Goal: Task Accomplishment & Management: Use online tool/utility

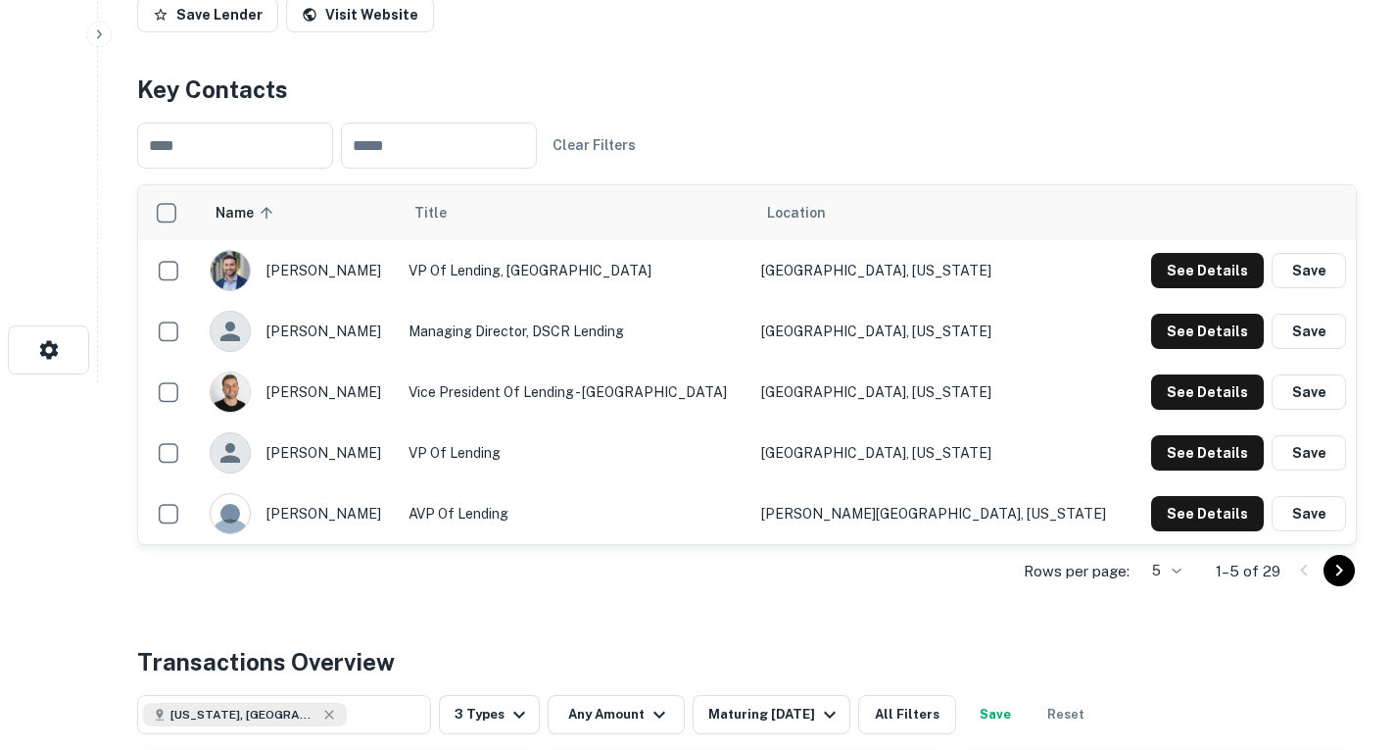
click at [670, 463] on td "VP of Lending" at bounding box center [575, 452] width 353 height 61
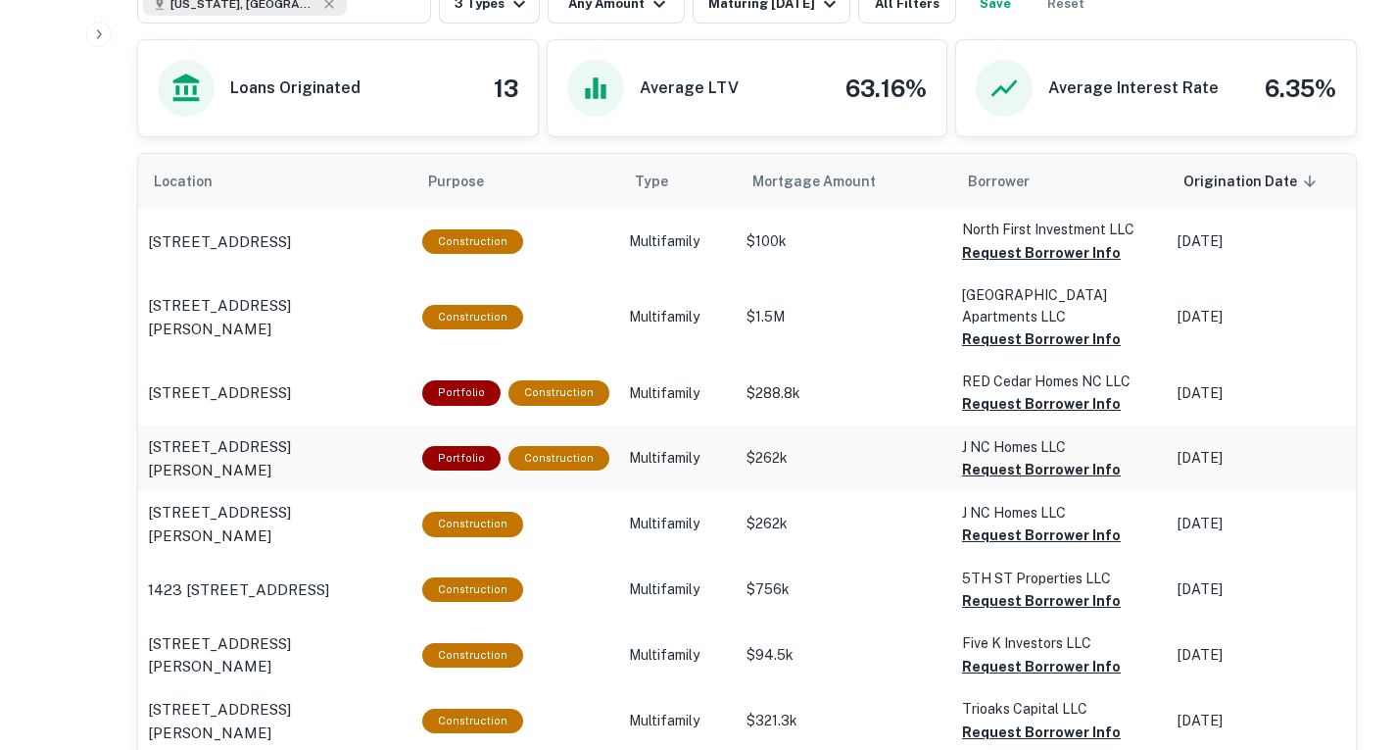
scroll to position [1077, 0]
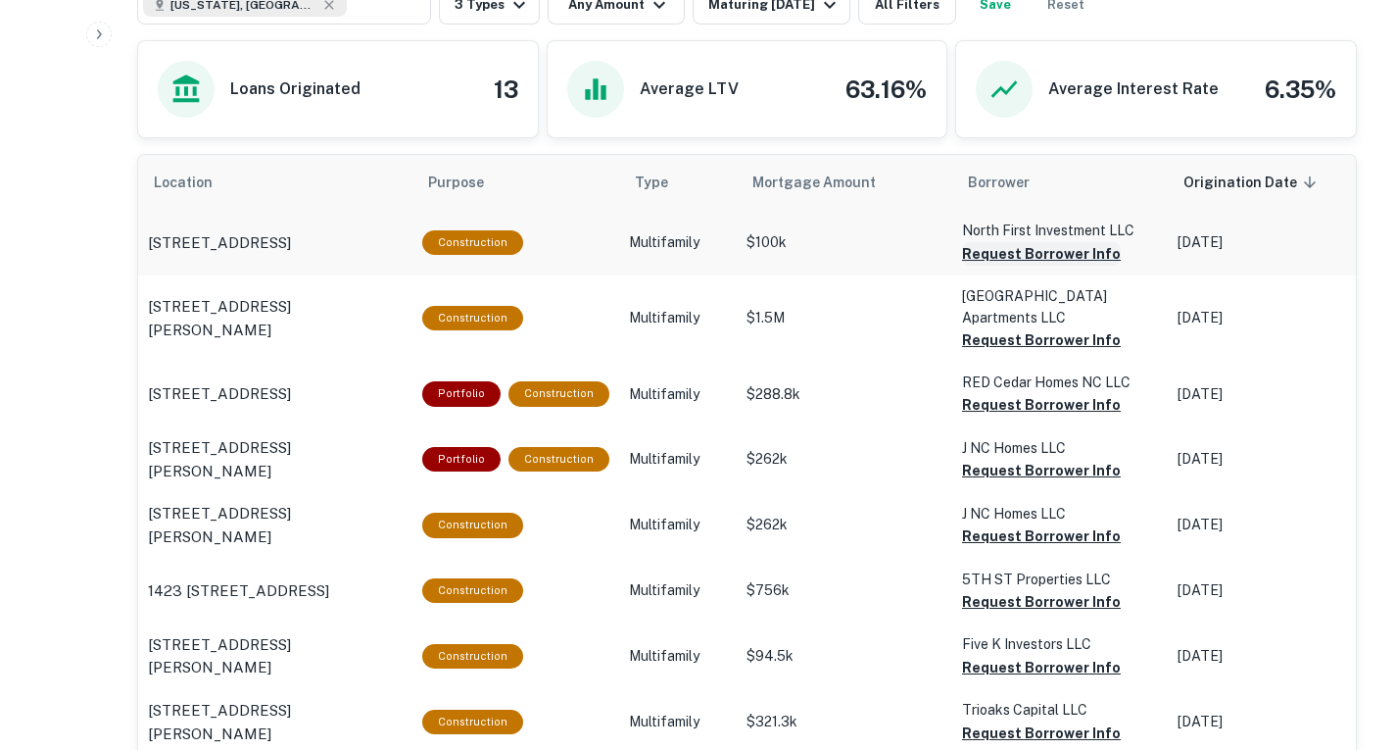
click at [1022, 260] on button "Request Borrower Info" at bounding box center [1041, 254] width 159 height 24
click at [998, 340] on button "Request Borrower Info" at bounding box center [1041, 340] width 159 height 24
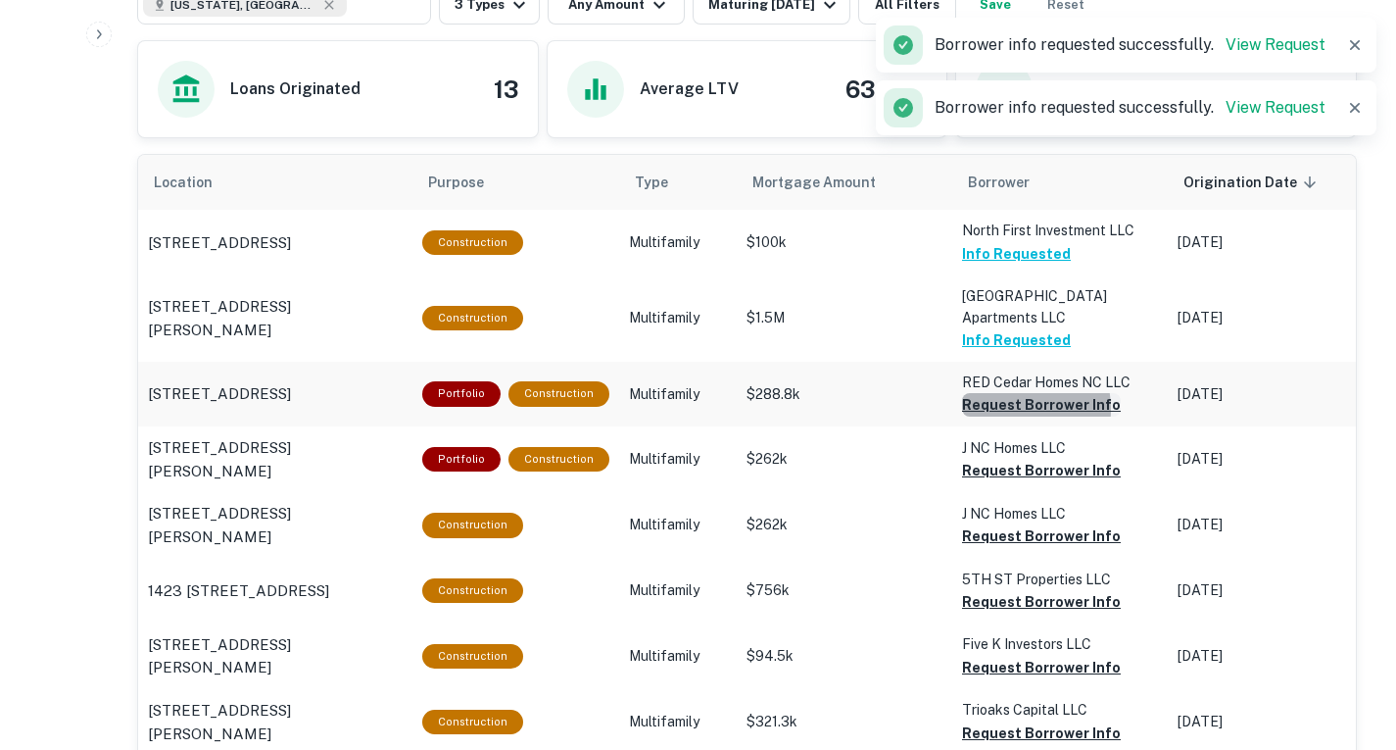
click at [999, 410] on button "Request Borrower Info" at bounding box center [1041, 405] width 159 height 24
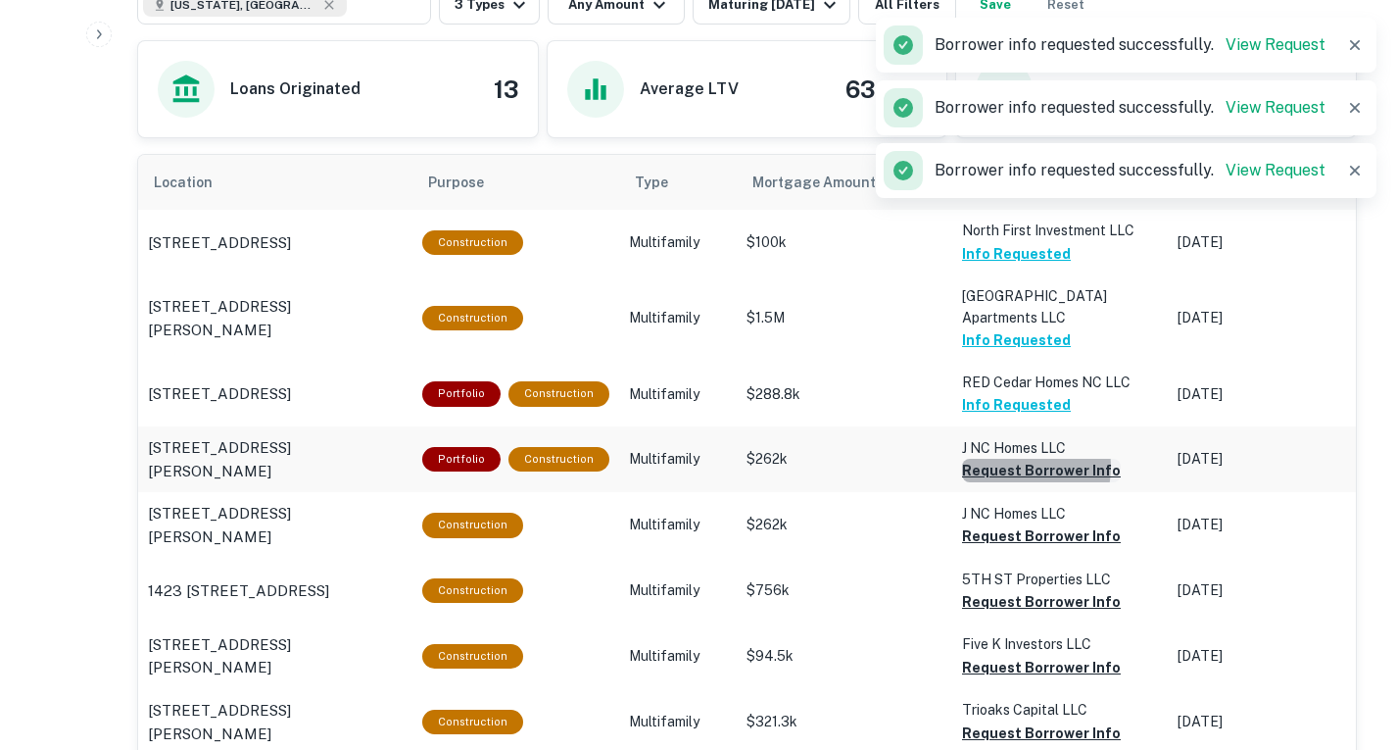
click at [999, 467] on button "Request Borrower Info" at bounding box center [1041, 471] width 159 height 24
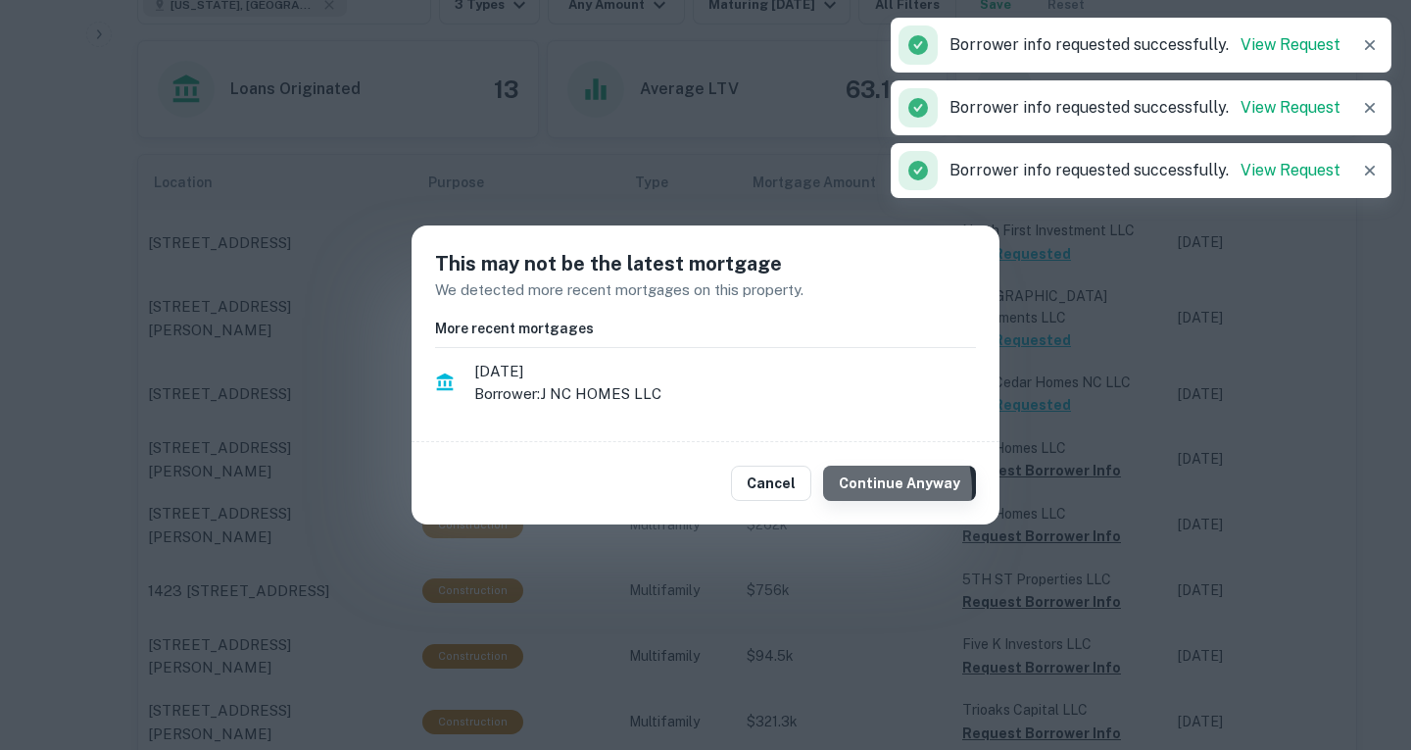
click at [871, 489] on button "Continue Anyway" at bounding box center [899, 482] width 153 height 35
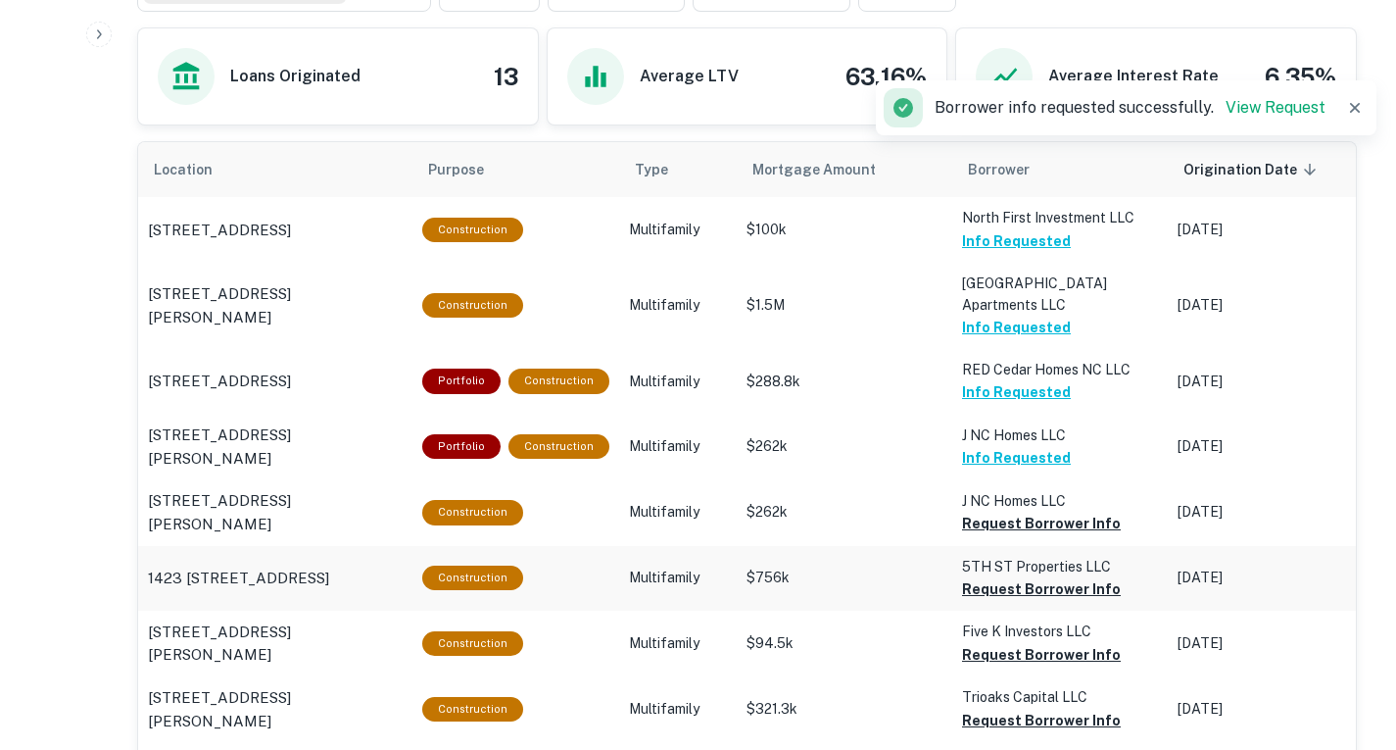
scroll to position [1151, 0]
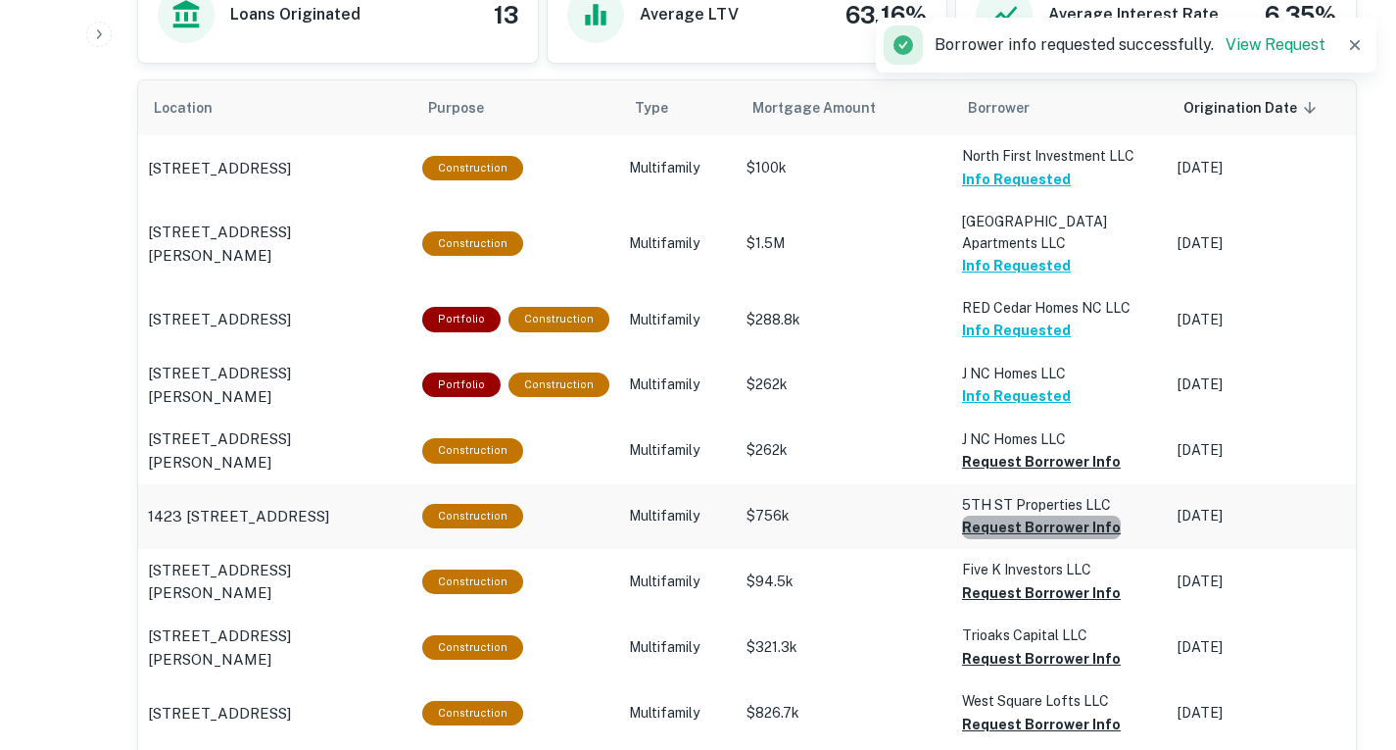
click at [1040, 538] on button "Request Borrower Info" at bounding box center [1041, 527] width 159 height 24
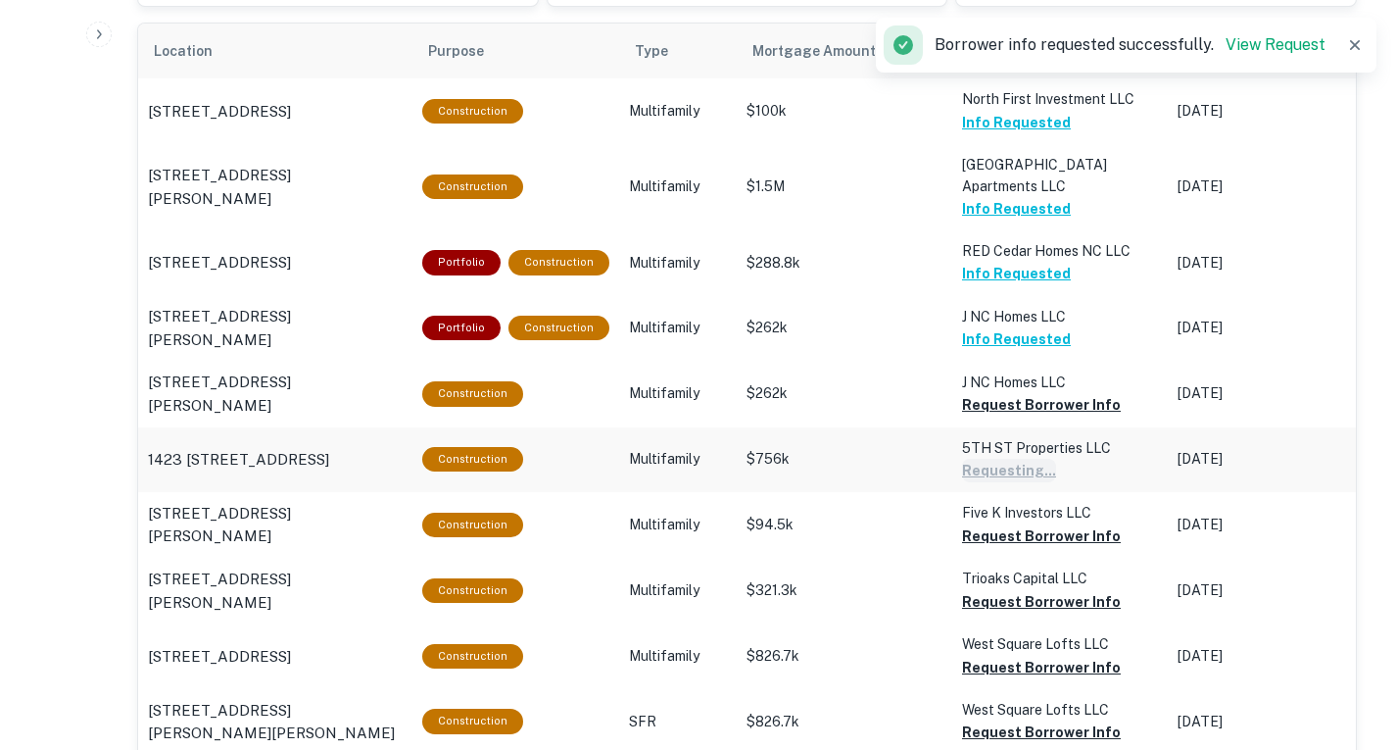
scroll to position [1211, 0]
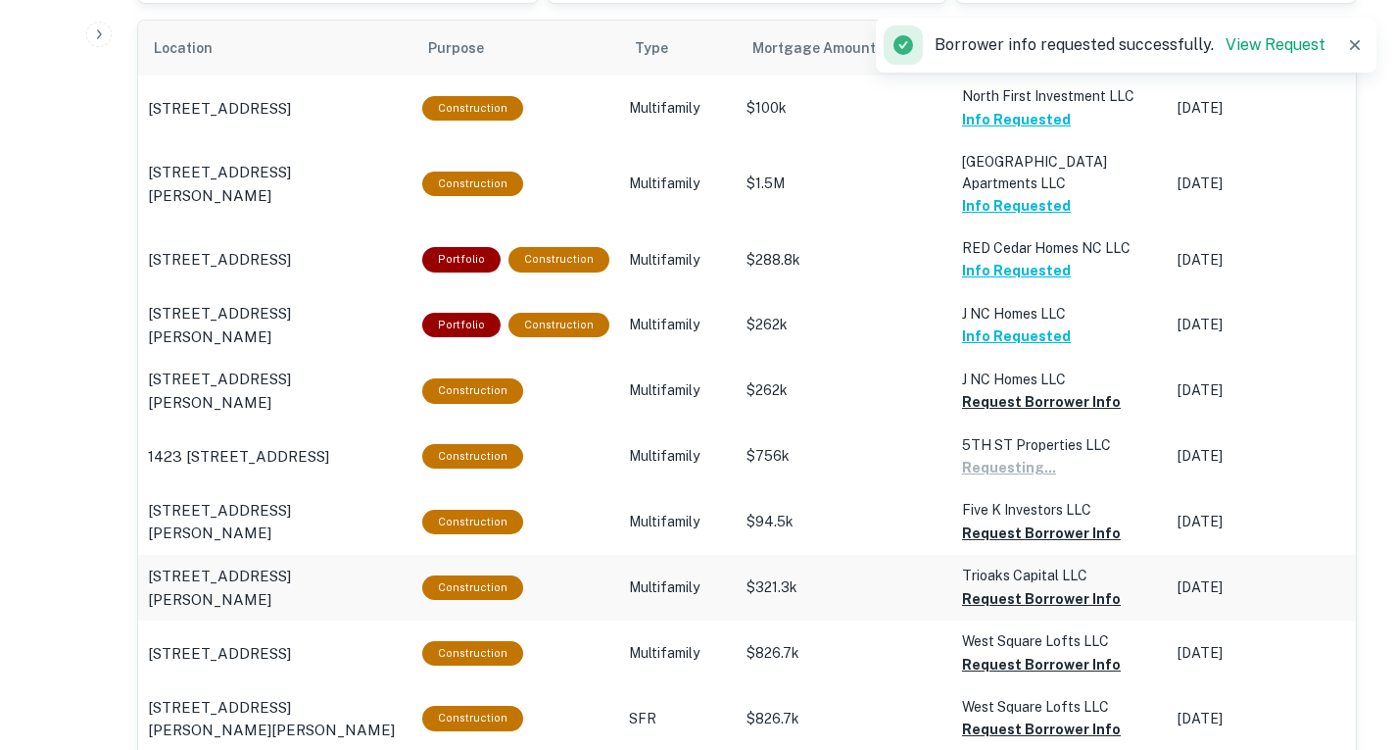
click at [1029, 613] on td "Trioaks Capital LLC Request Borrower Info" at bounding box center [1060, 588] width 216 height 66
click at [1029, 603] on button "Request Borrower Info" at bounding box center [1041, 599] width 159 height 24
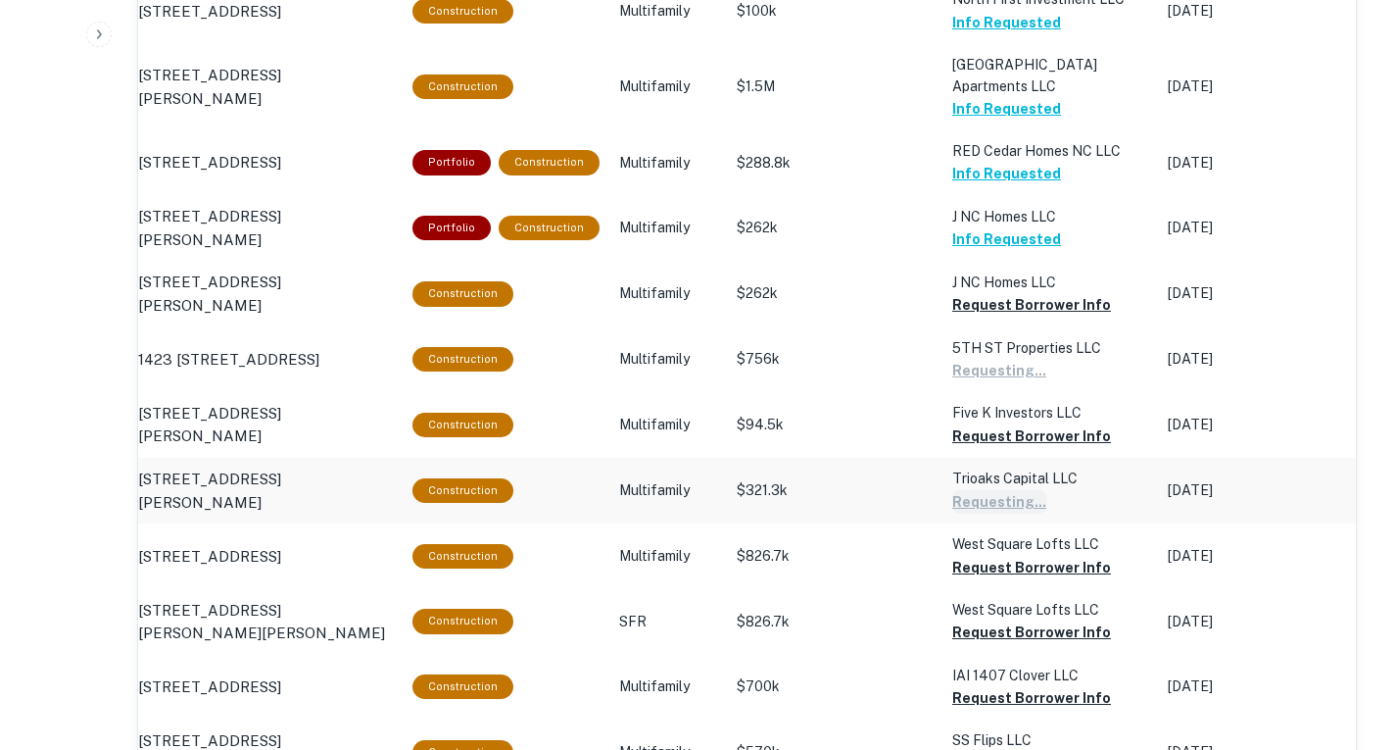
scroll to position [1310, 0]
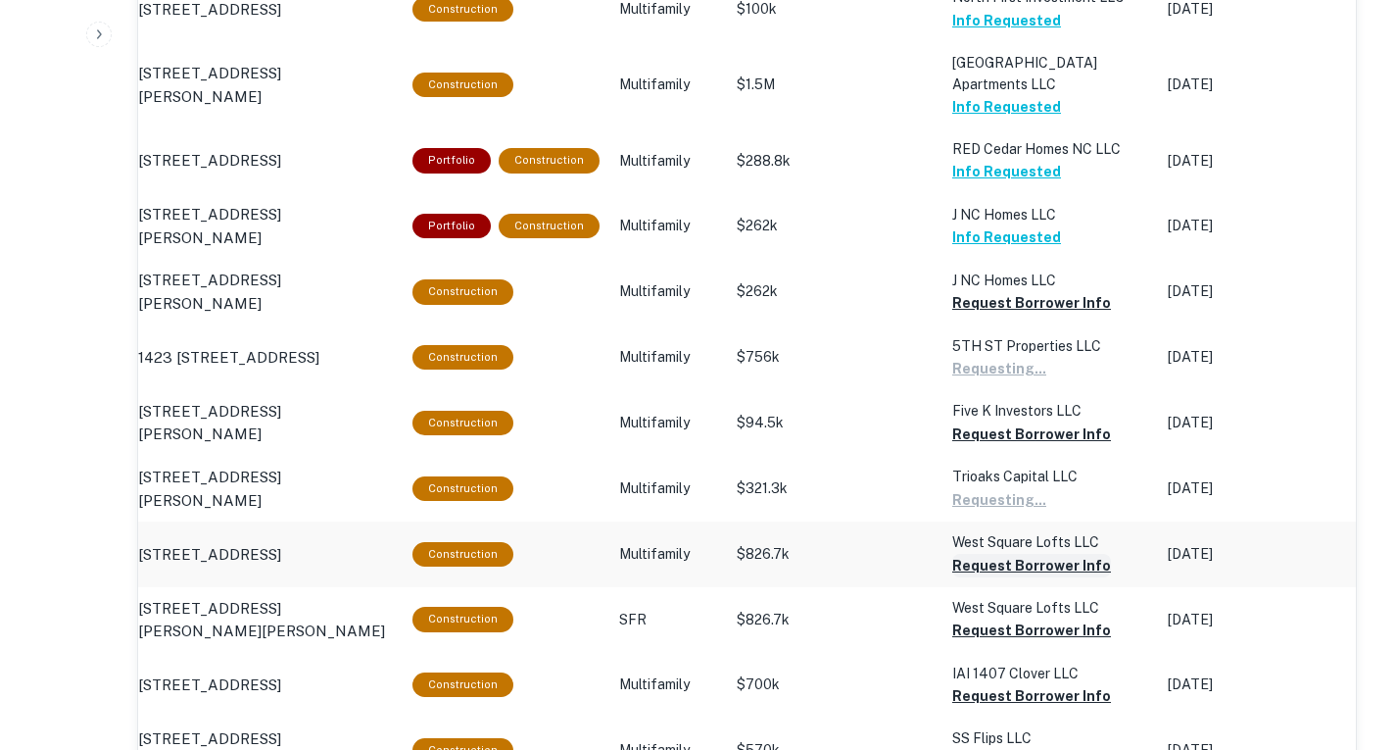
click at [1024, 569] on button "Request Borrower Info" at bounding box center [1031, 566] width 159 height 24
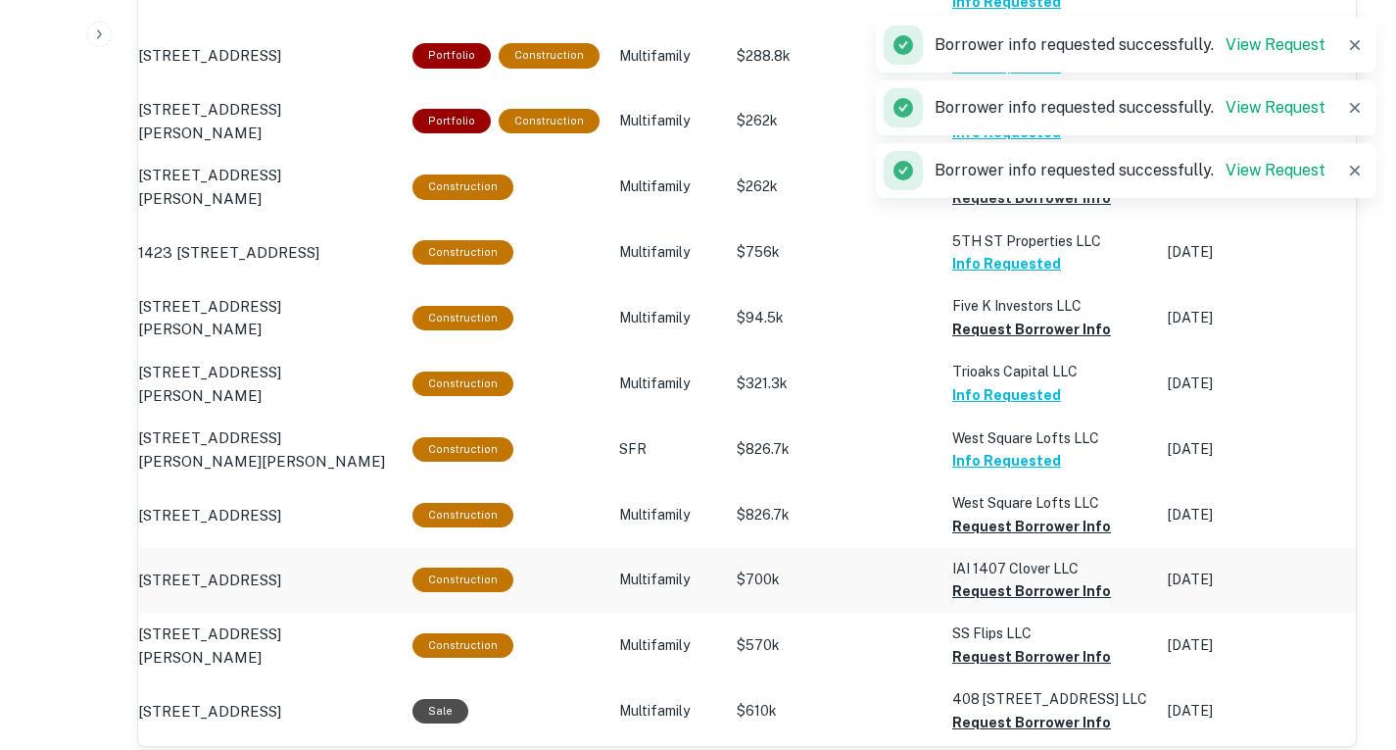
scroll to position [1418, 0]
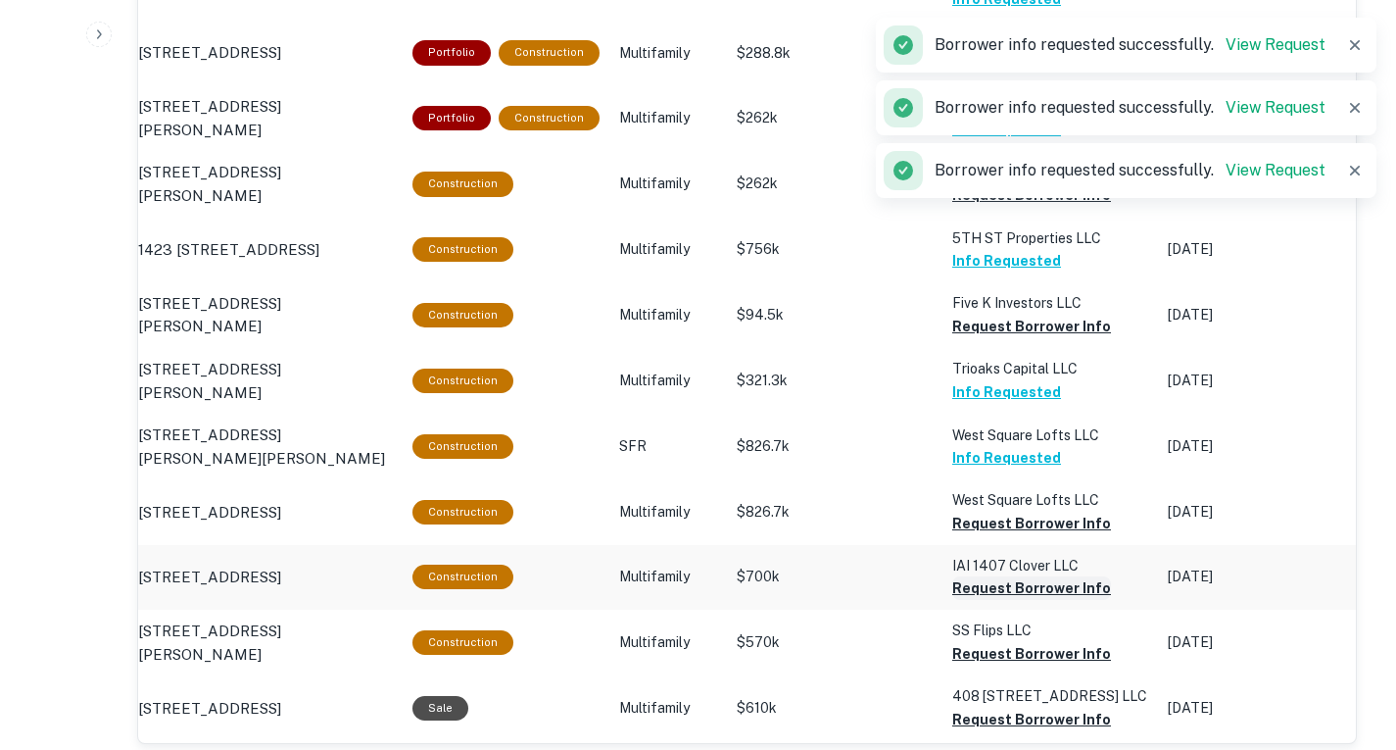
click at [1030, 599] on button "Request Borrower Info" at bounding box center [1031, 588] width 159 height 24
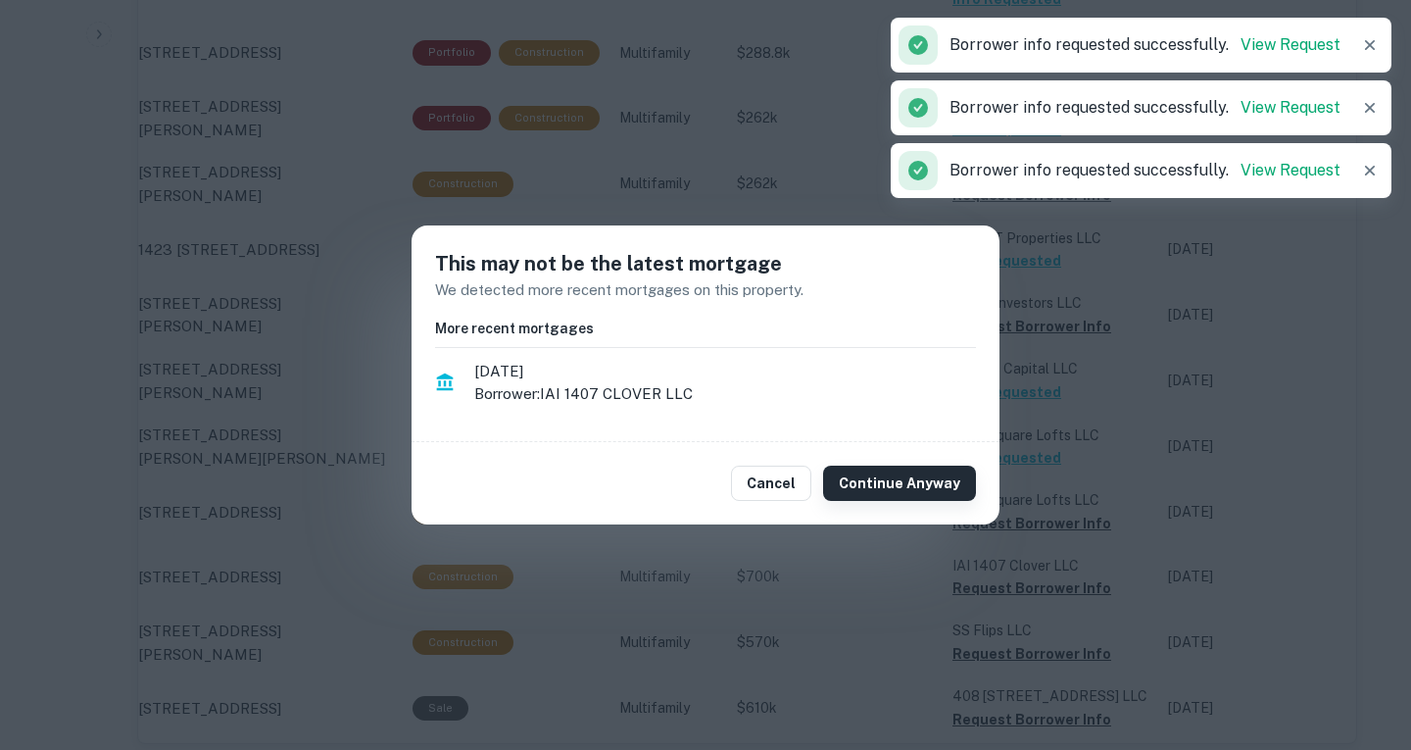
click at [914, 472] on button "Continue Anyway" at bounding box center [899, 482] width 153 height 35
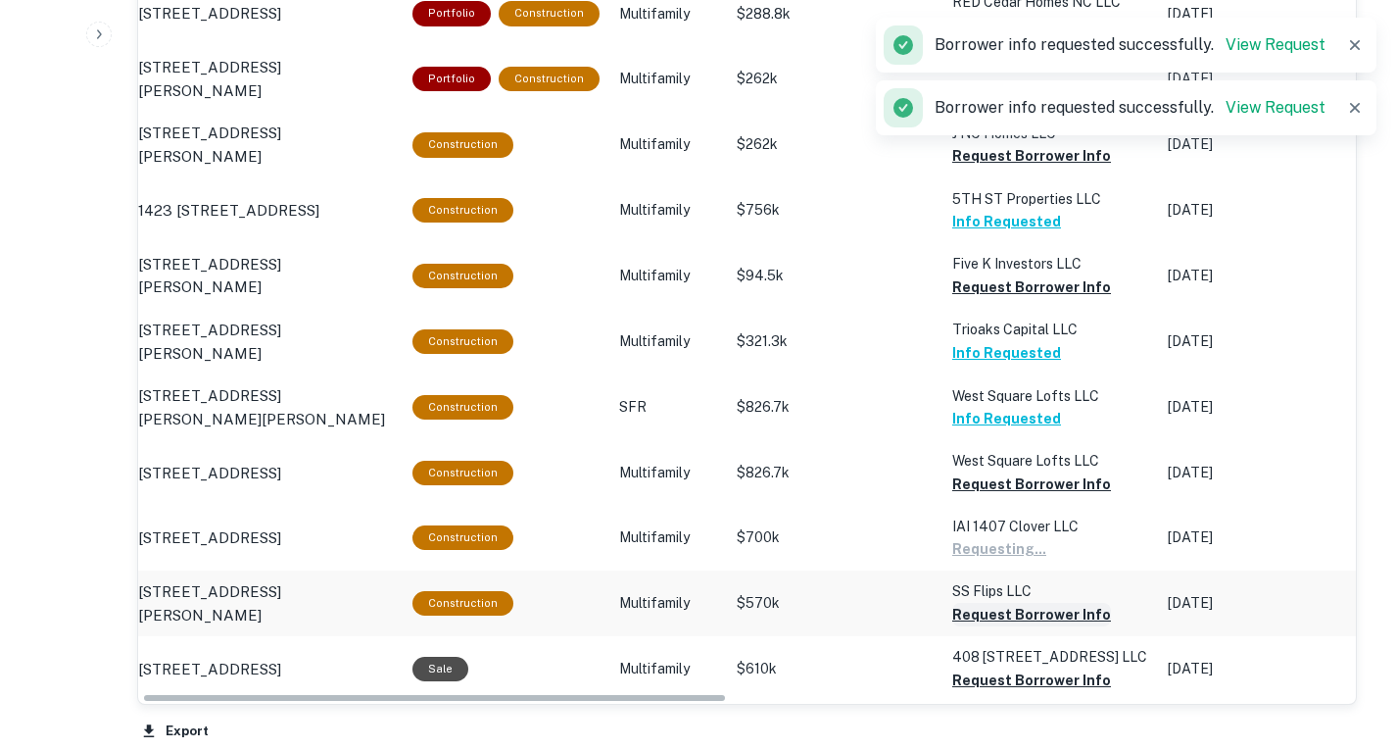
scroll to position [1458, 0]
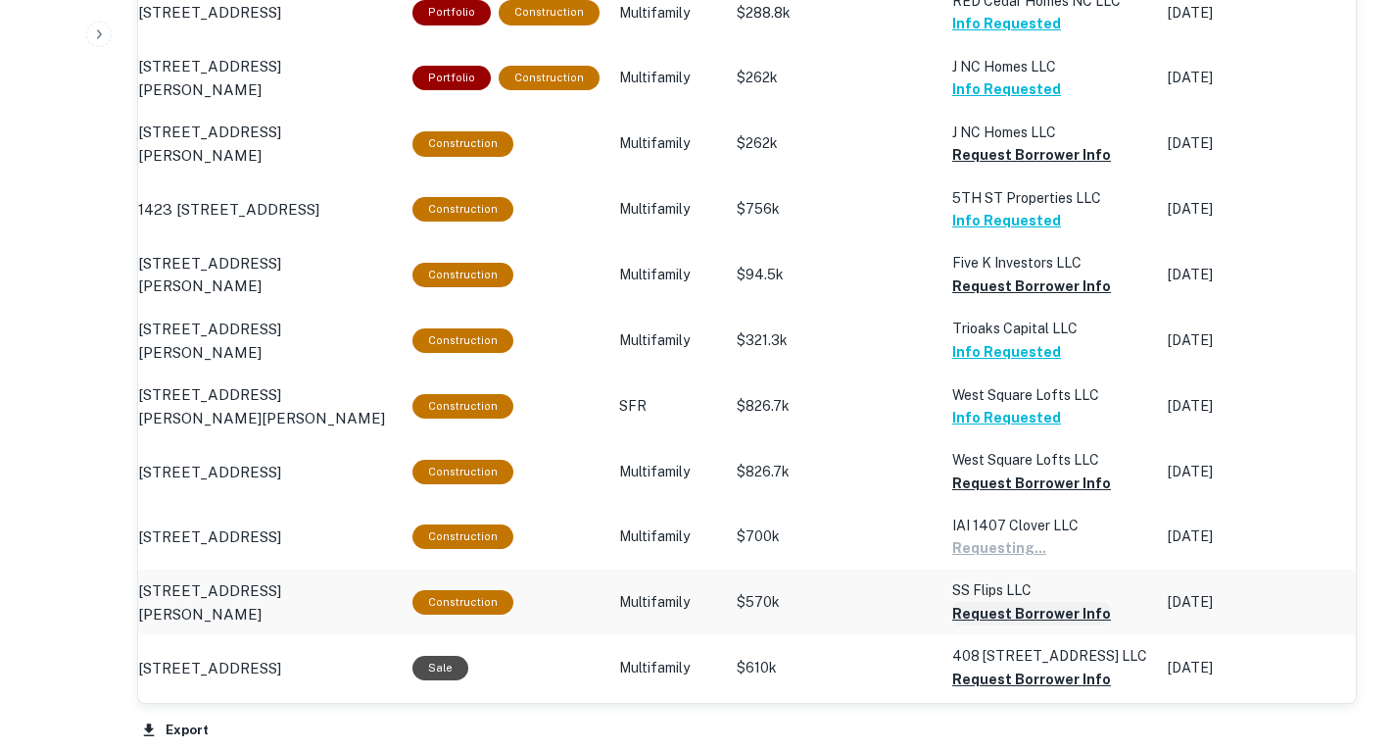
click at [1038, 618] on button "Request Borrower Info" at bounding box center [1031, 614] width 159 height 24
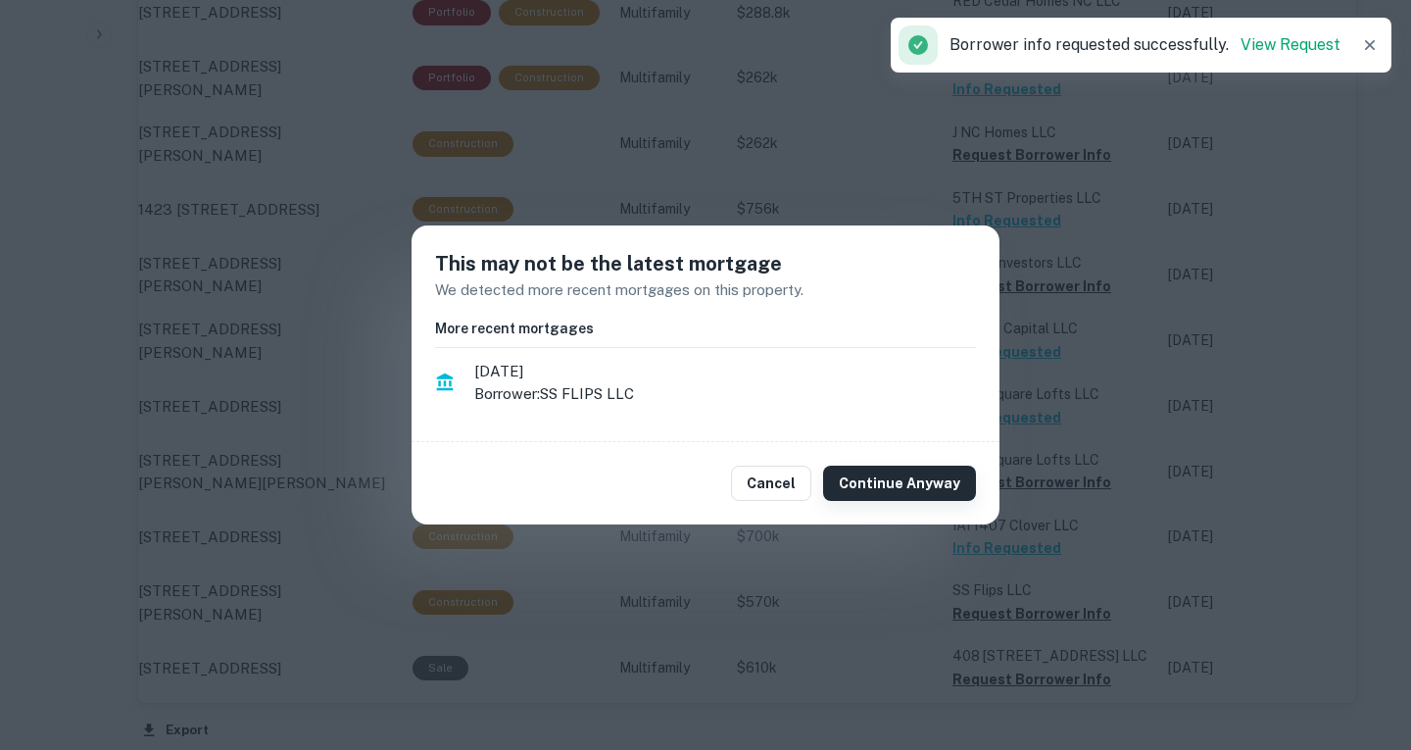
click at [936, 477] on button "Continue Anyway" at bounding box center [899, 482] width 153 height 35
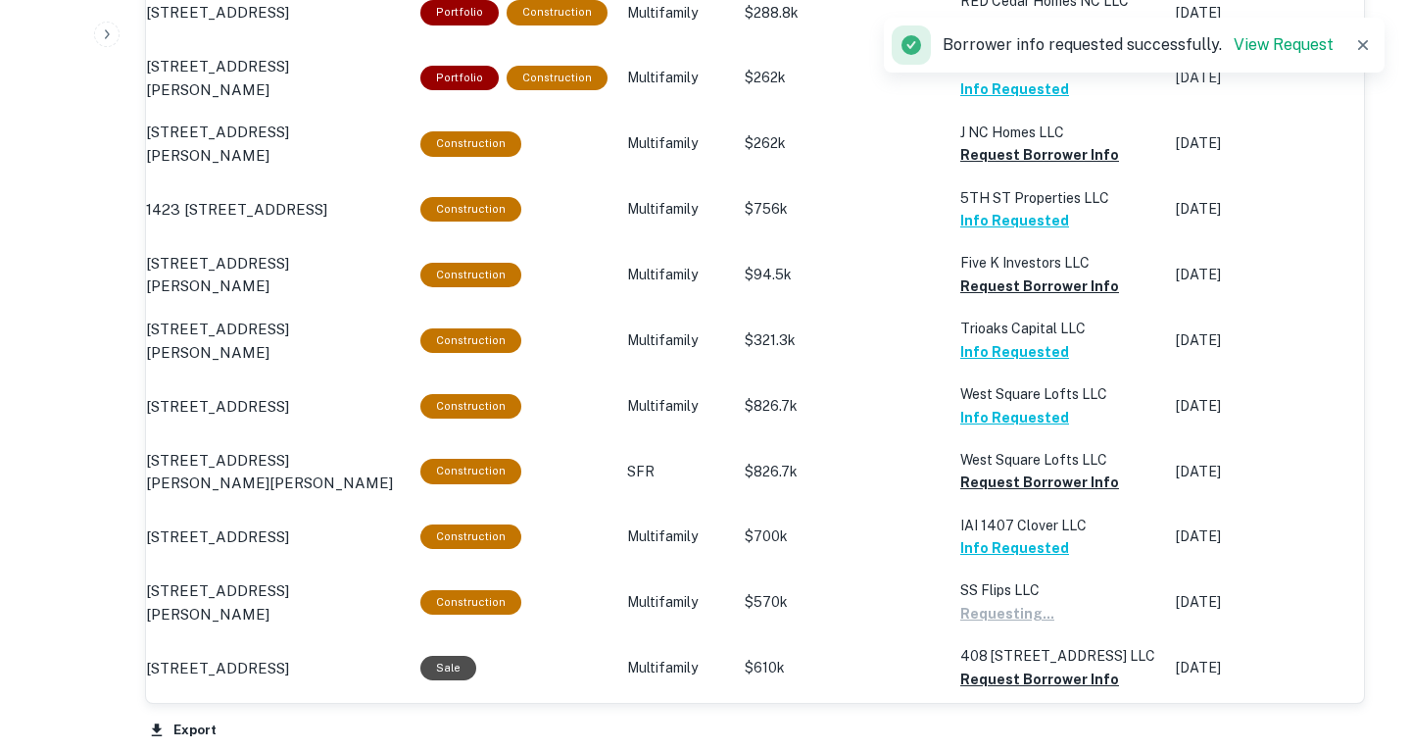
scroll to position [1461, 0]
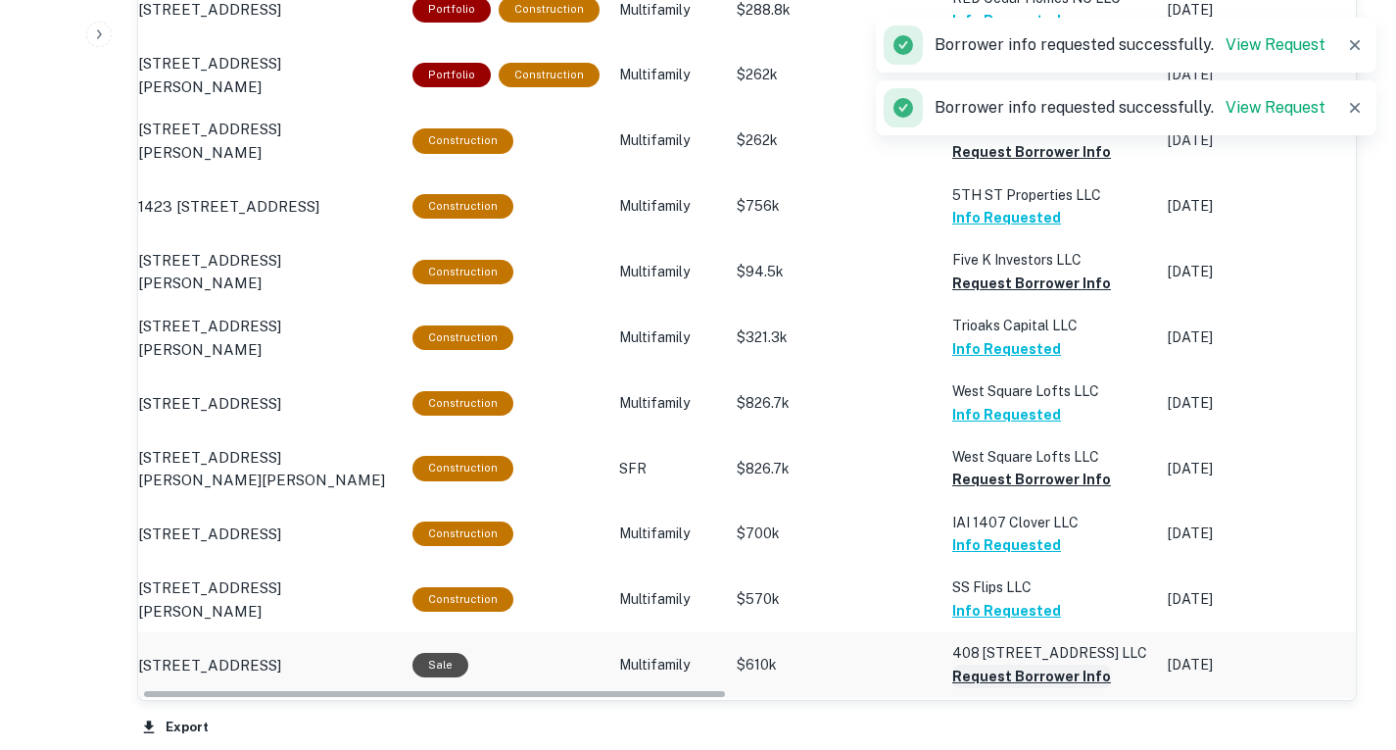
click at [1024, 678] on button "Request Borrower Info" at bounding box center [1031, 676] width 159 height 24
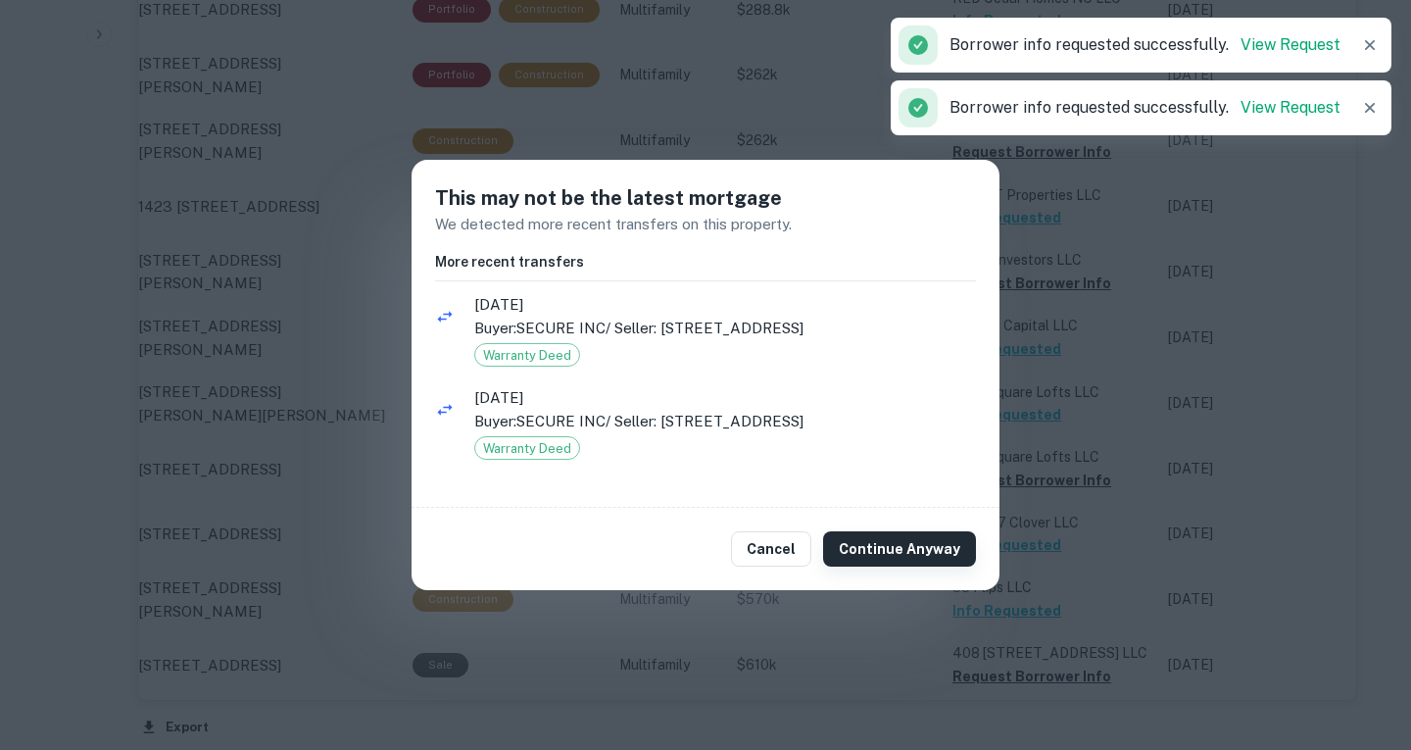
click at [922, 558] on button "Continue Anyway" at bounding box center [899, 548] width 153 height 35
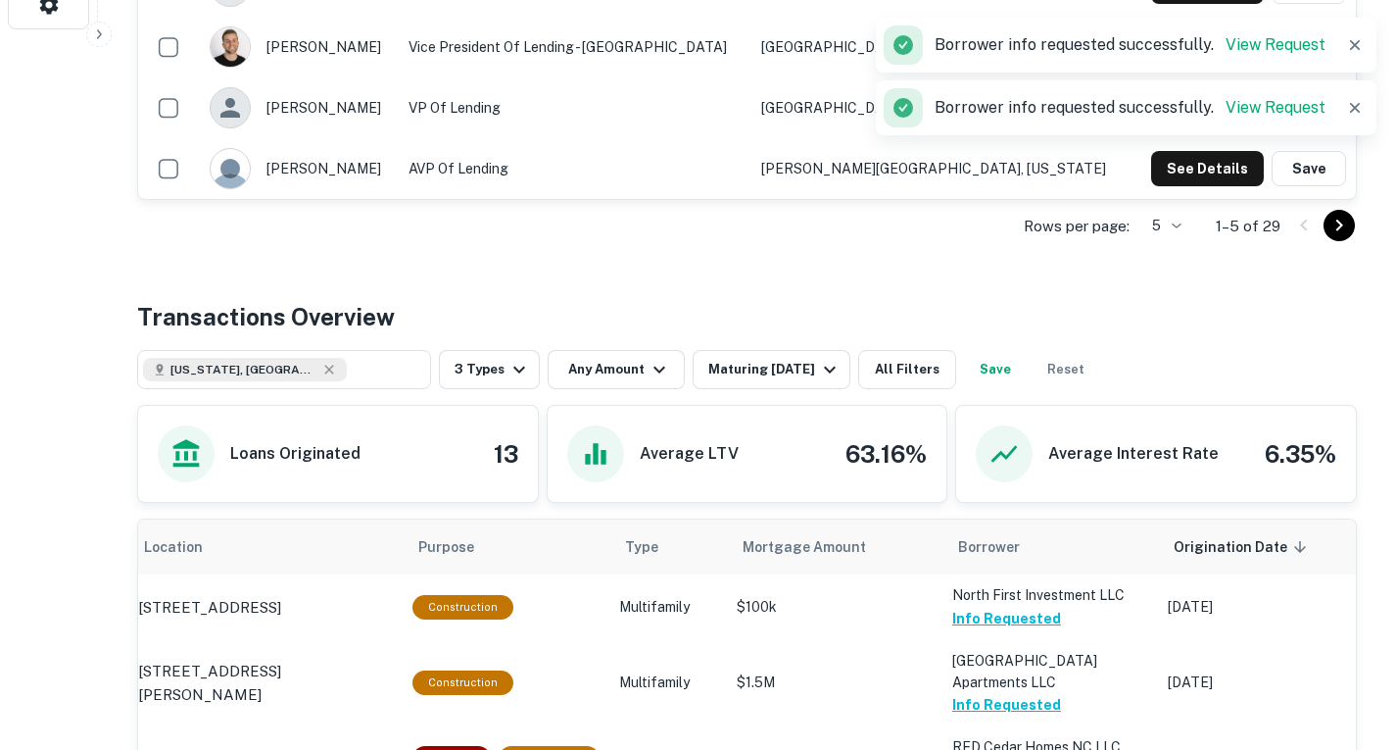
scroll to position [674, 0]
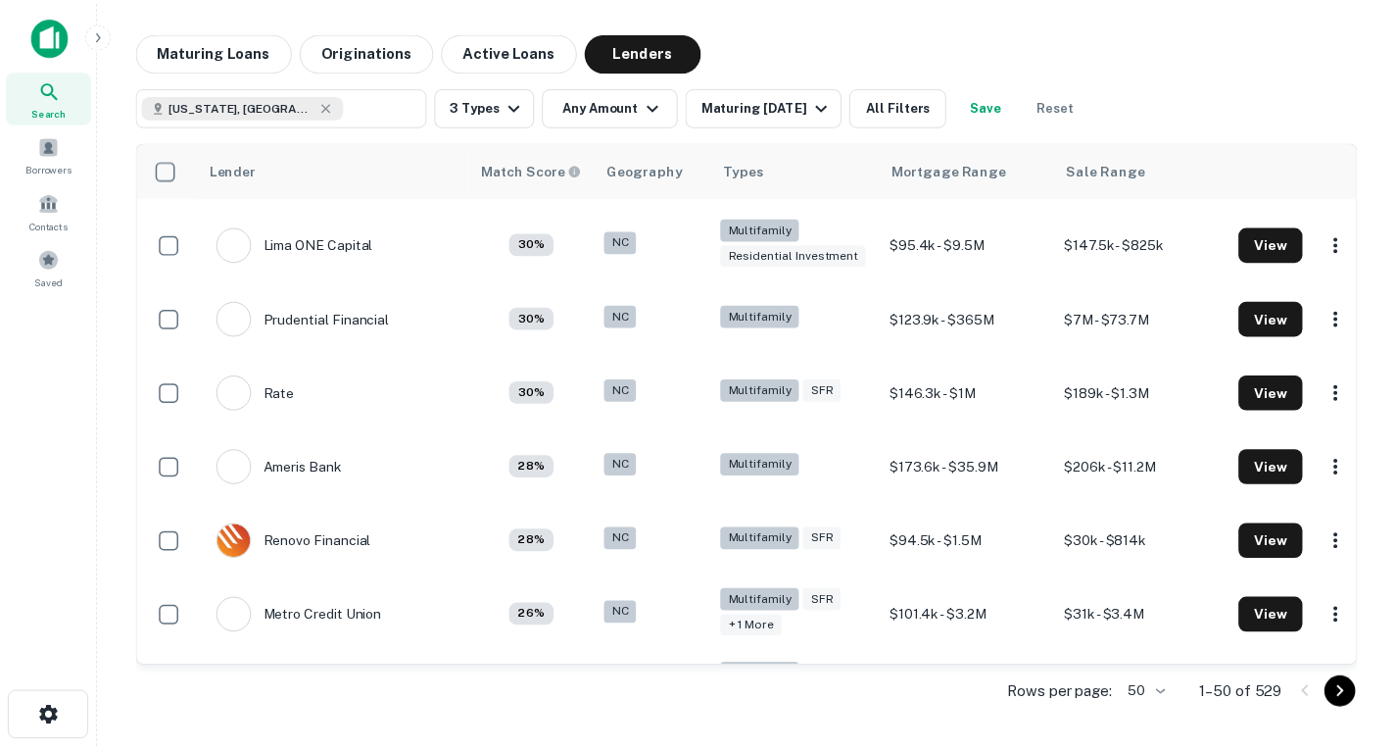
scroll to position [2671, 0]
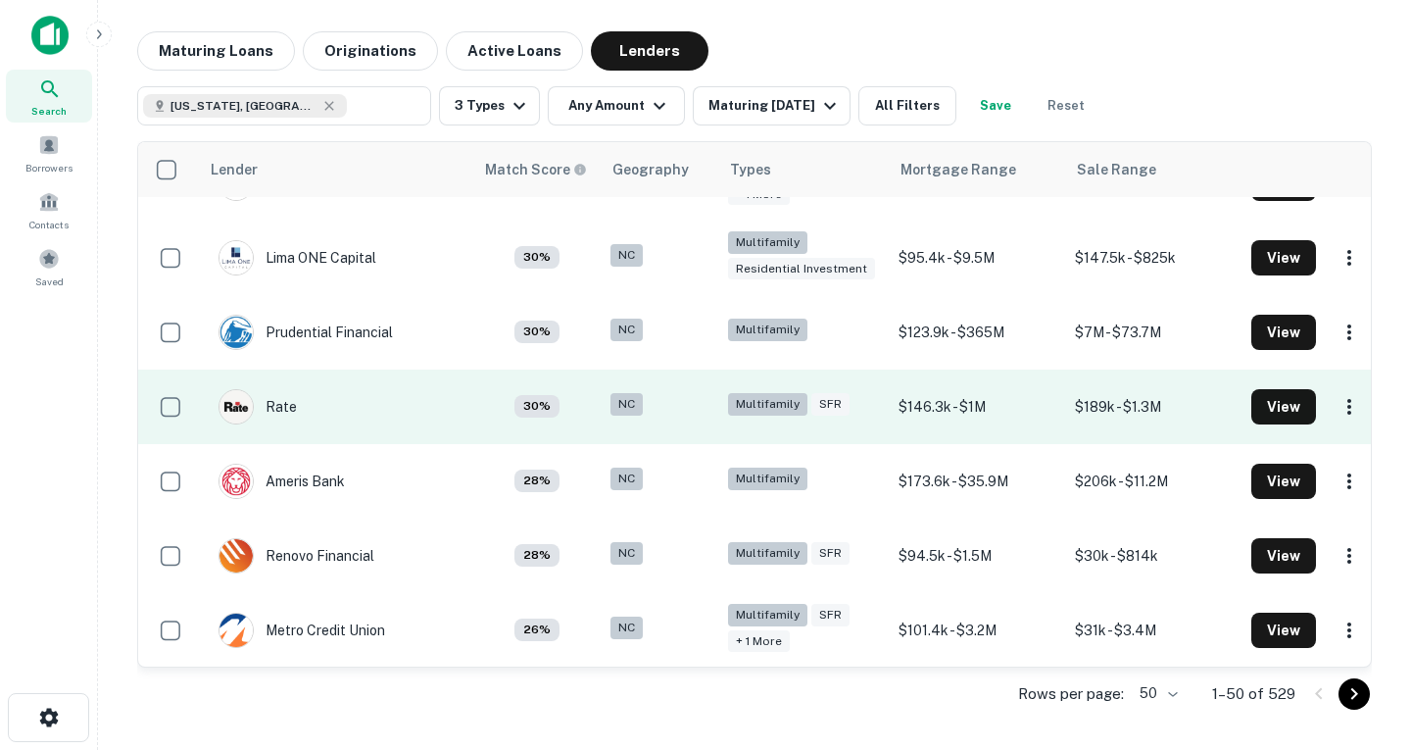
click at [295, 389] on div "Rate" at bounding box center [258, 406] width 78 height 35
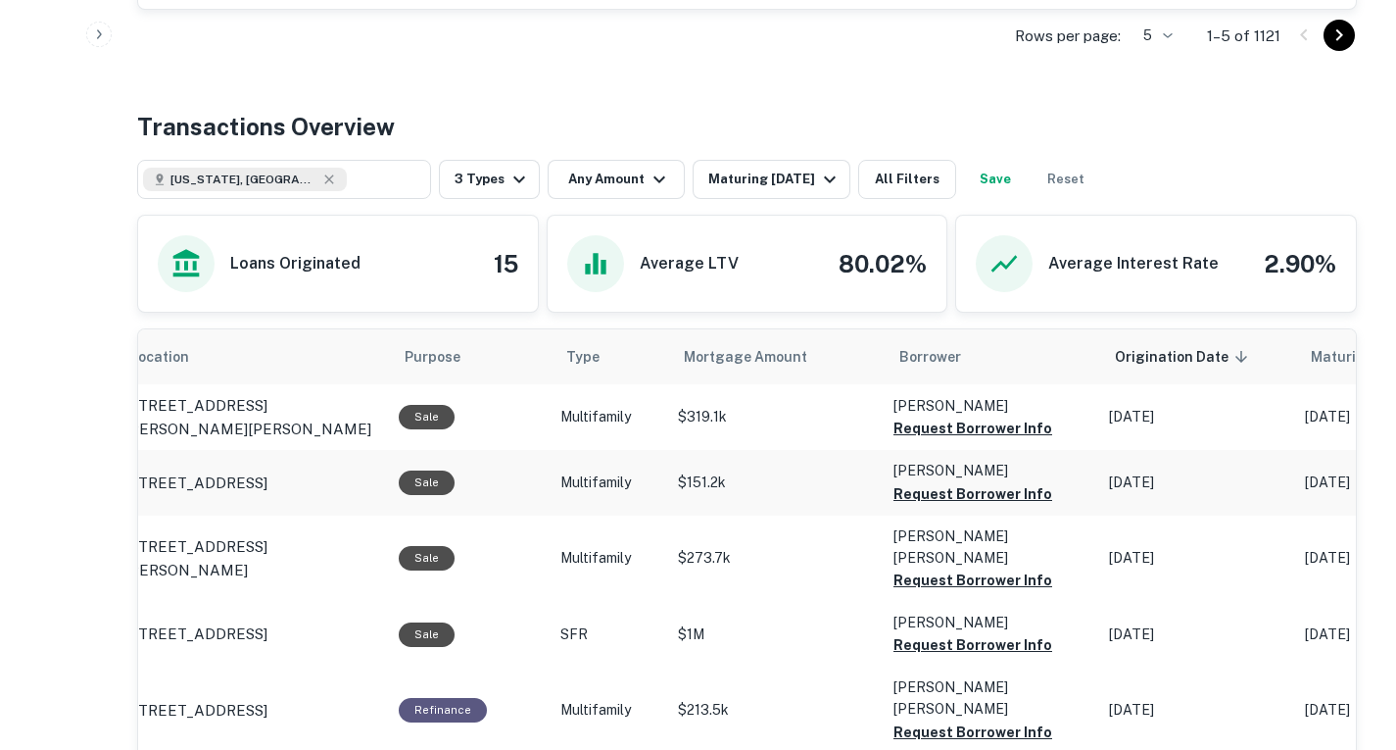
scroll to position [1011, 0]
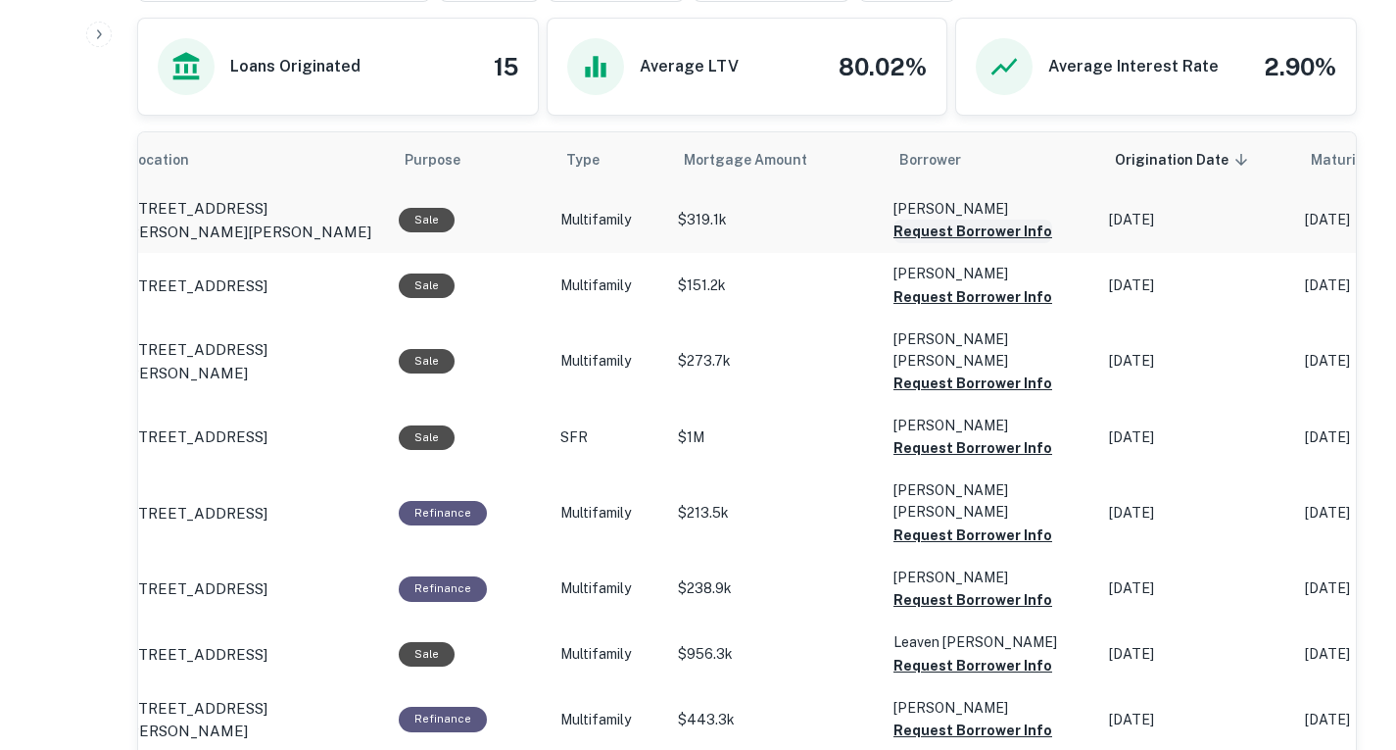
click at [955, 243] on button "Request Borrower Info" at bounding box center [973, 231] width 159 height 24
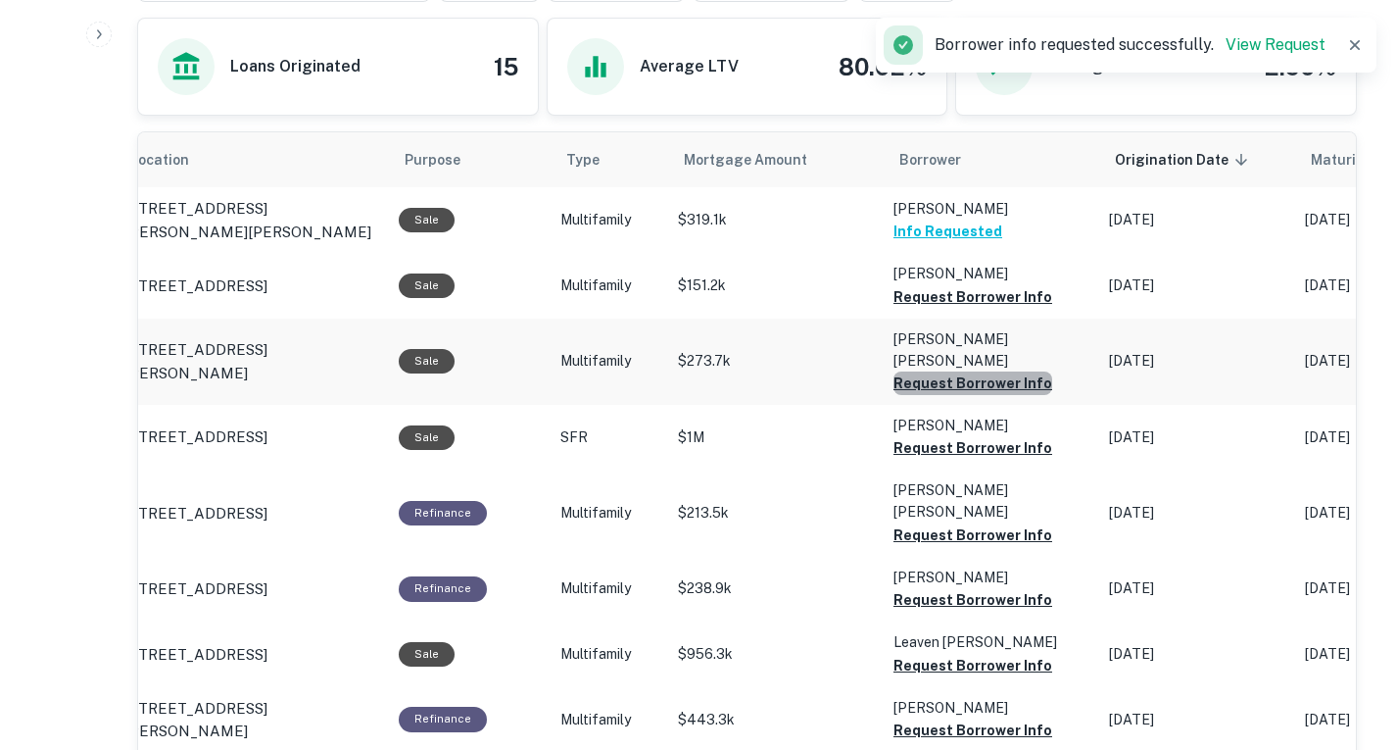
click at [970, 395] on button "Request Borrower Info" at bounding box center [973, 383] width 159 height 24
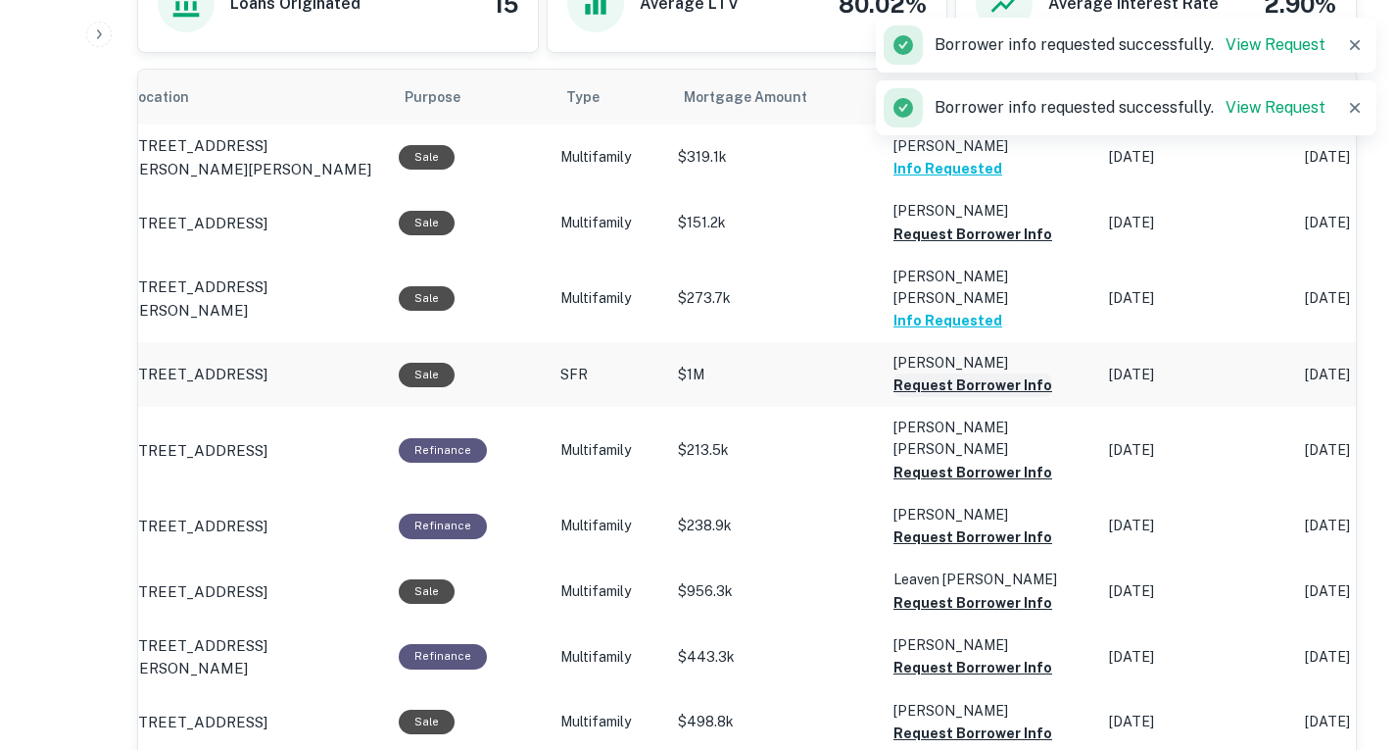
click at [968, 397] on button "Request Borrower Info" at bounding box center [973, 385] width 159 height 24
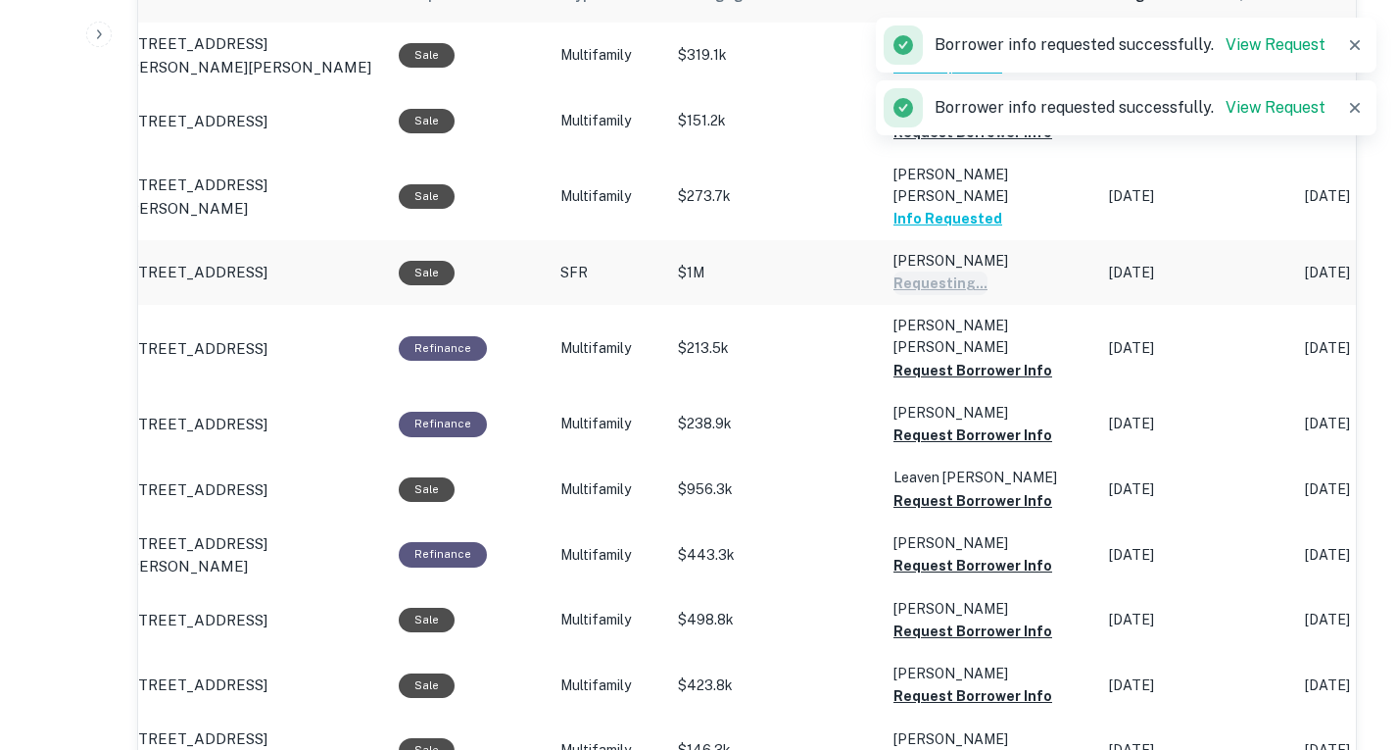
scroll to position [1177, 0]
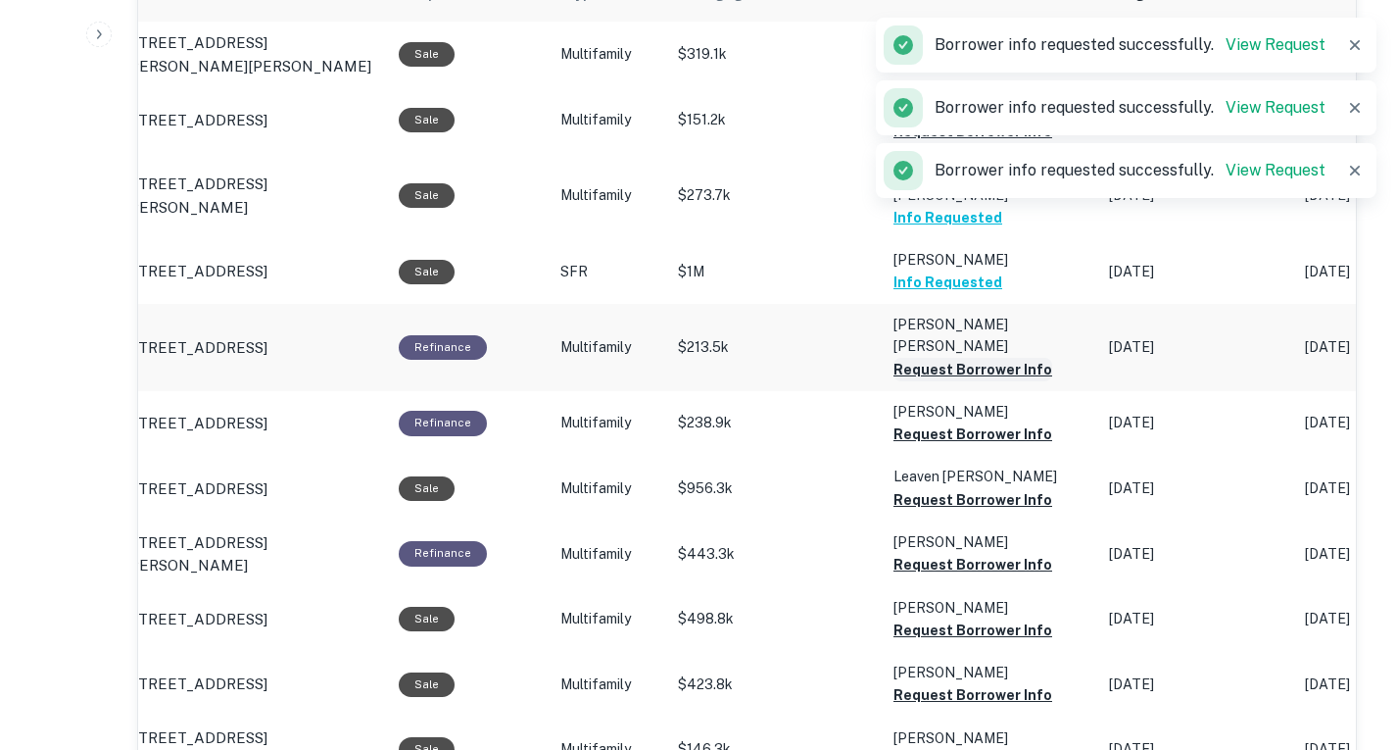
click at [961, 381] on button "Request Borrower Info" at bounding box center [973, 370] width 159 height 24
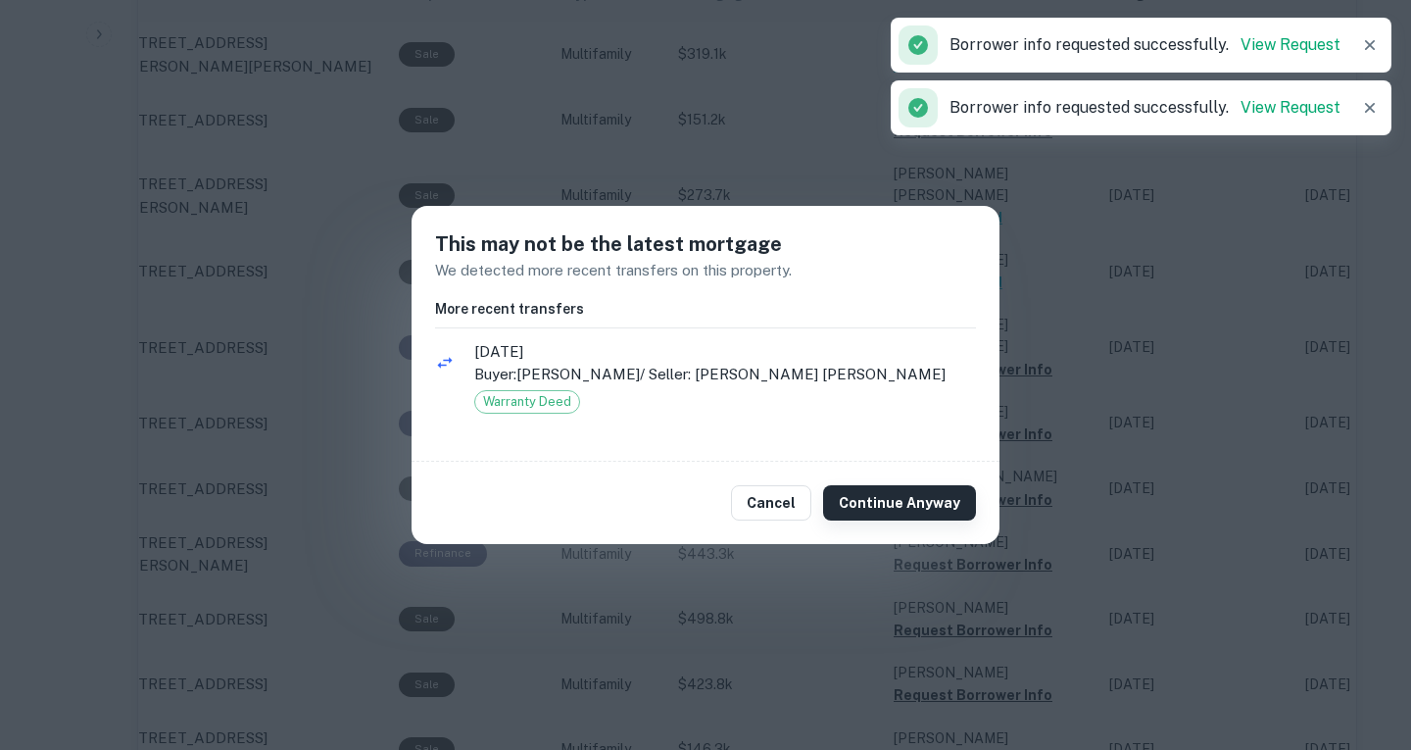
click at [926, 504] on button "Continue Anyway" at bounding box center [899, 502] width 153 height 35
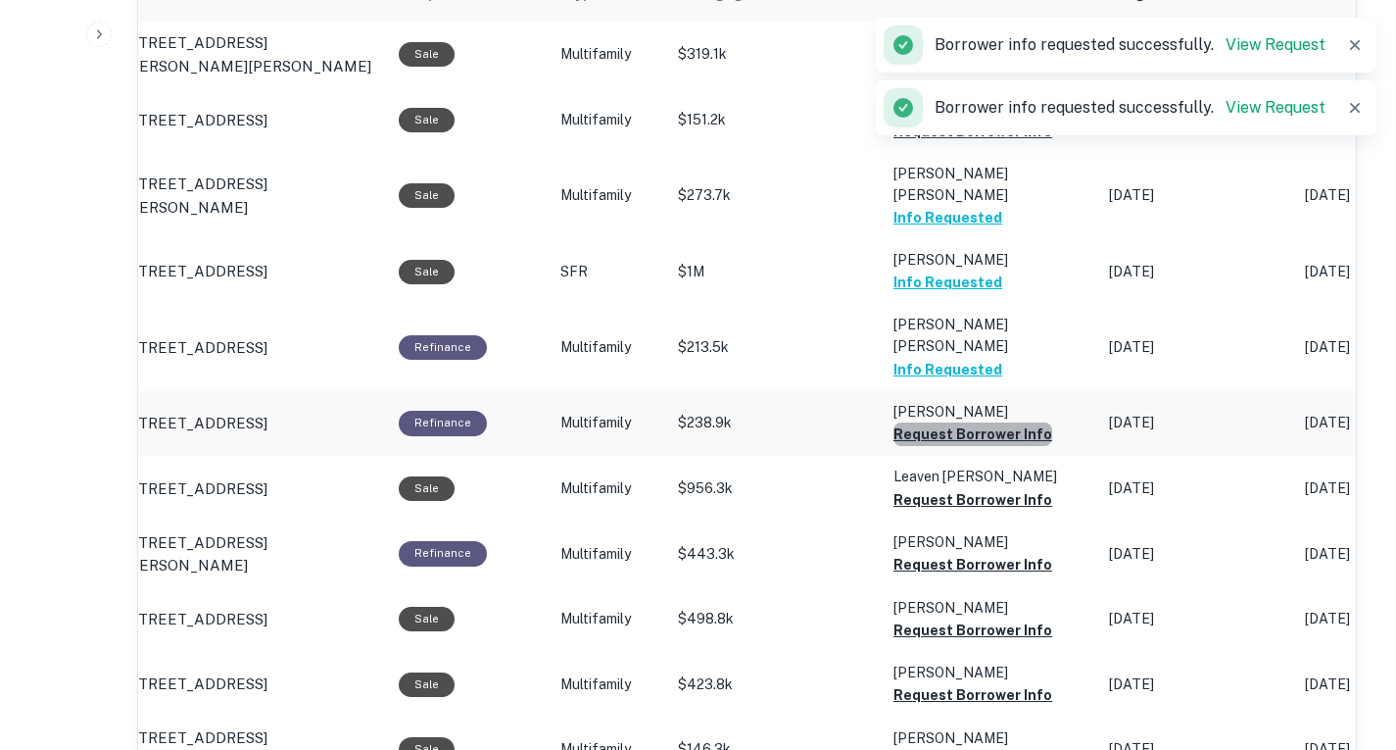
click at [979, 446] on button "Request Borrower Info" at bounding box center [973, 434] width 159 height 24
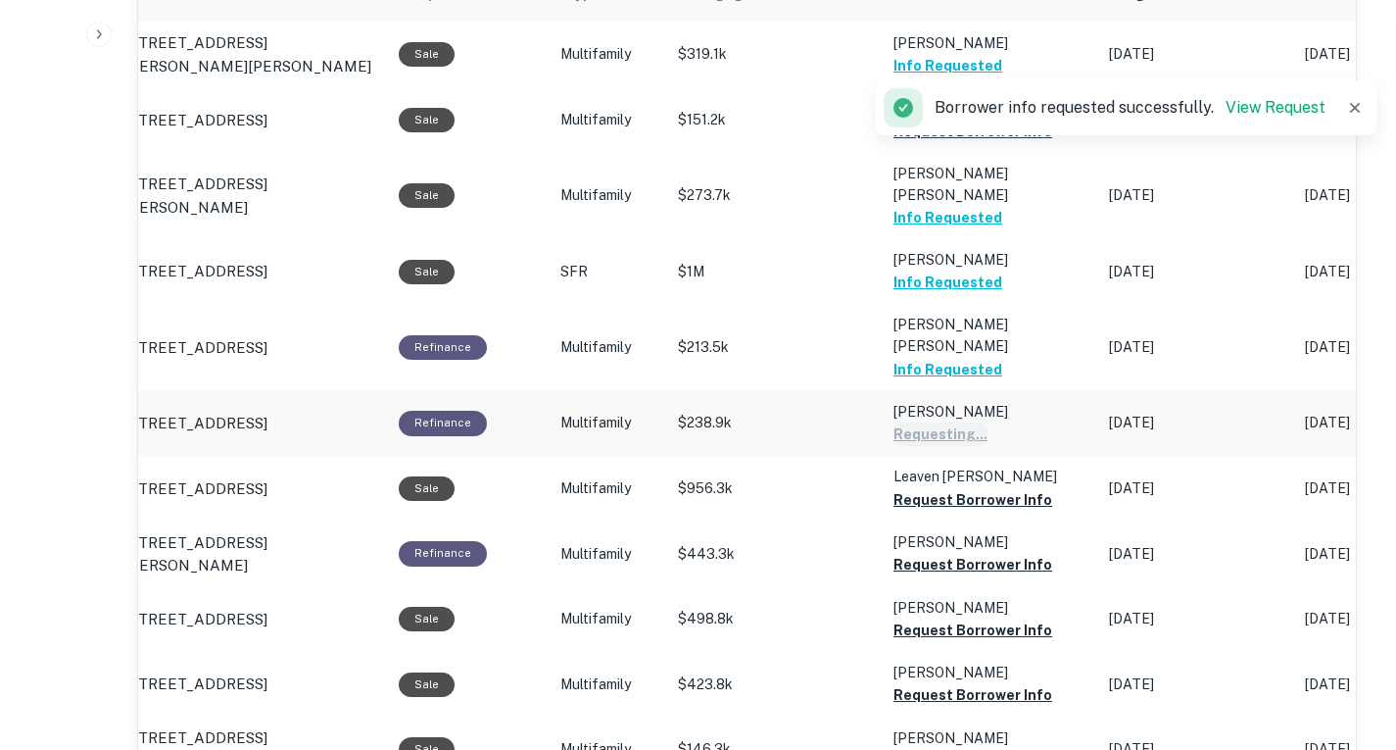
scroll to position [1216, 0]
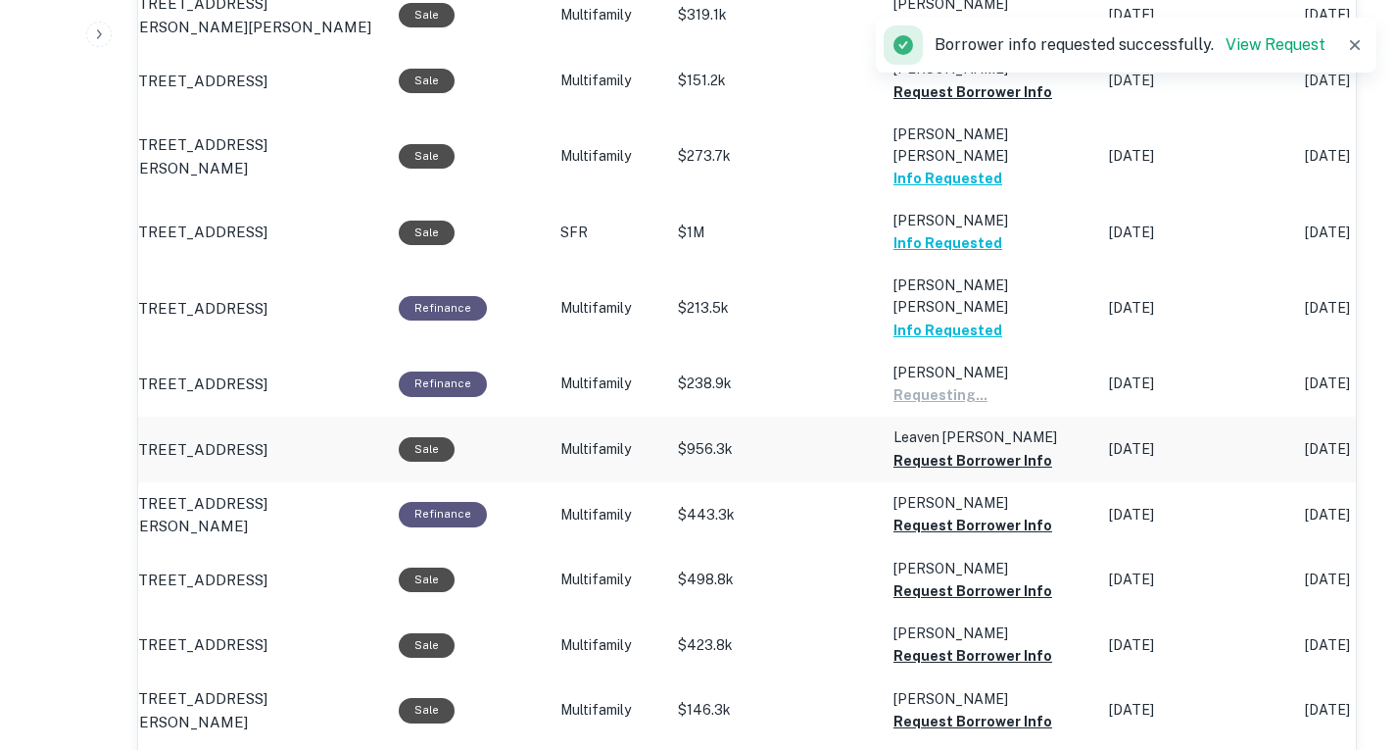
click at [978, 481] on td "Leaven [PERSON_NAME] Request Borrower Info" at bounding box center [992, 448] width 216 height 65
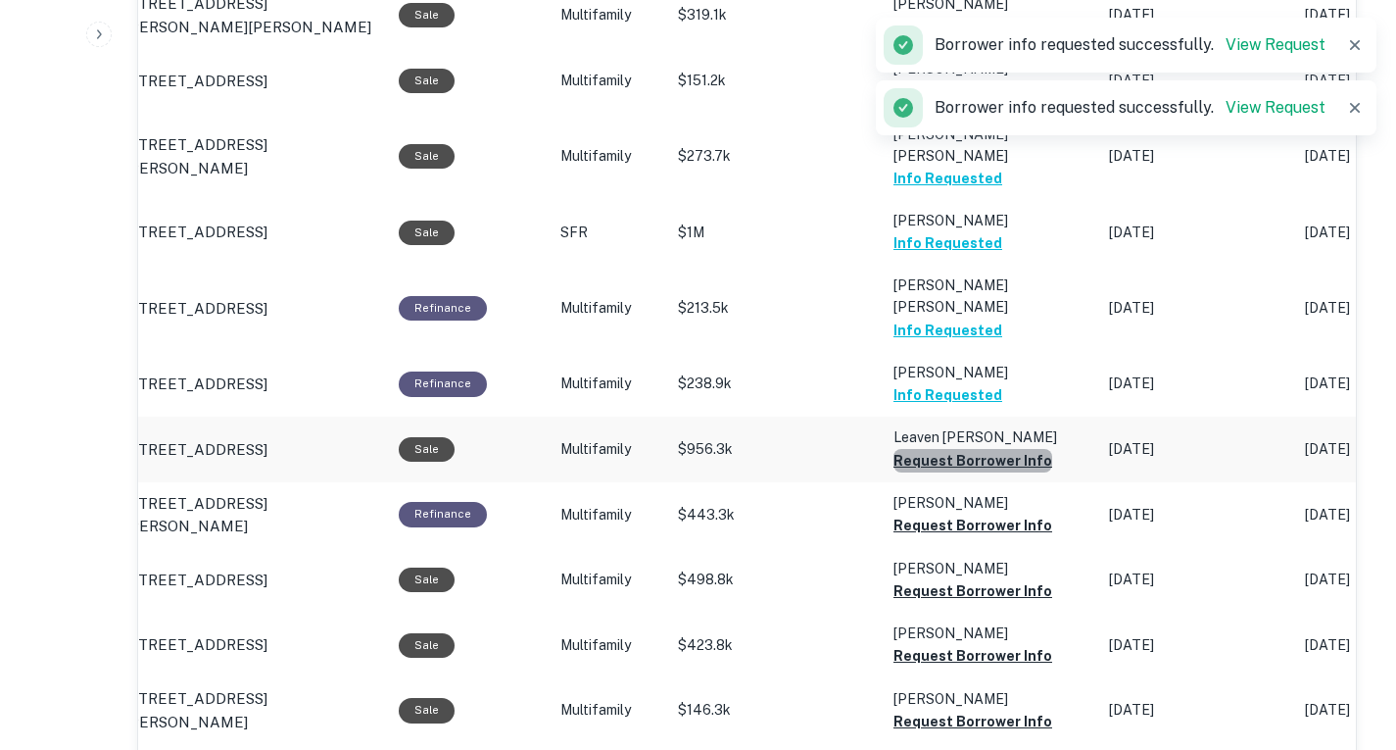
click at [982, 472] on button "Request Borrower Info" at bounding box center [973, 461] width 159 height 24
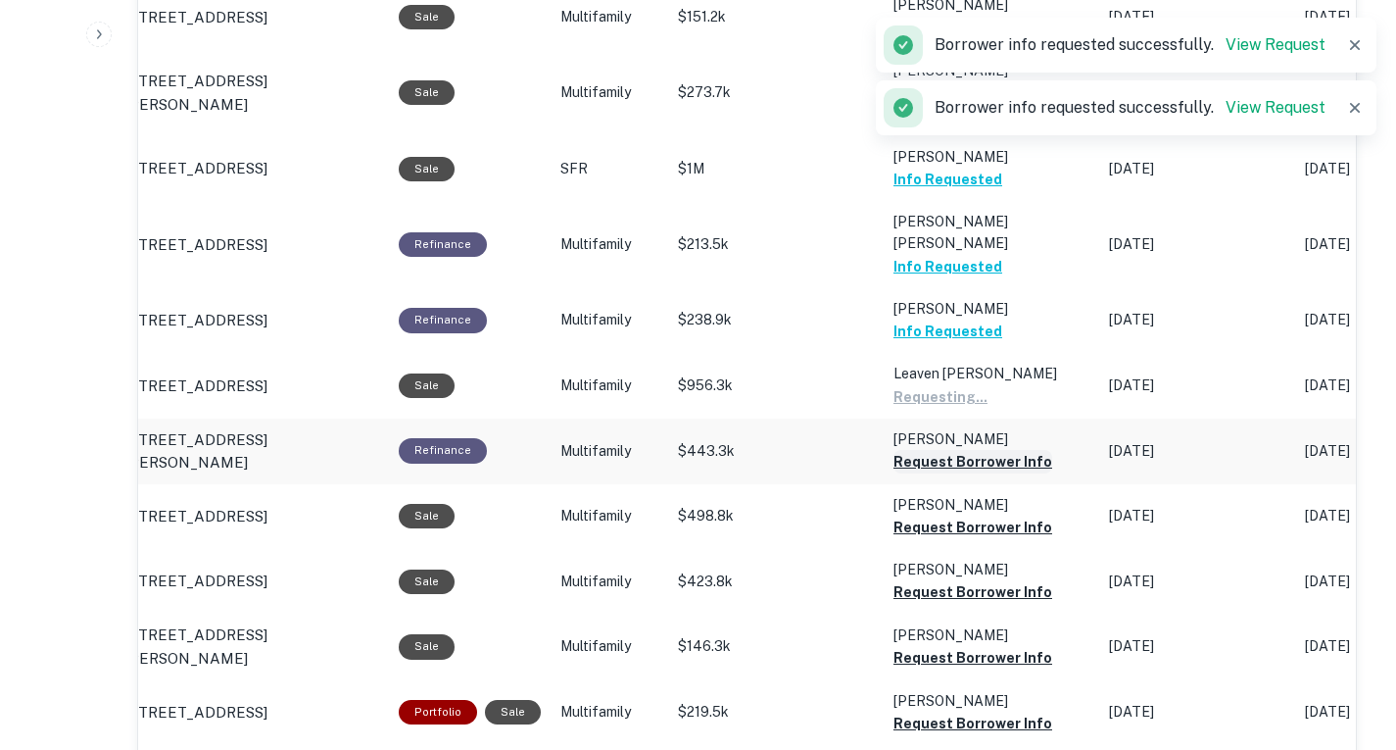
click at [981, 473] on button "Request Borrower Info" at bounding box center [973, 462] width 159 height 24
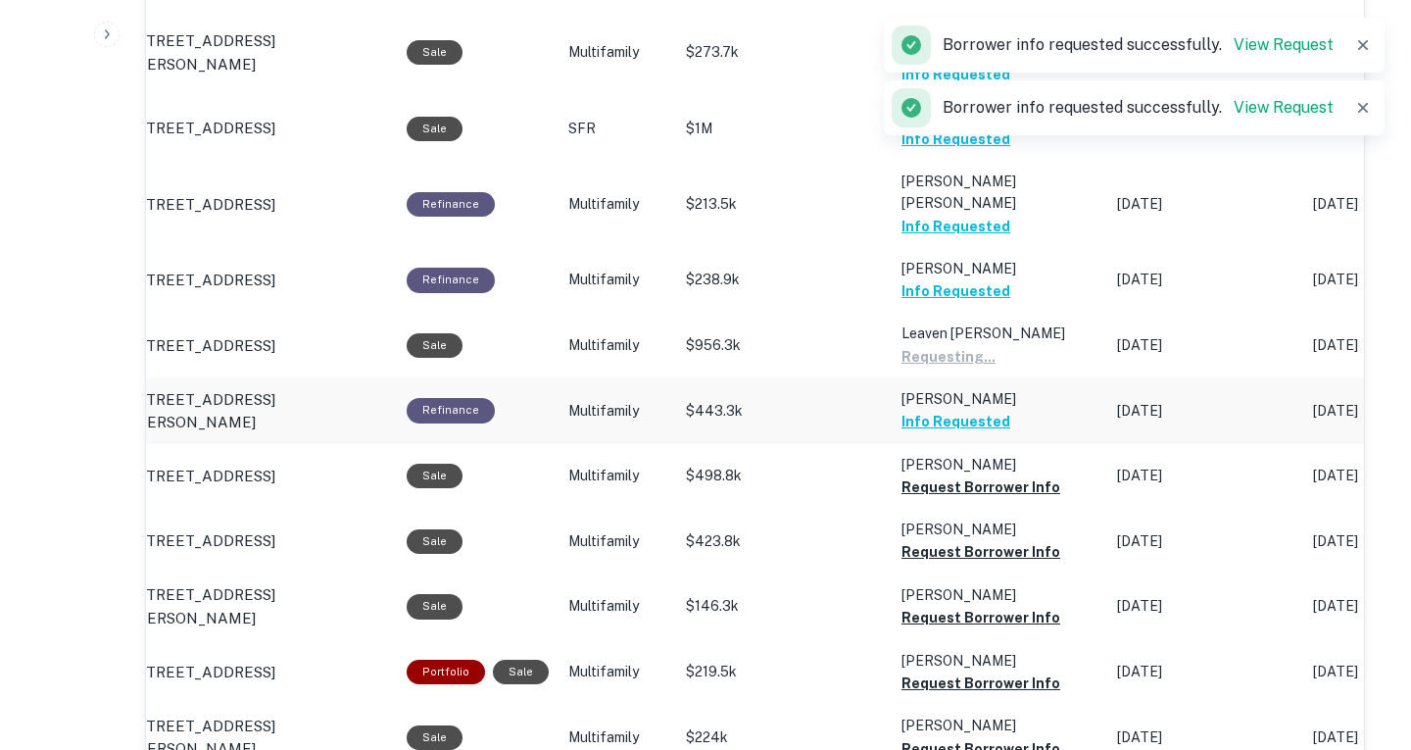
scroll to position [1340, 0]
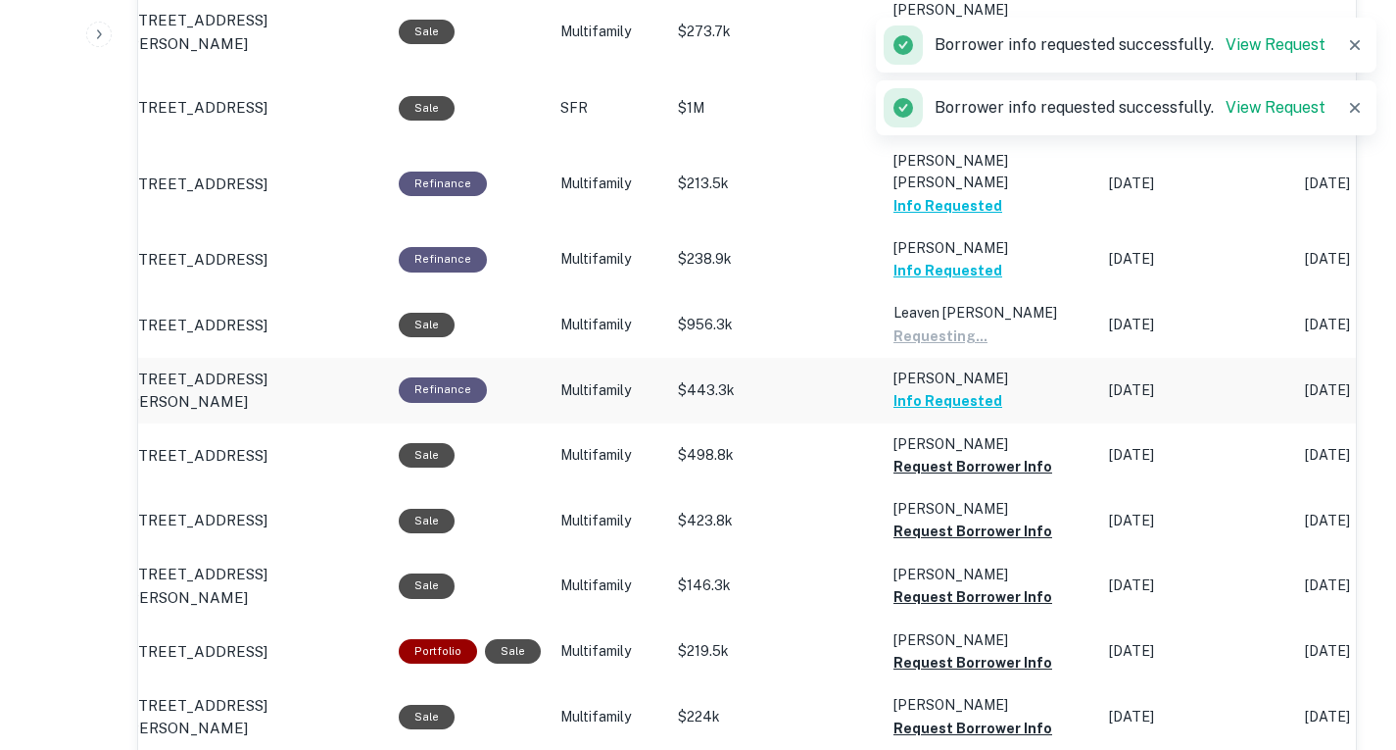
click at [981, 478] on button "Request Borrower Info" at bounding box center [973, 467] width 159 height 24
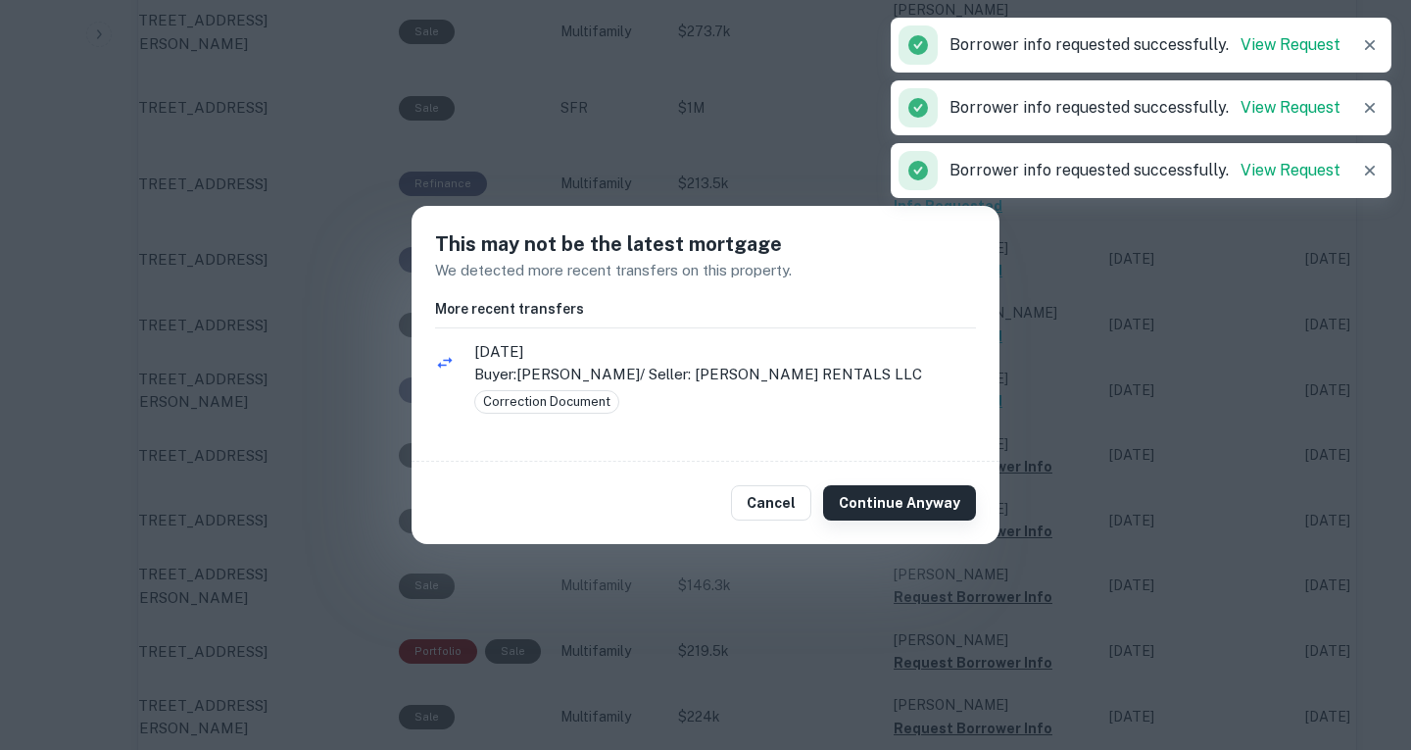
click at [926, 504] on button "Continue Anyway" at bounding box center [899, 502] width 153 height 35
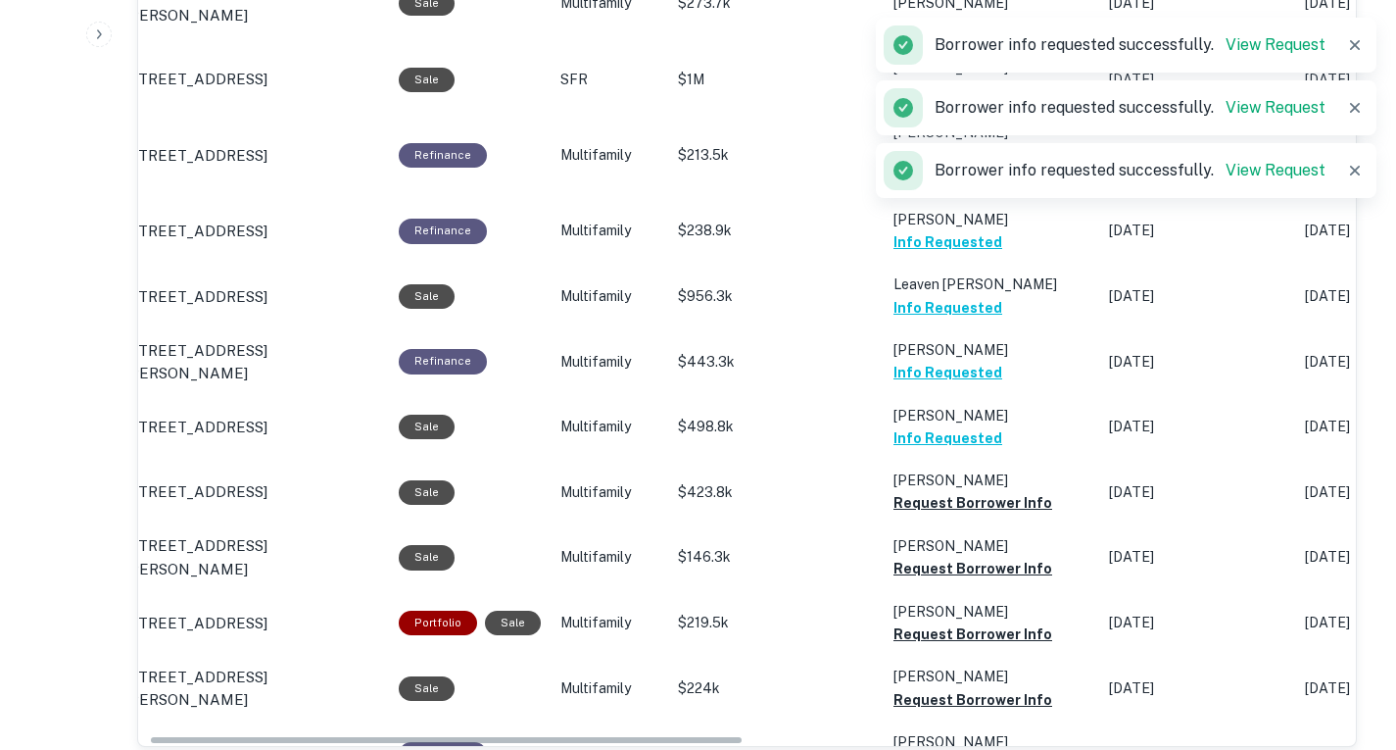
scroll to position [1370, 0]
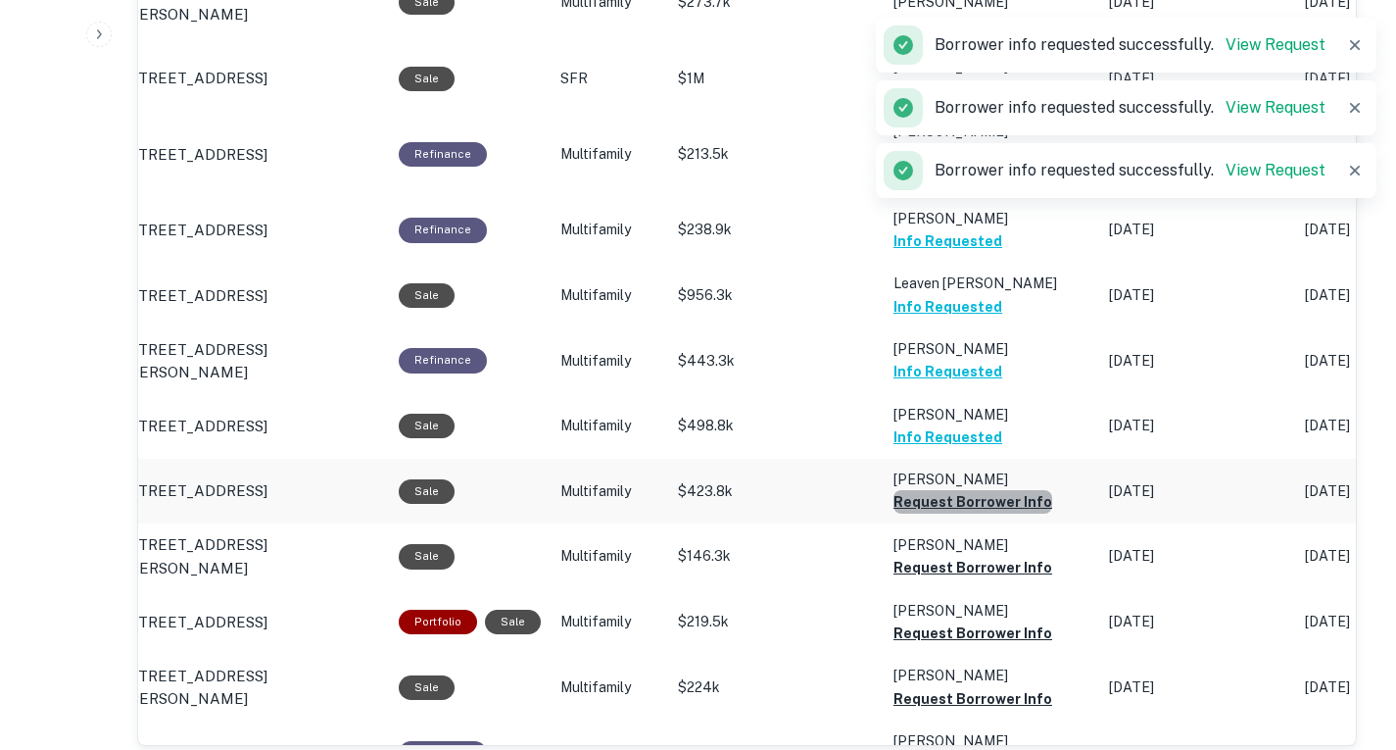
click at [998, 513] on button "Request Borrower Info" at bounding box center [973, 502] width 159 height 24
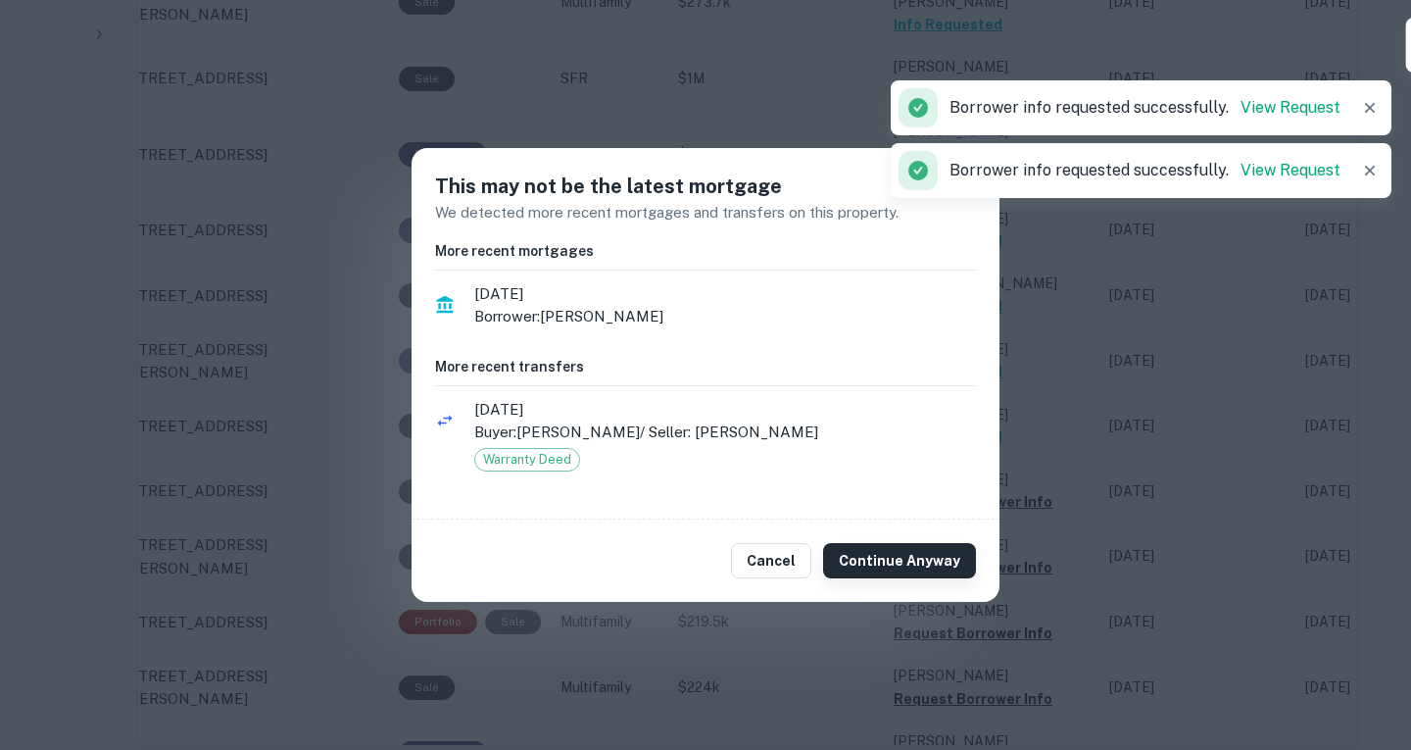
click at [950, 559] on button "Continue Anyway" at bounding box center [899, 560] width 153 height 35
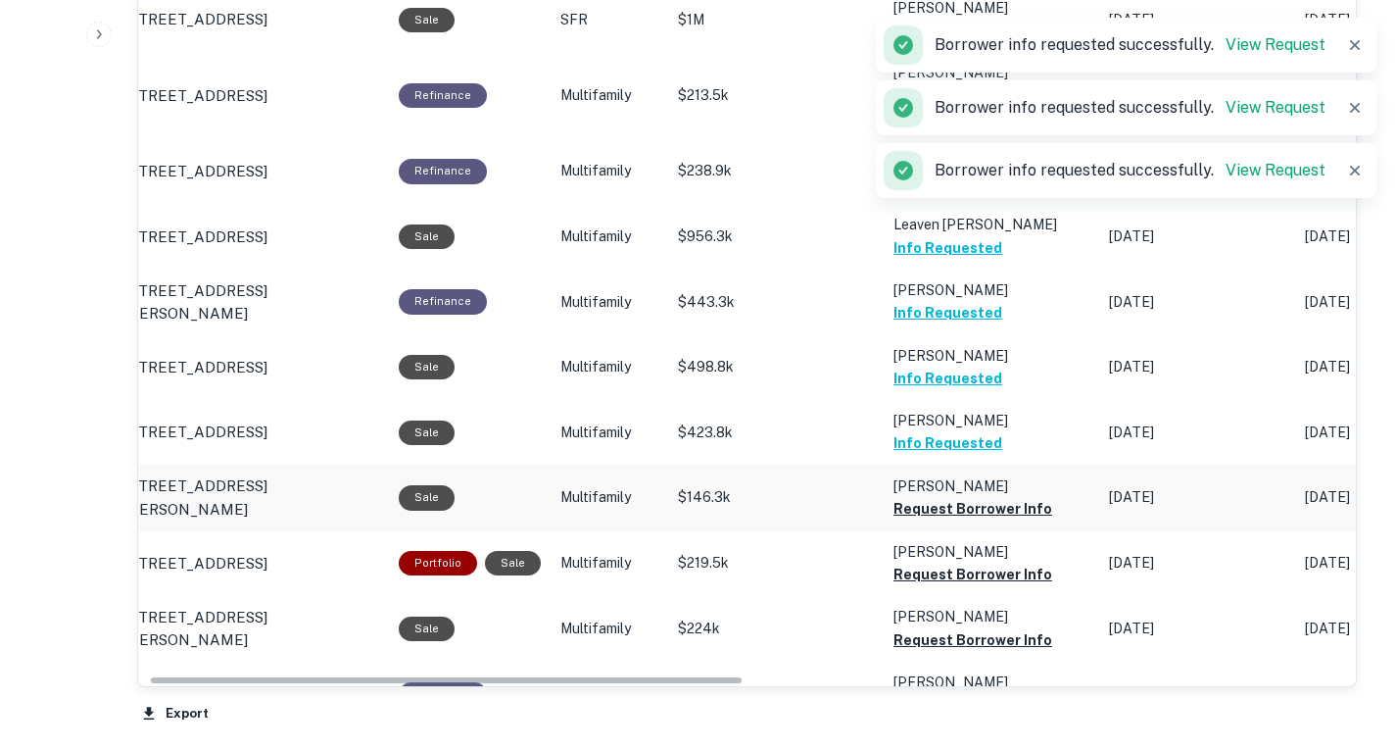
scroll to position [1431, 0]
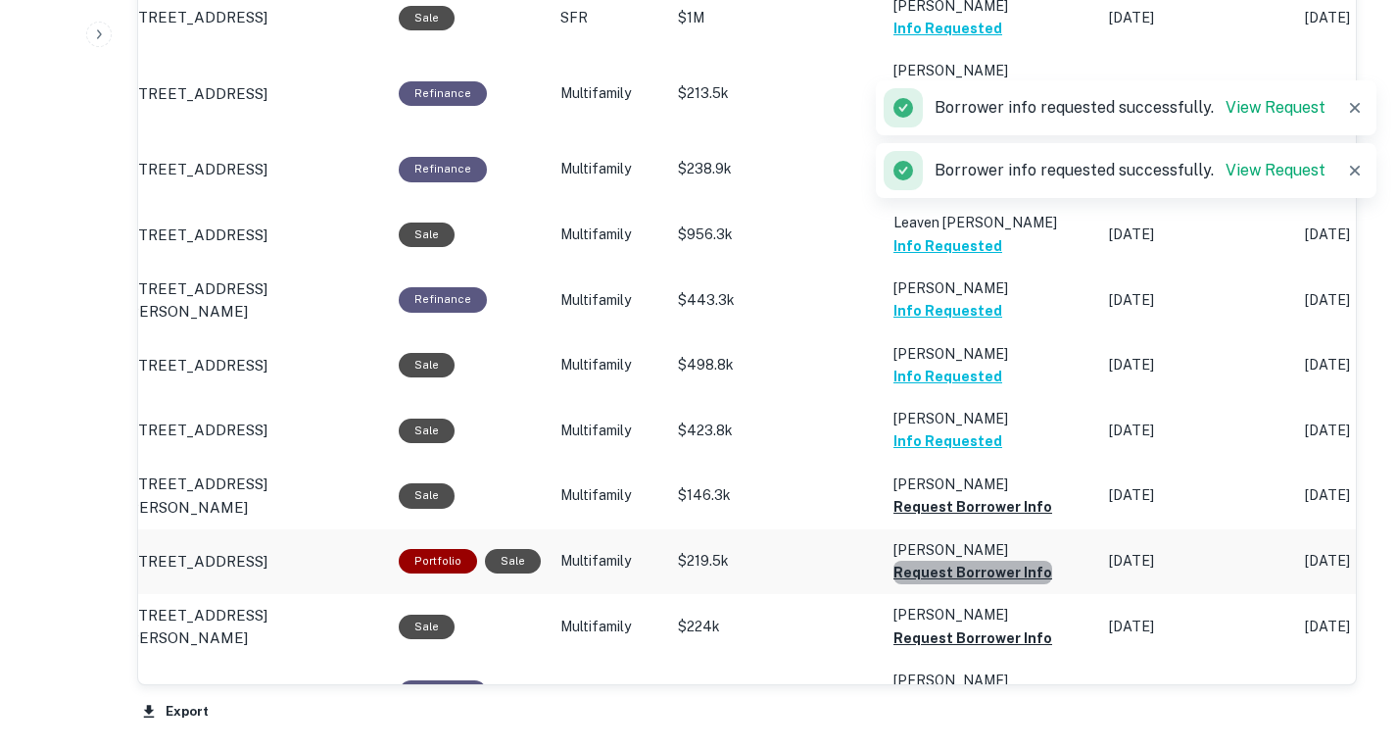
click at [989, 584] on button "Request Borrower Info" at bounding box center [973, 572] width 159 height 24
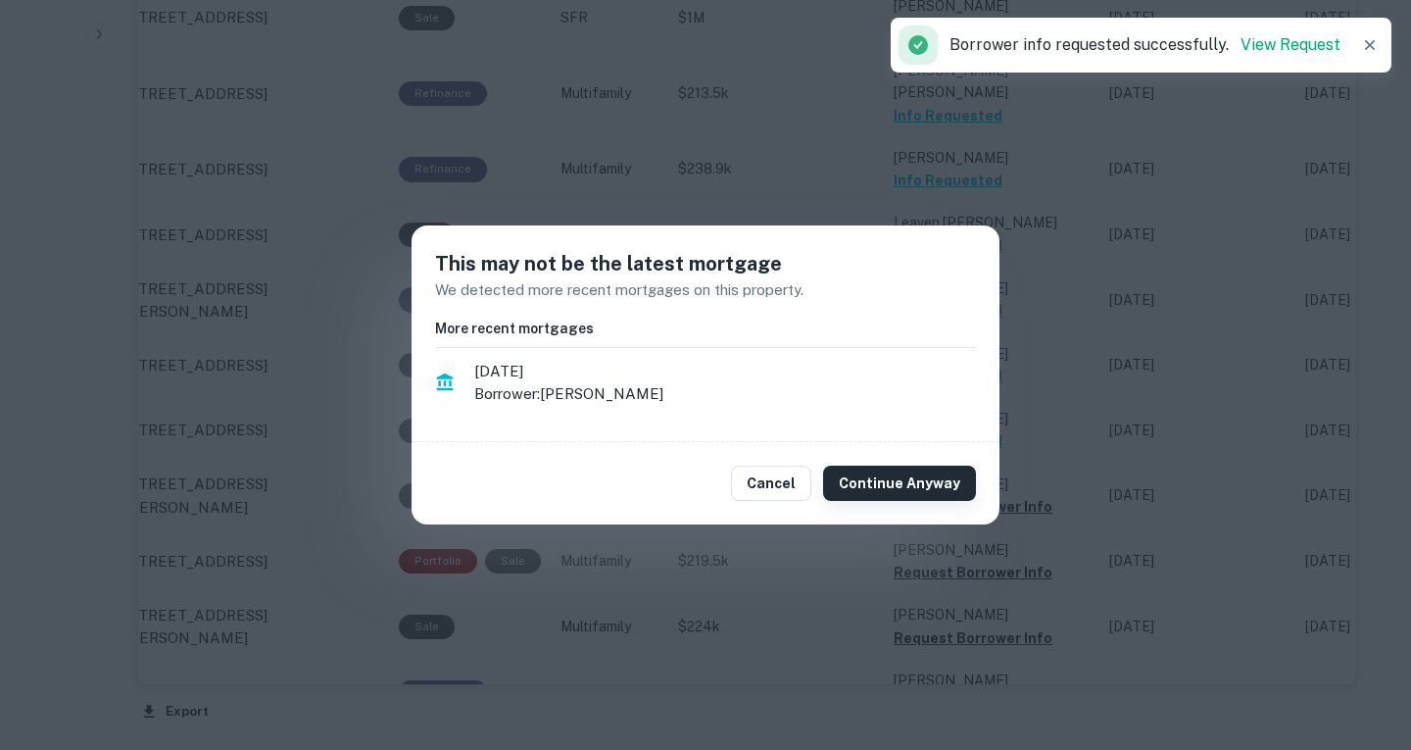
click at [915, 486] on button "Continue Anyway" at bounding box center [899, 482] width 153 height 35
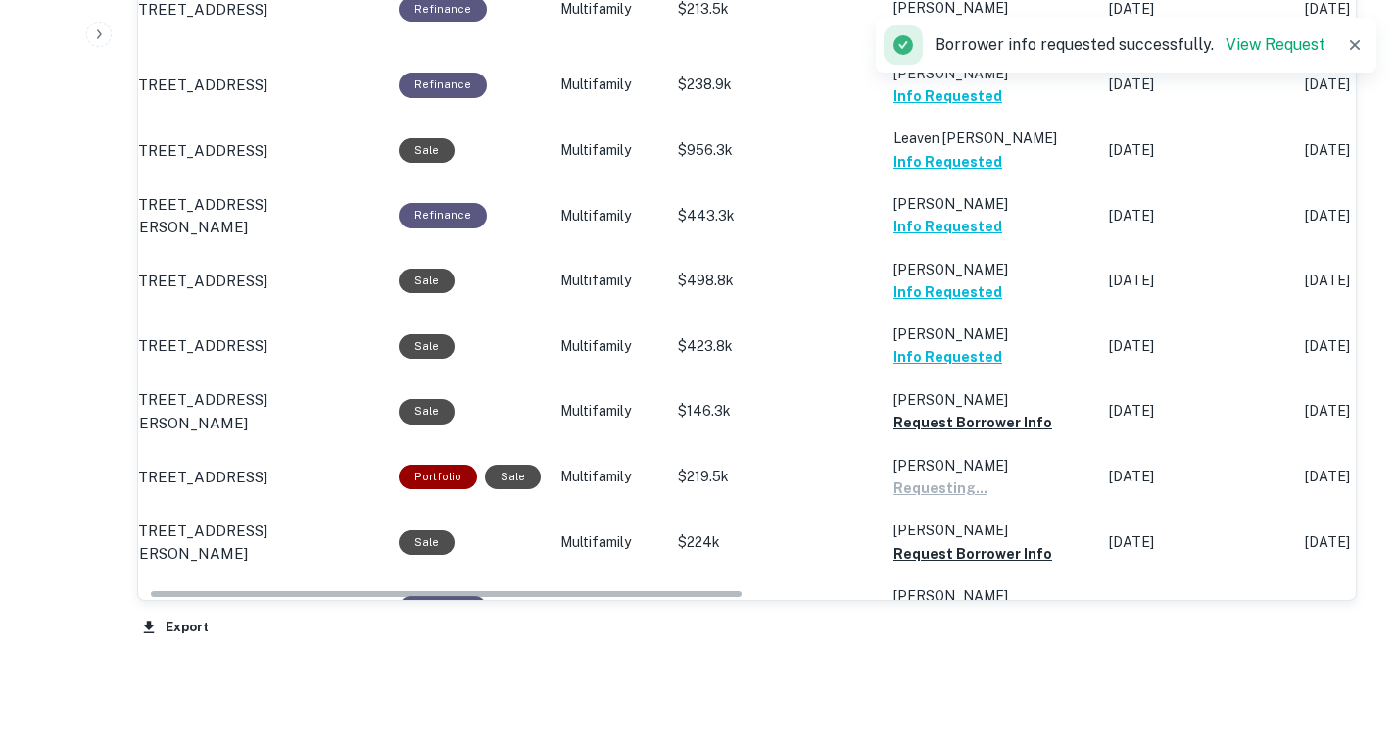
scroll to position [1517, 0]
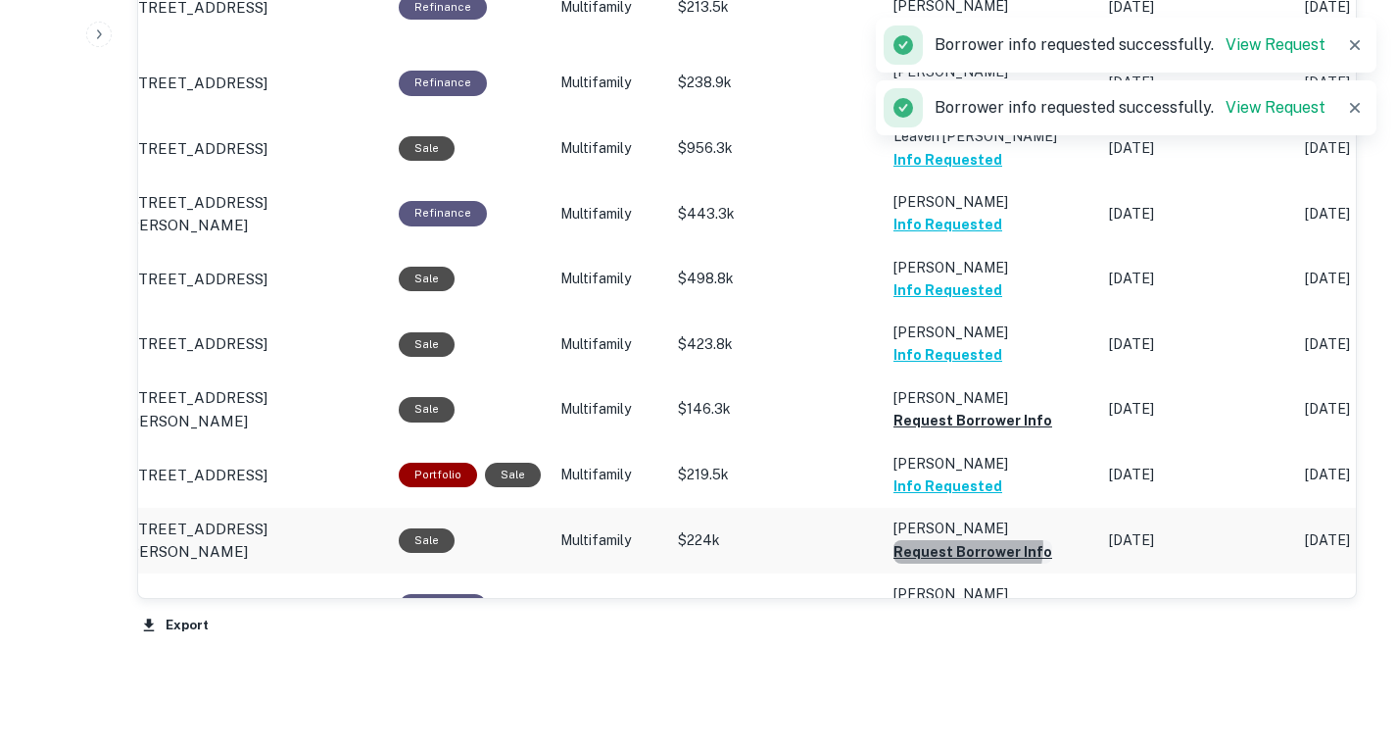
click at [957, 563] on button "Request Borrower Info" at bounding box center [973, 552] width 159 height 24
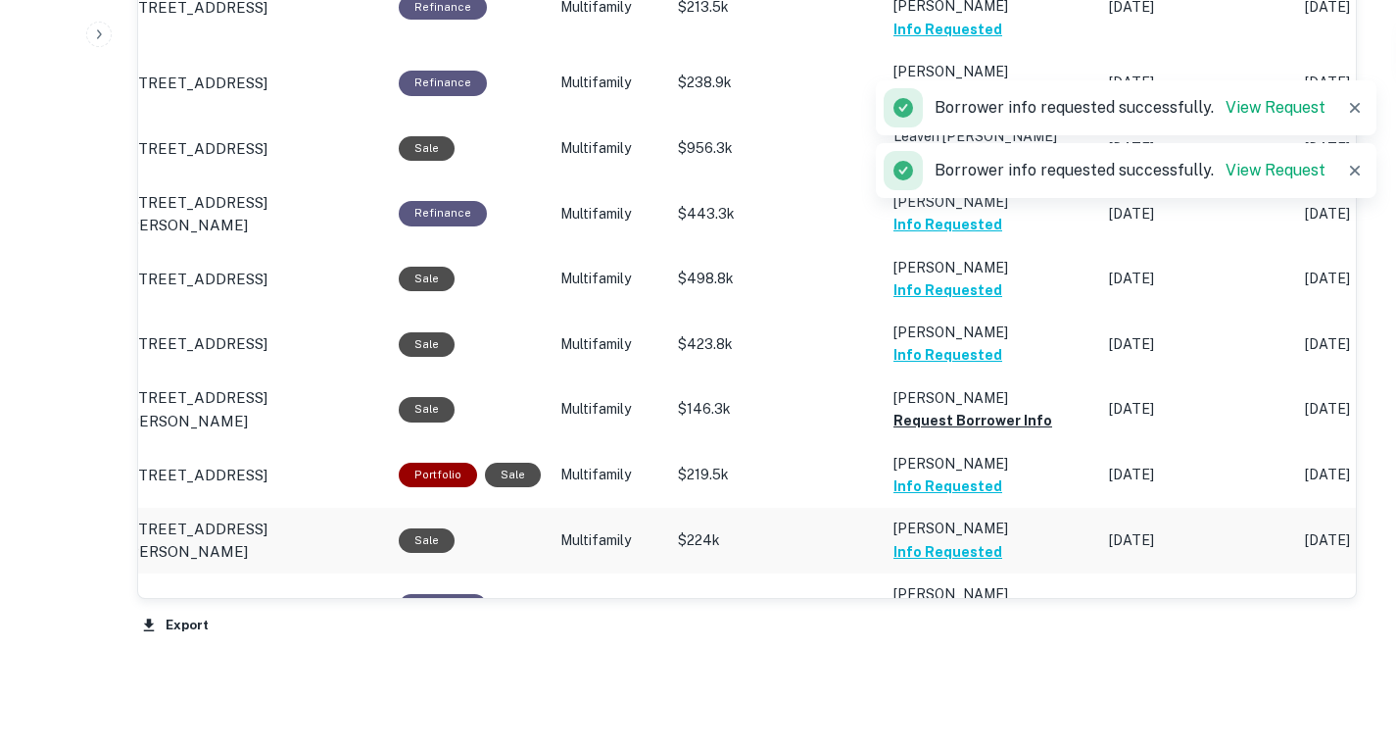
scroll to position [1624, 0]
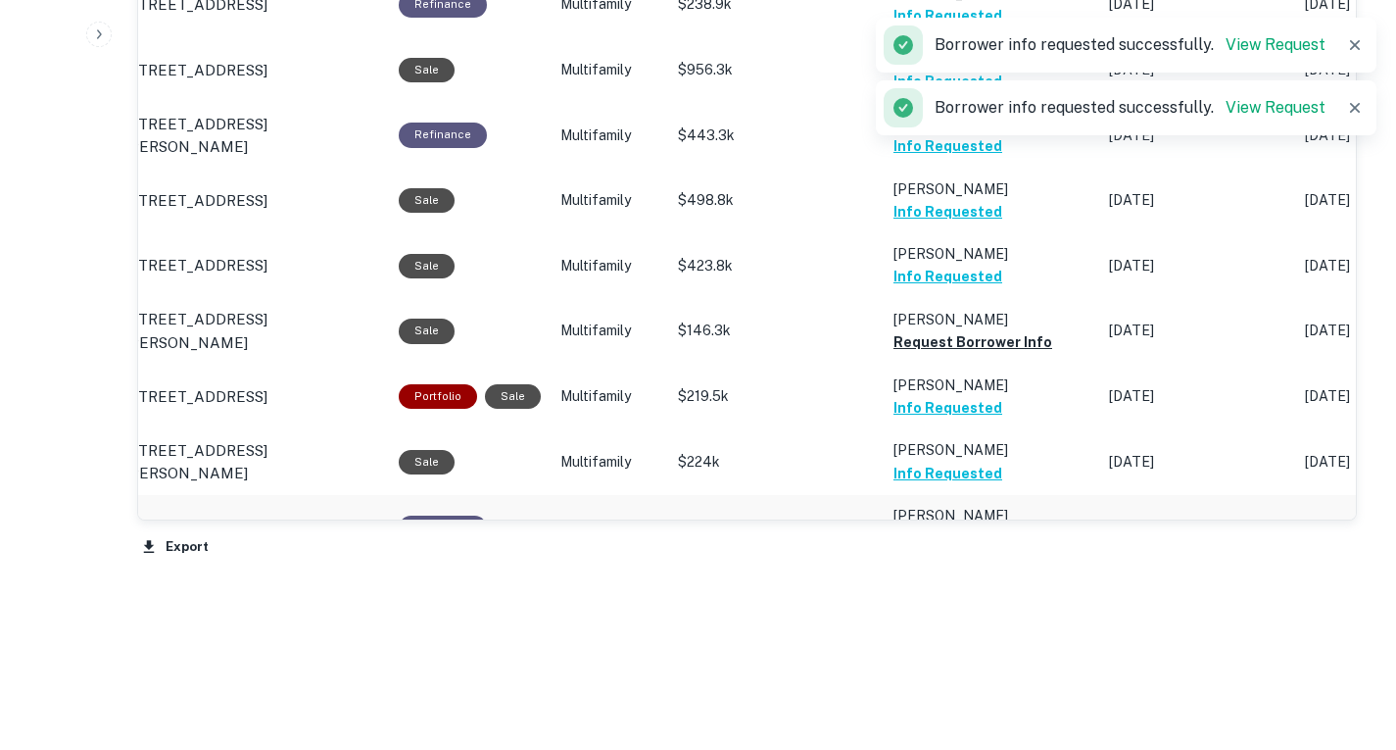
click at [924, 550] on button "Request Borrower Info" at bounding box center [973, 538] width 159 height 24
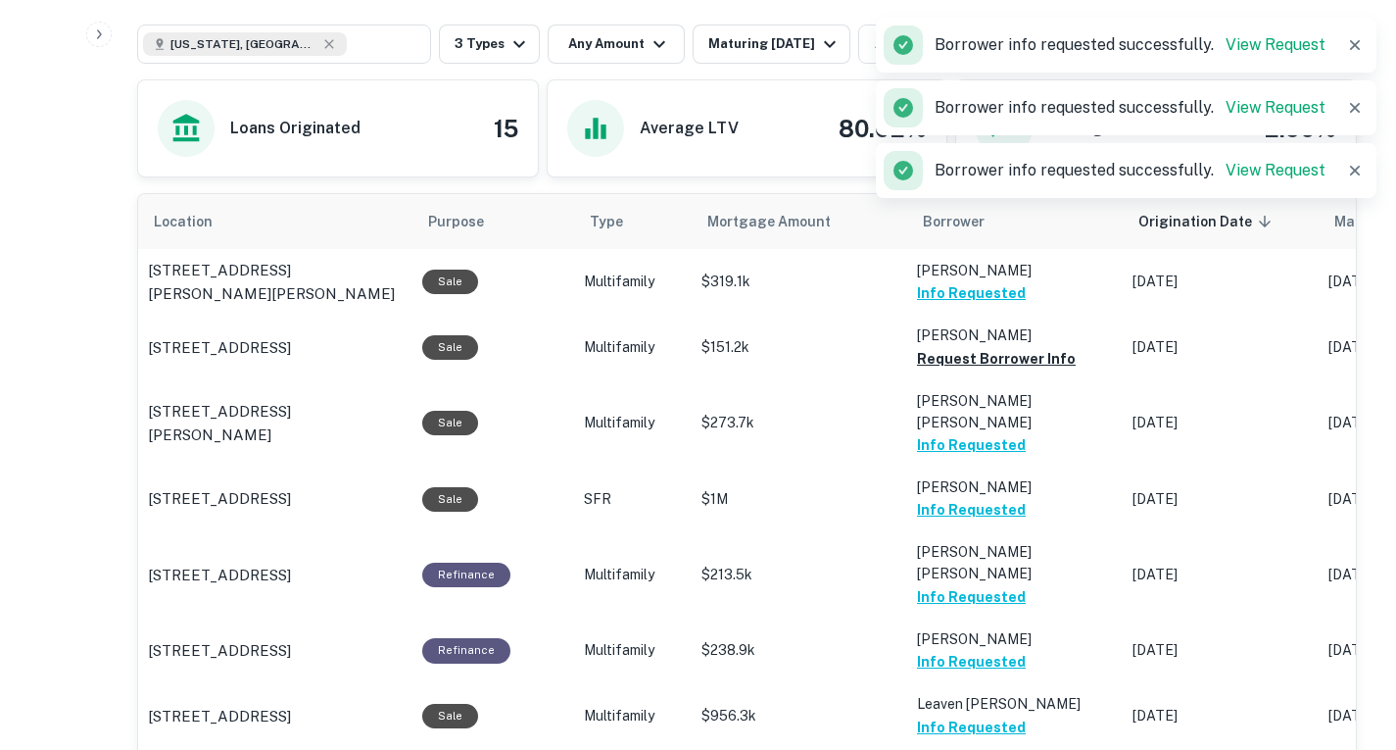
scroll to position [932, 0]
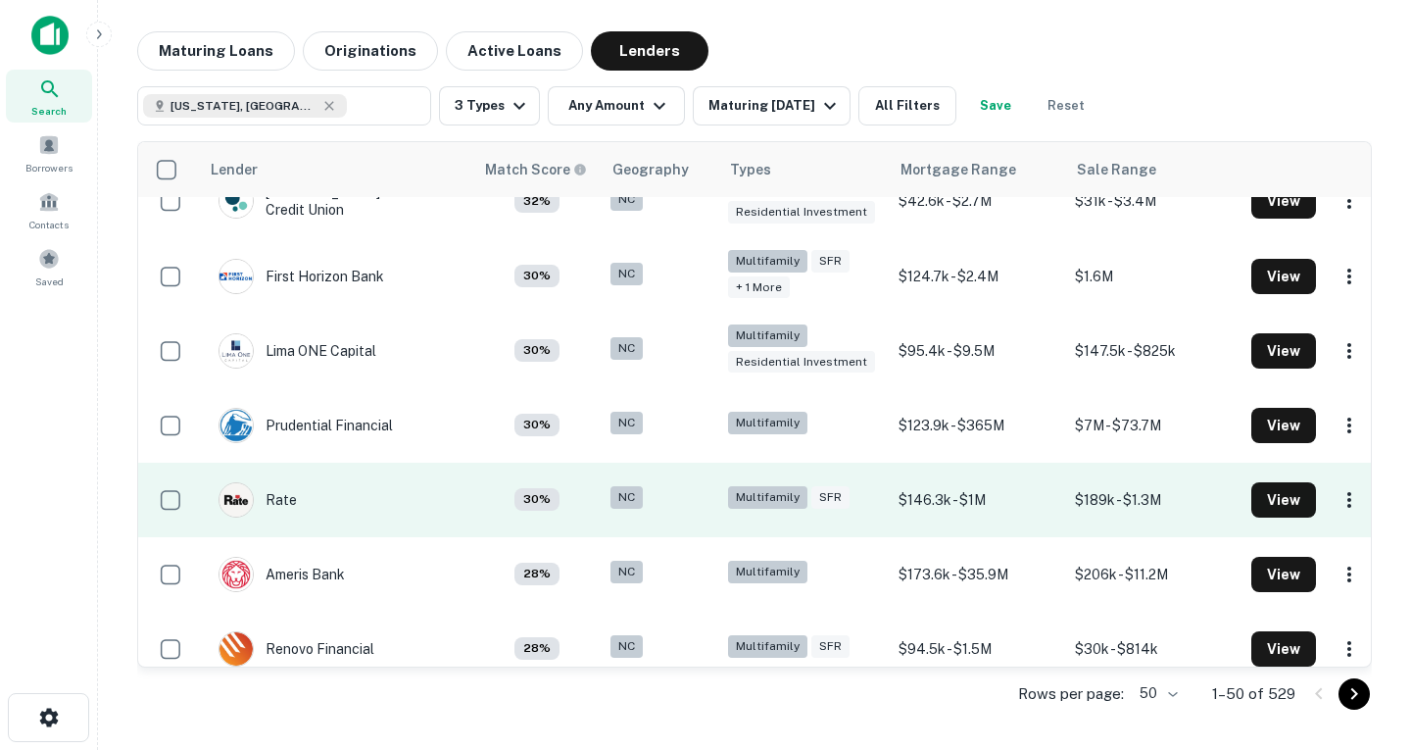
scroll to position [2576, 0]
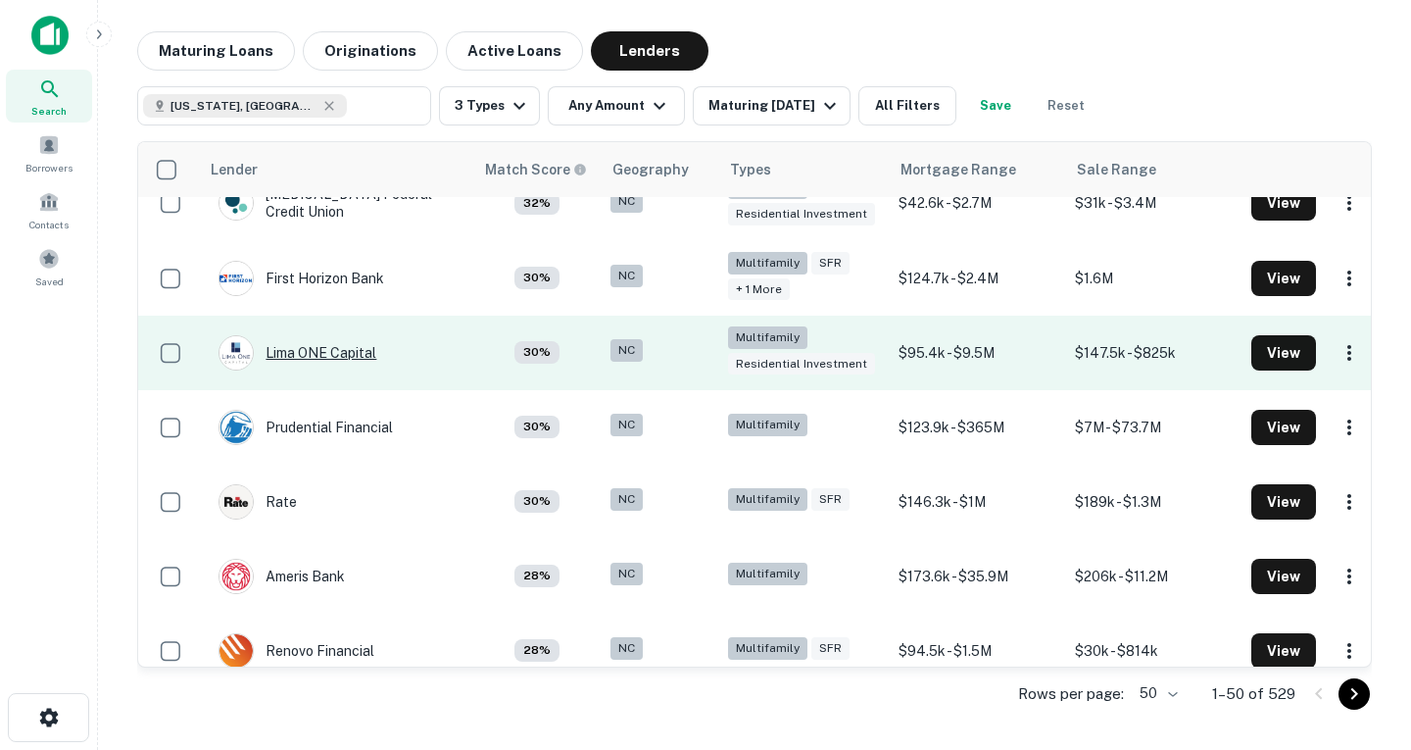
click at [374, 335] on div "Lima ONE Capital" at bounding box center [298, 352] width 158 height 35
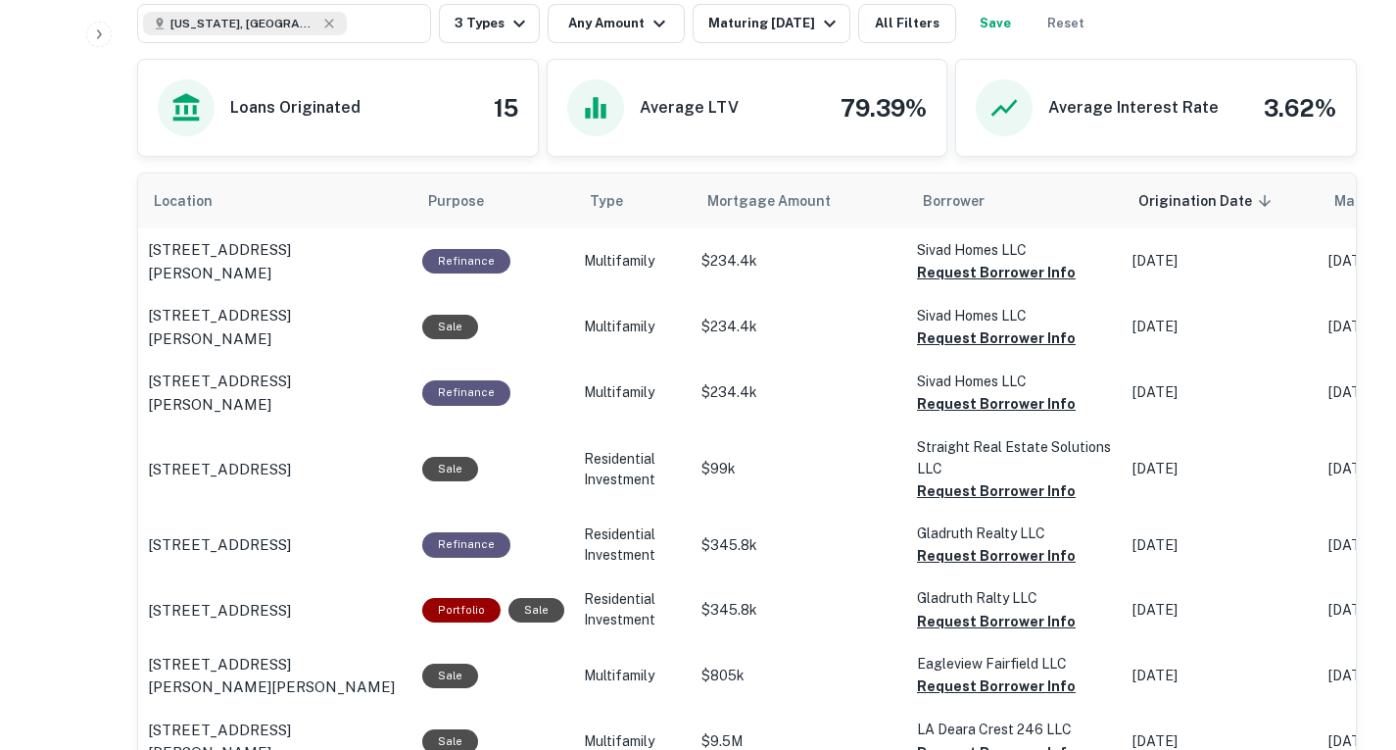
scroll to position [911, 0]
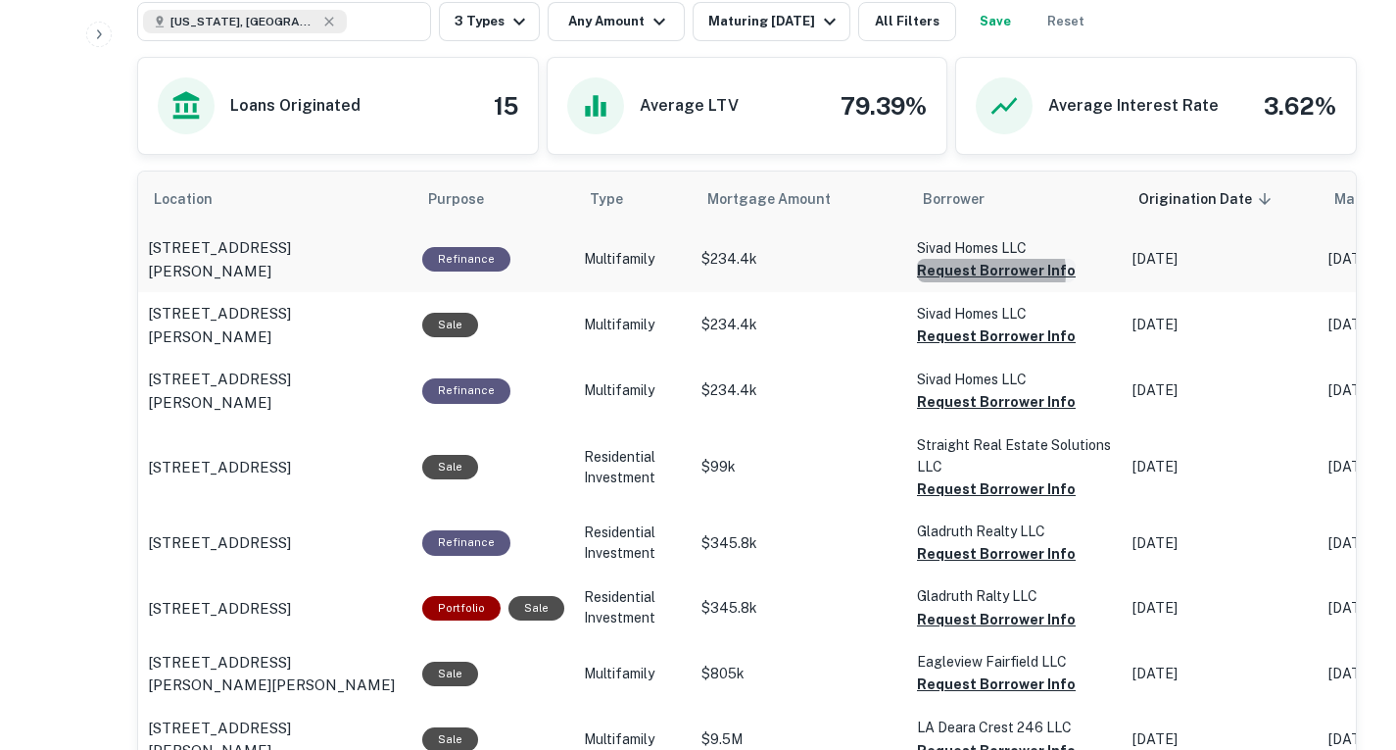
click at [961, 282] on button "Request Borrower Info" at bounding box center [996, 271] width 159 height 24
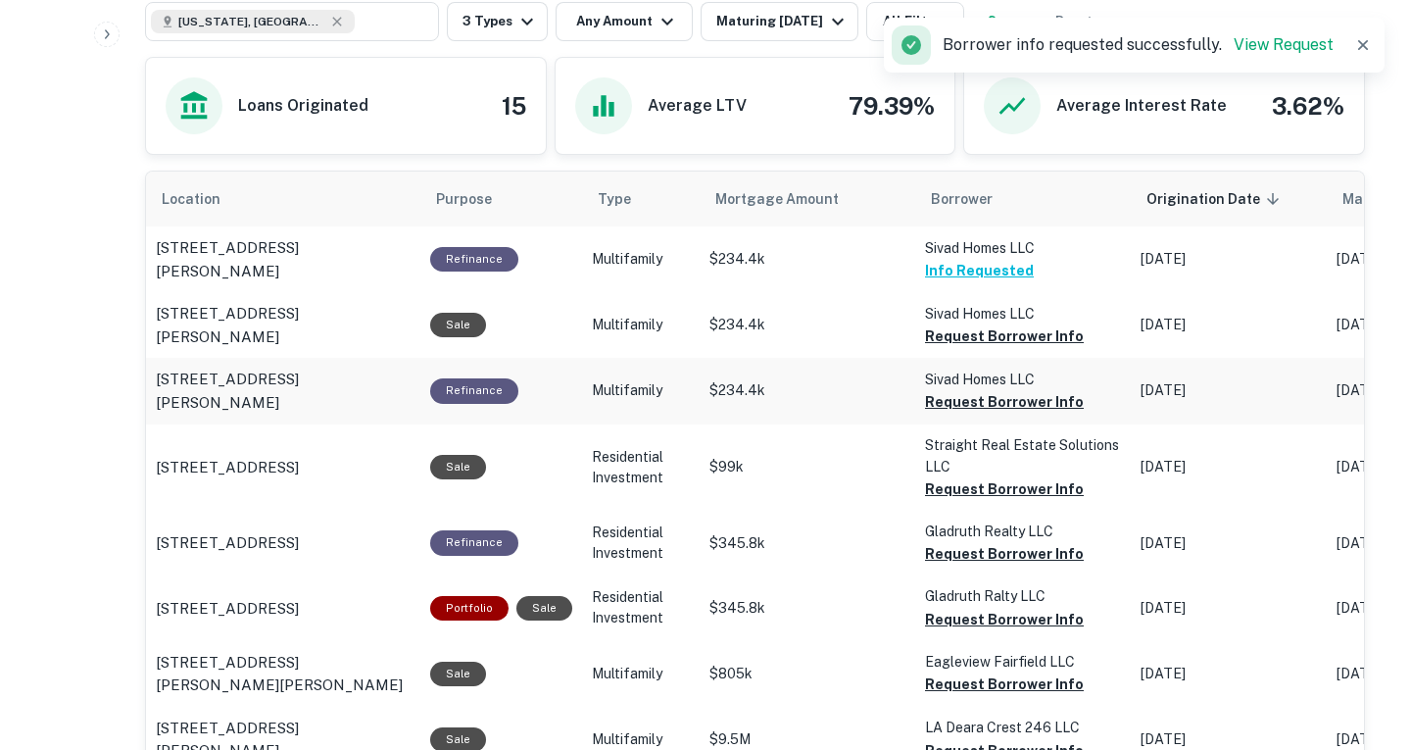
scroll to position [976, 0]
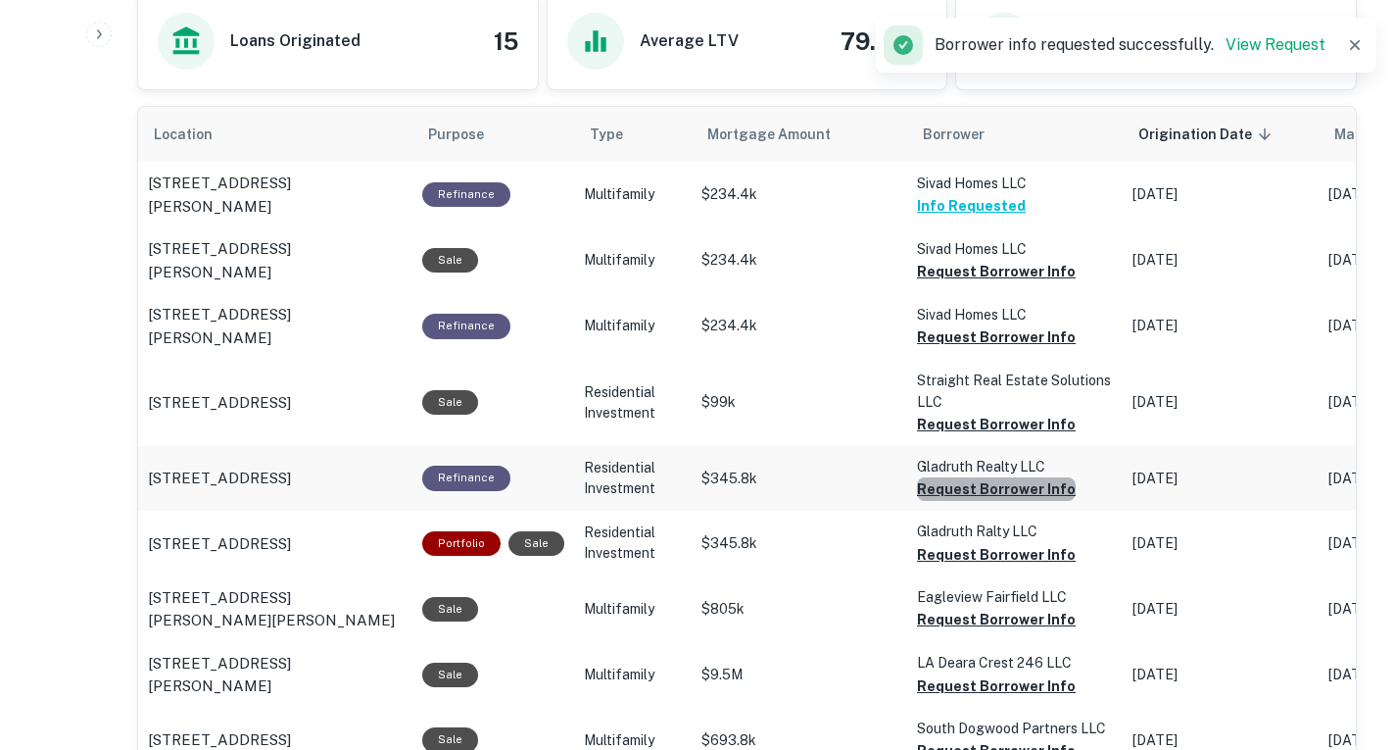
click at [1015, 501] on button "Request Borrower Info" at bounding box center [996, 489] width 159 height 24
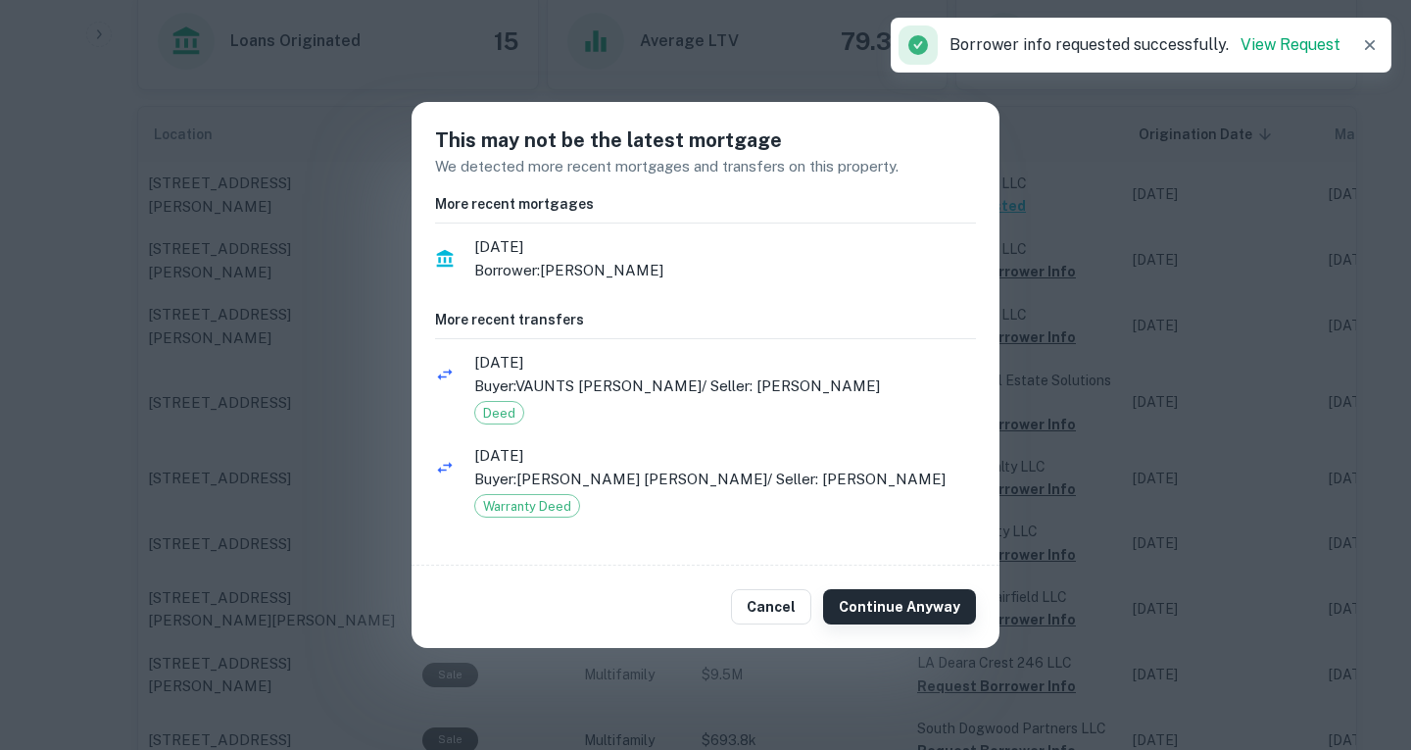
click at [952, 604] on button "Continue Anyway" at bounding box center [899, 606] width 153 height 35
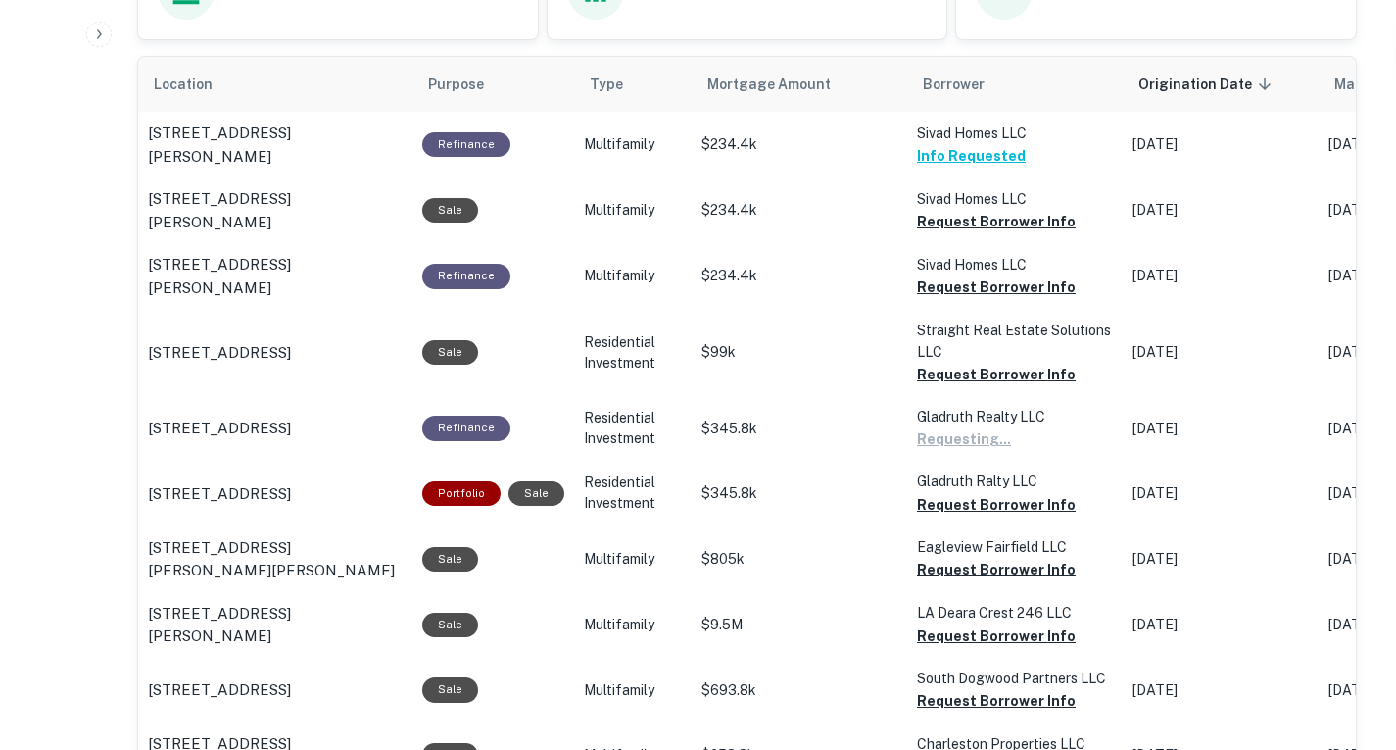
scroll to position [1049, 0]
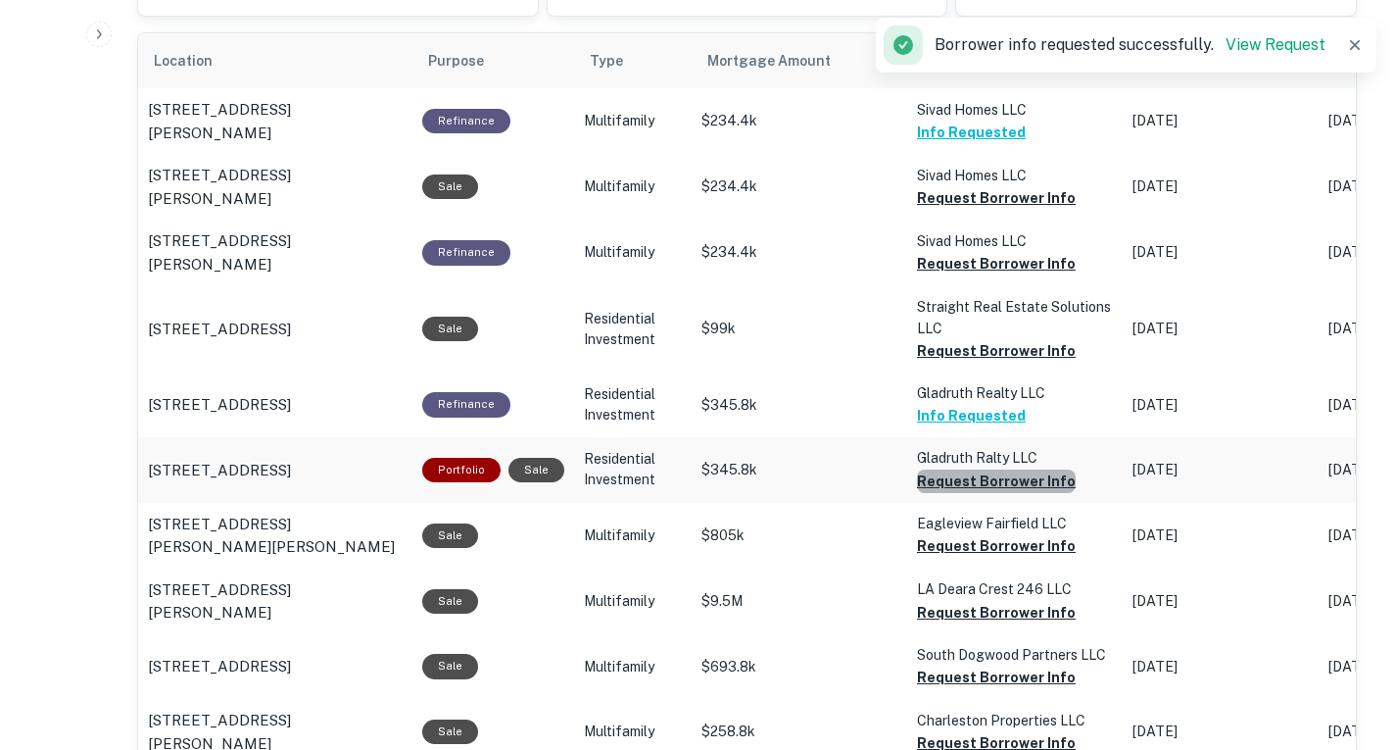
click at [1005, 493] on button "Request Borrower Info" at bounding box center [996, 481] width 159 height 24
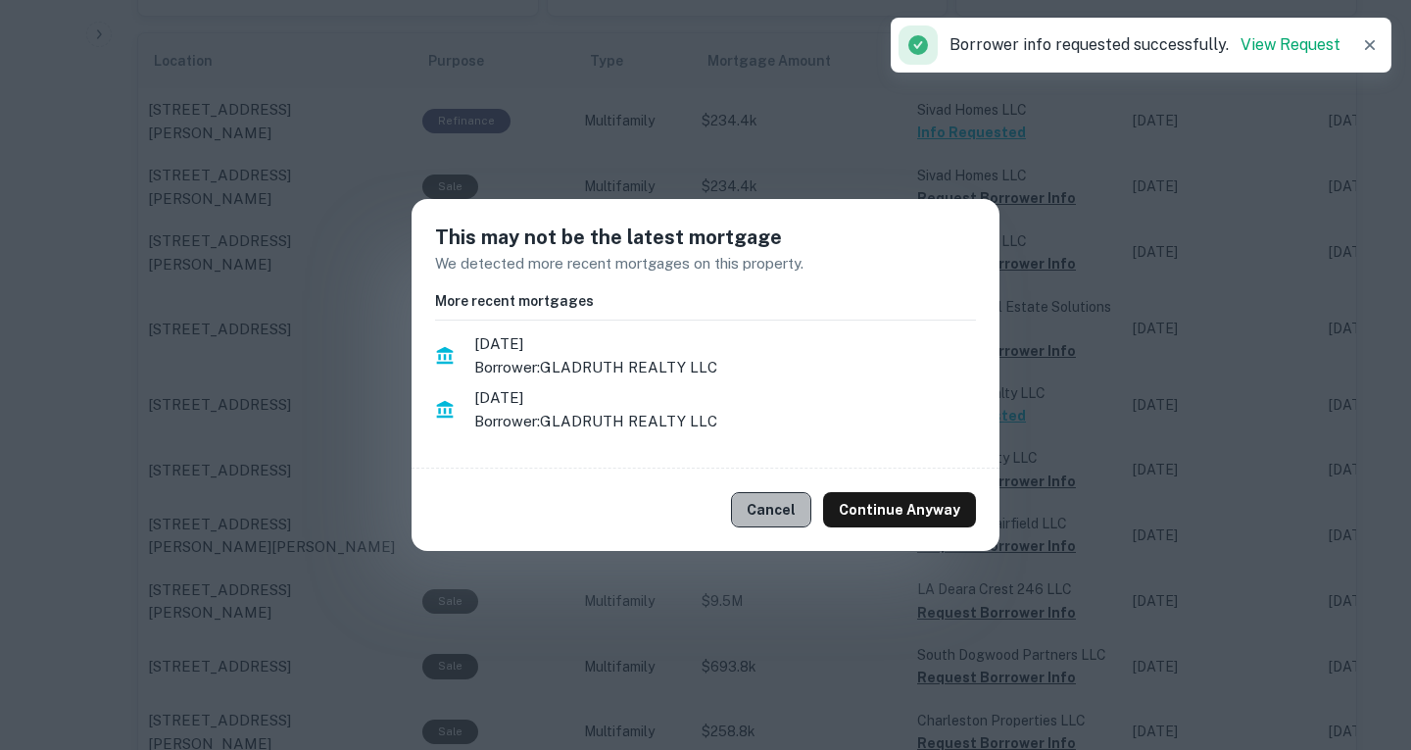
click at [788, 502] on button "Cancel" at bounding box center [771, 509] width 80 height 35
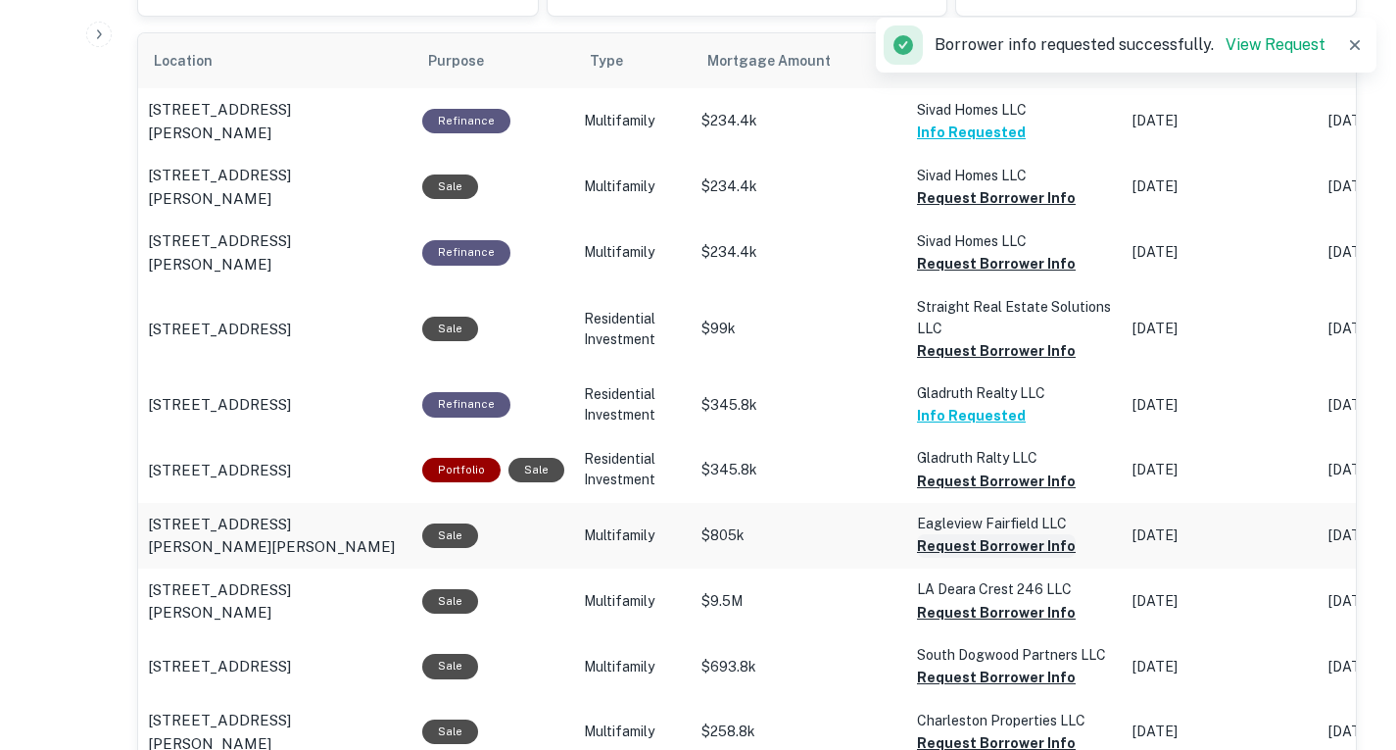
click at [1009, 558] on button "Request Borrower Info" at bounding box center [996, 546] width 159 height 24
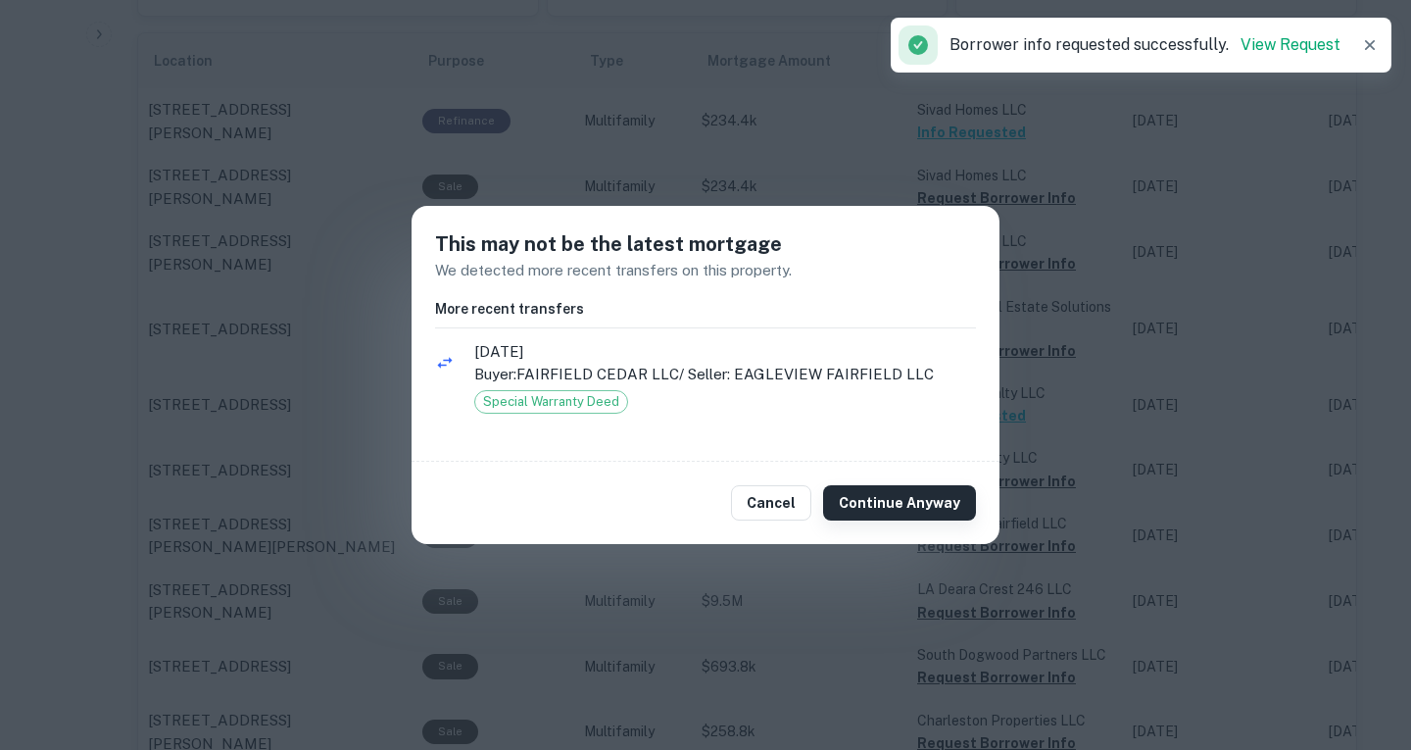
click at [890, 512] on button "Continue Anyway" at bounding box center [899, 502] width 153 height 35
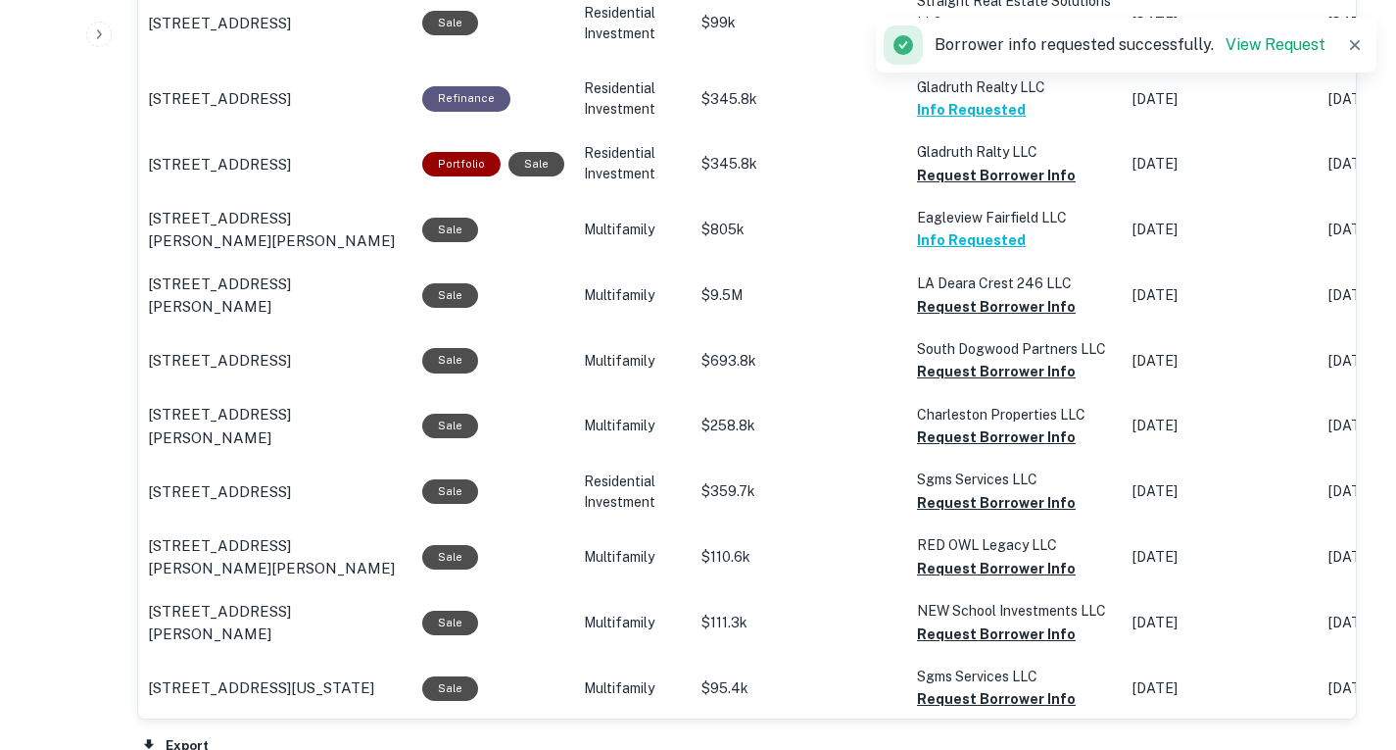
scroll to position [1366, 0]
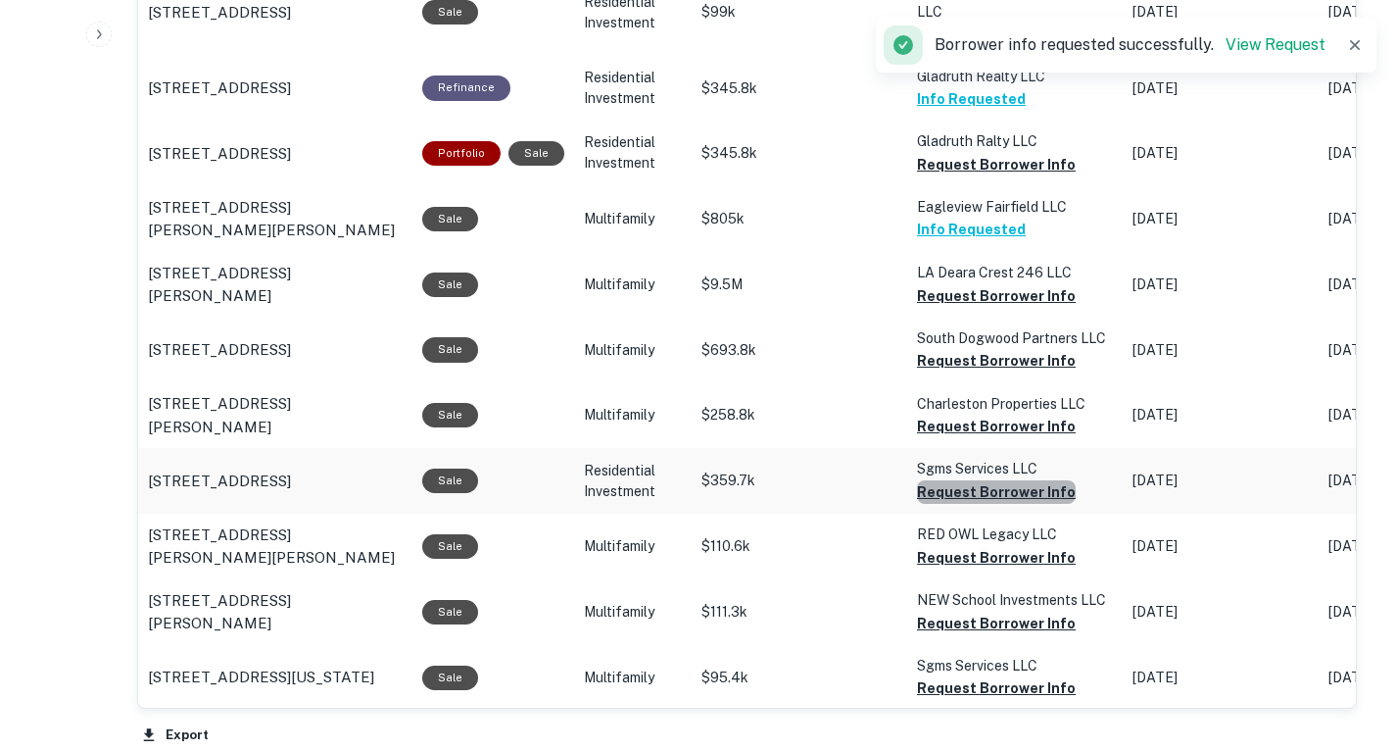
click at [999, 504] on button "Request Borrower Info" at bounding box center [996, 492] width 159 height 24
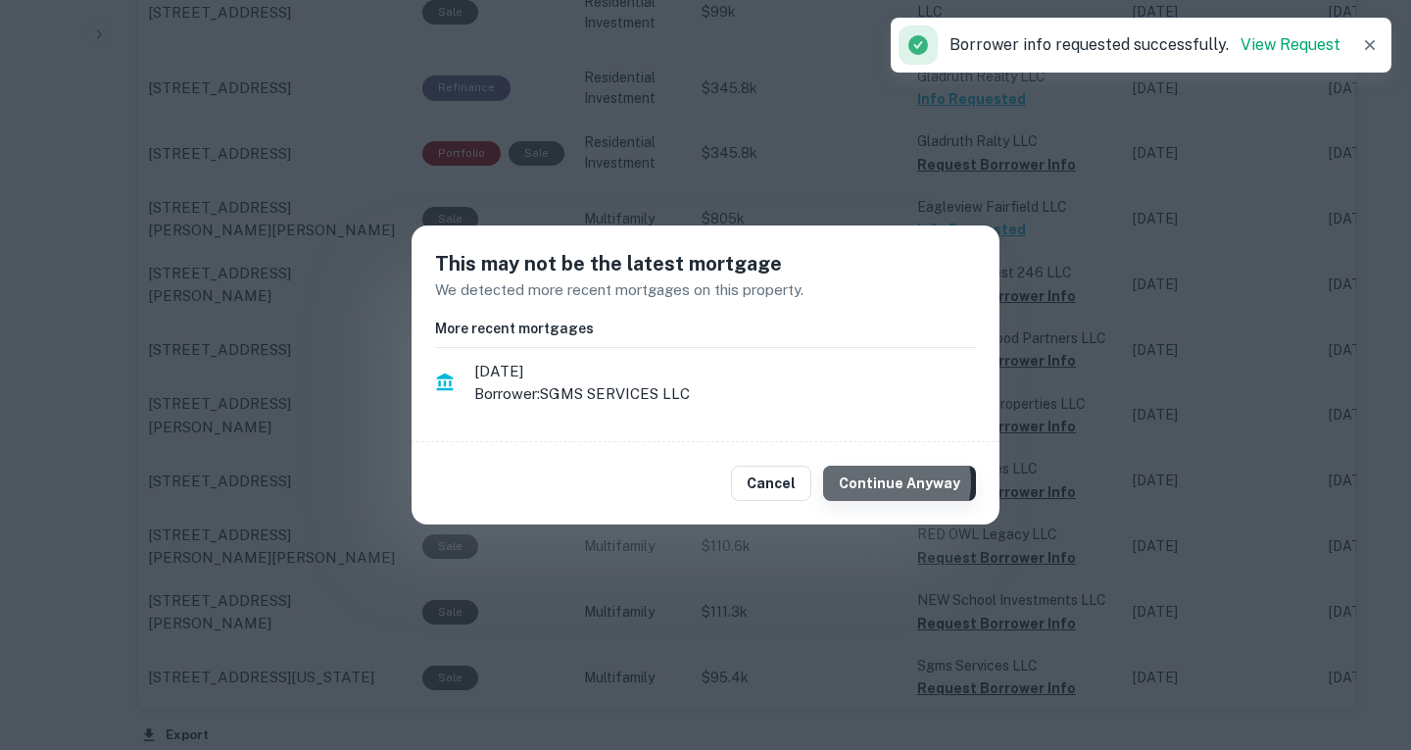
click at [896, 482] on button "Continue Anyway" at bounding box center [899, 482] width 153 height 35
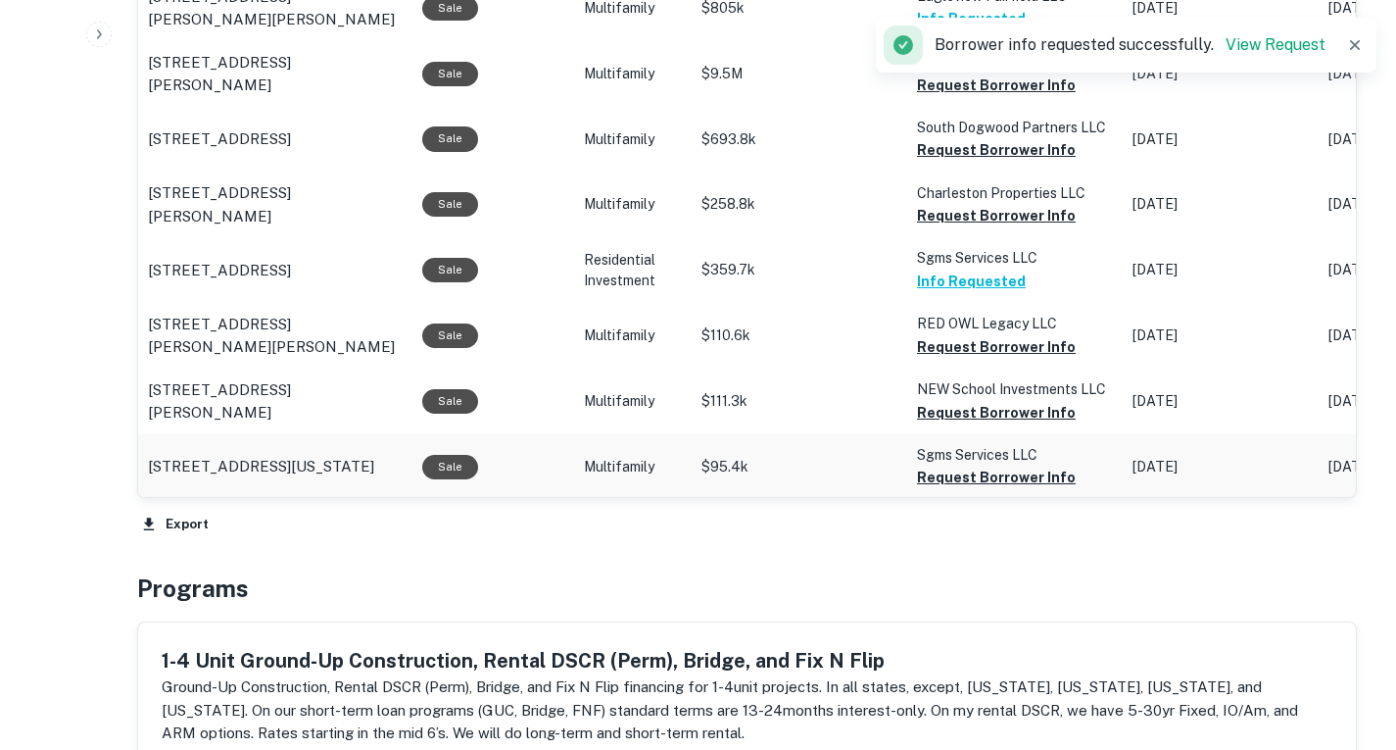
scroll to position [1576, 0]
click at [978, 360] on button "Request Borrower Info" at bounding box center [996, 348] width 159 height 24
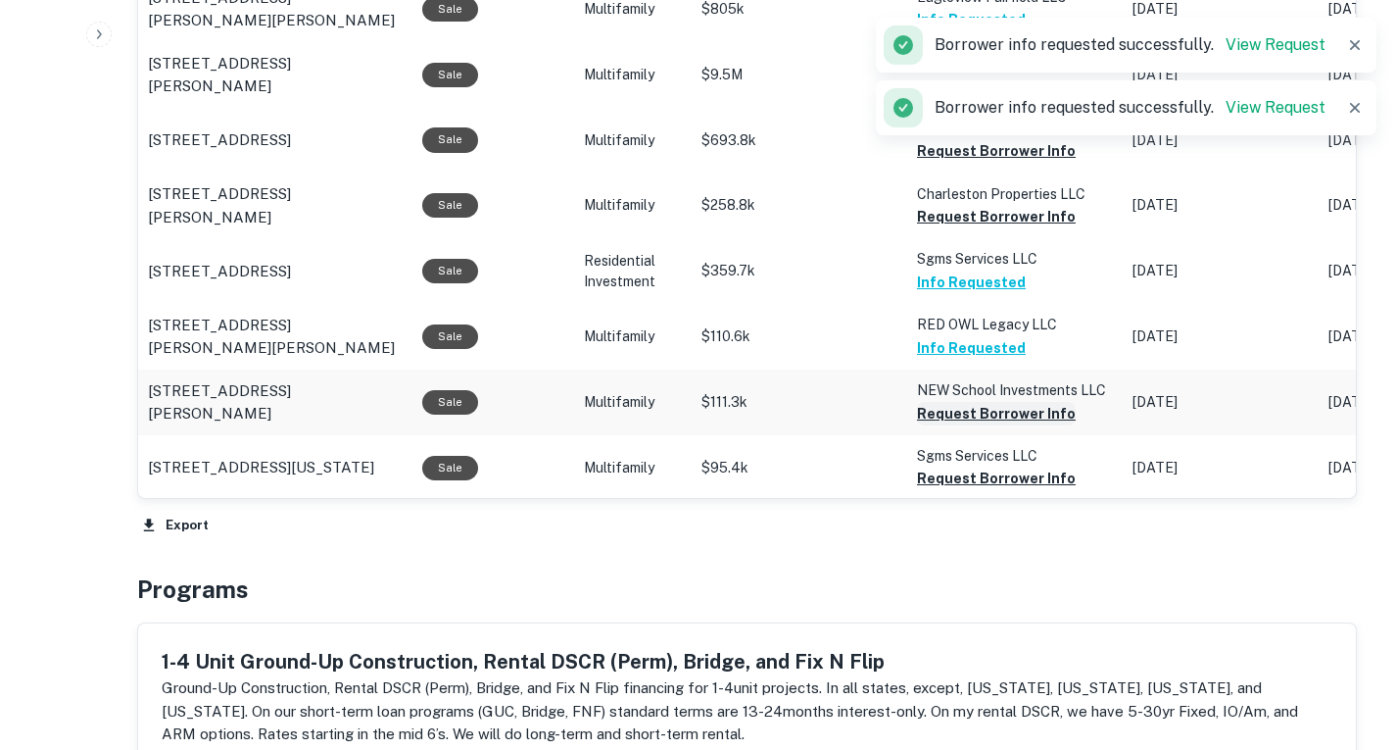
click at [951, 425] on button "Request Borrower Info" at bounding box center [996, 414] width 159 height 24
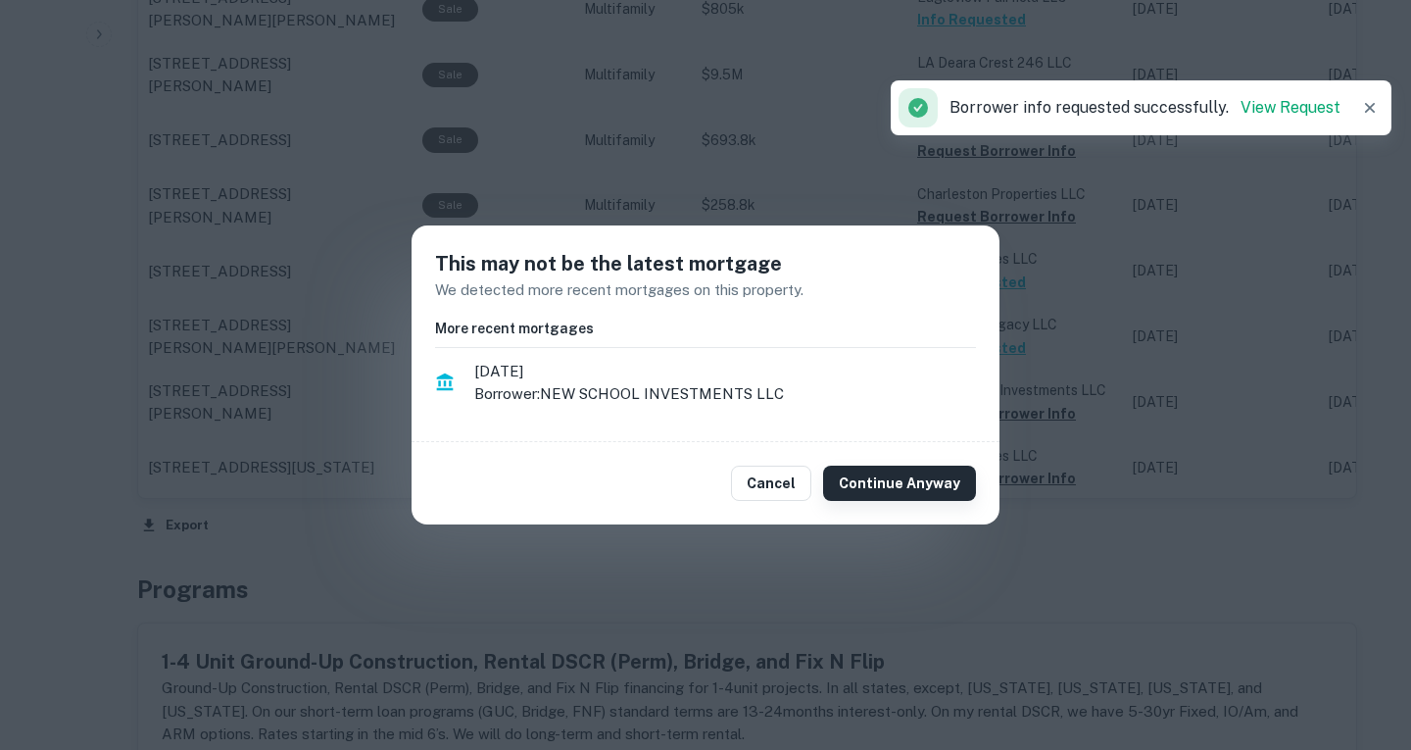
click at [883, 478] on button "Continue Anyway" at bounding box center [899, 482] width 153 height 35
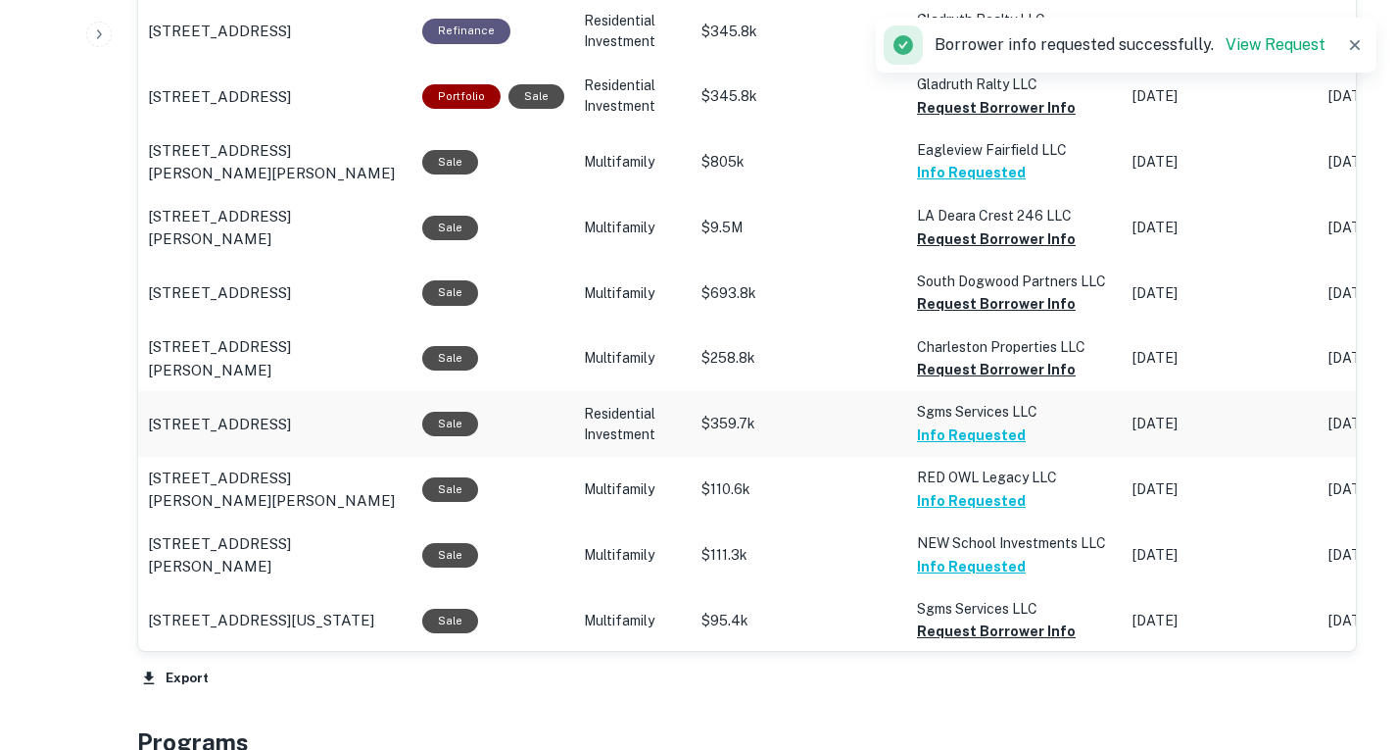
scroll to position [1422, 0]
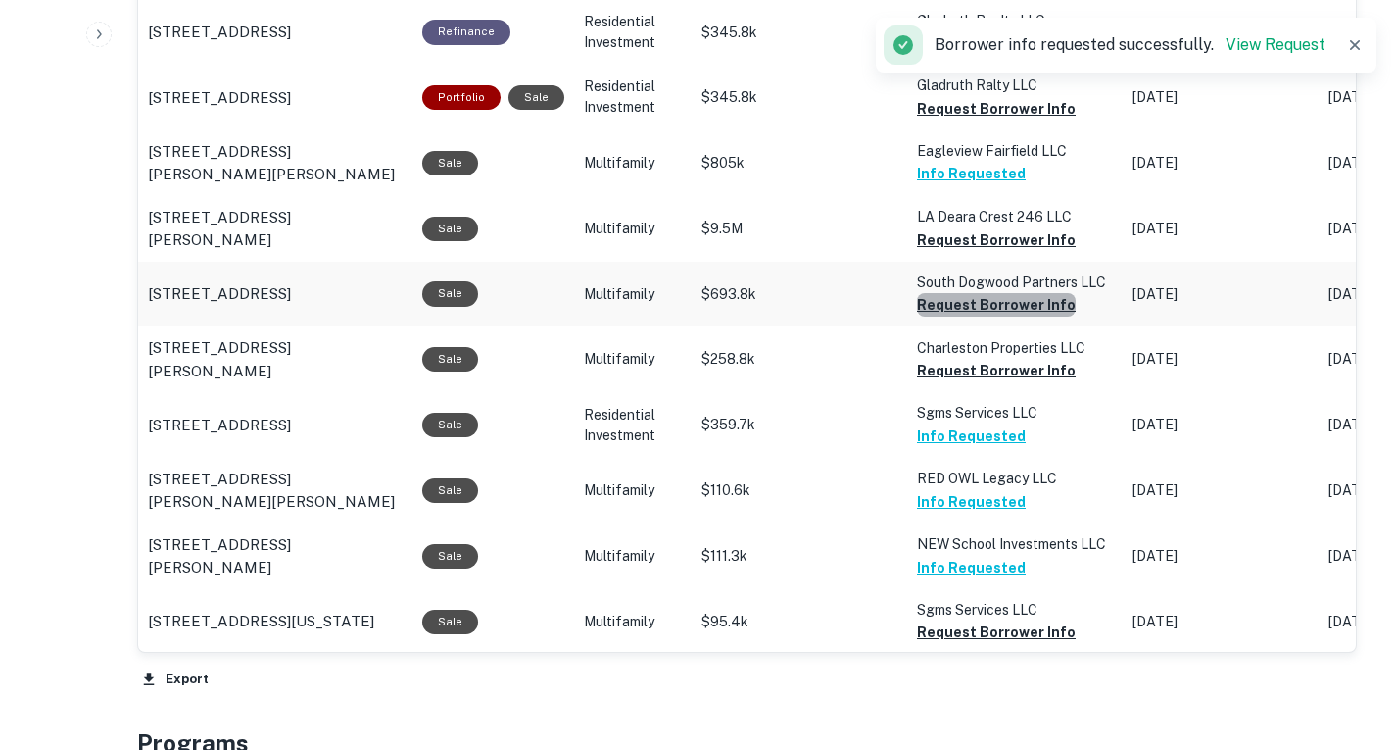
click at [1012, 317] on button "Request Borrower Info" at bounding box center [996, 305] width 159 height 24
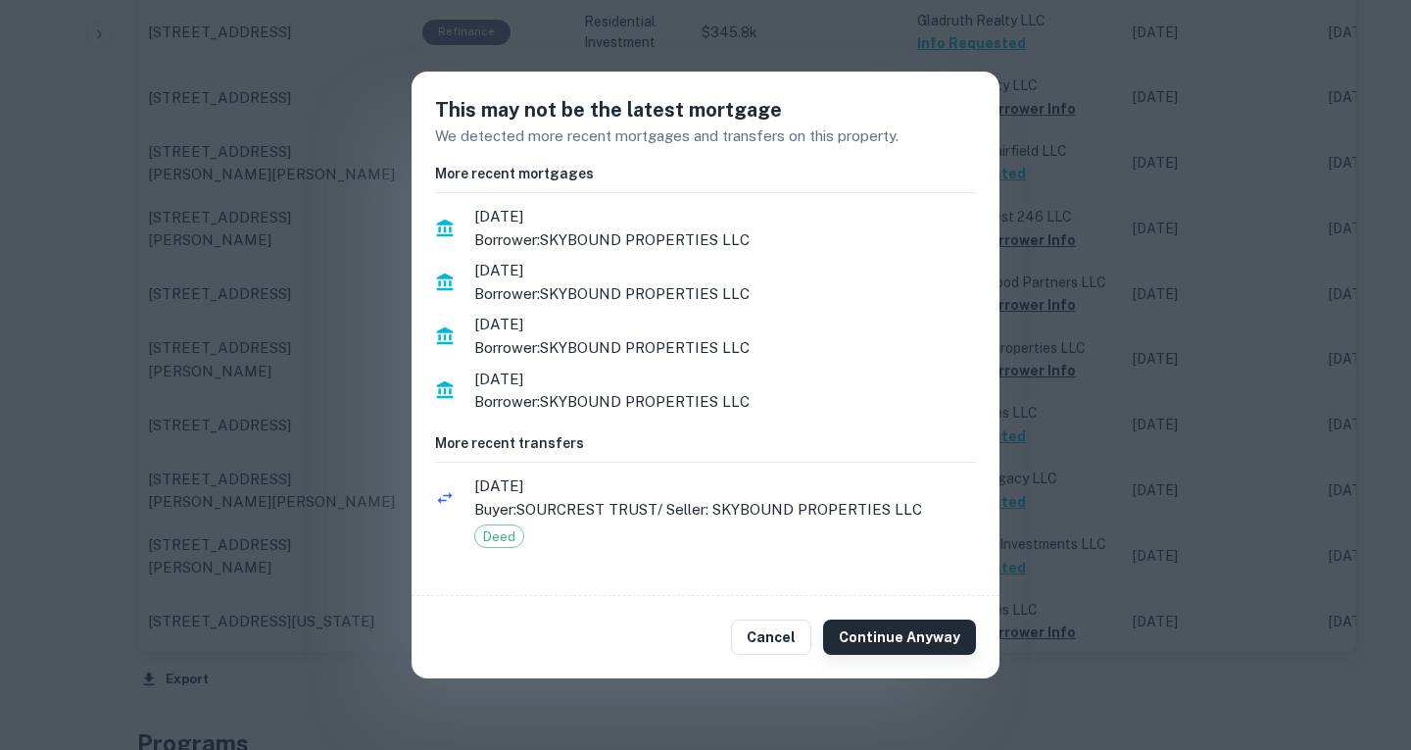
click at [921, 634] on button "Continue Anyway" at bounding box center [899, 636] width 153 height 35
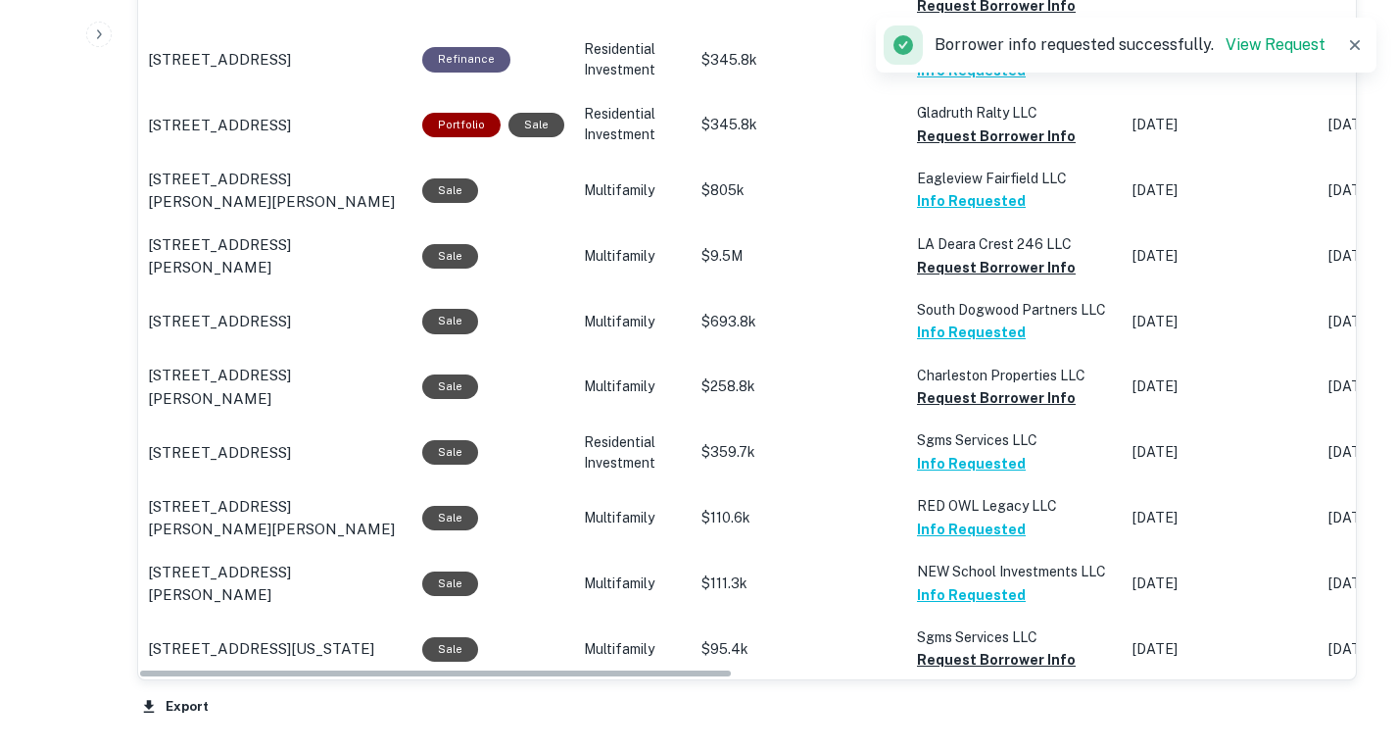
scroll to position [1389, 0]
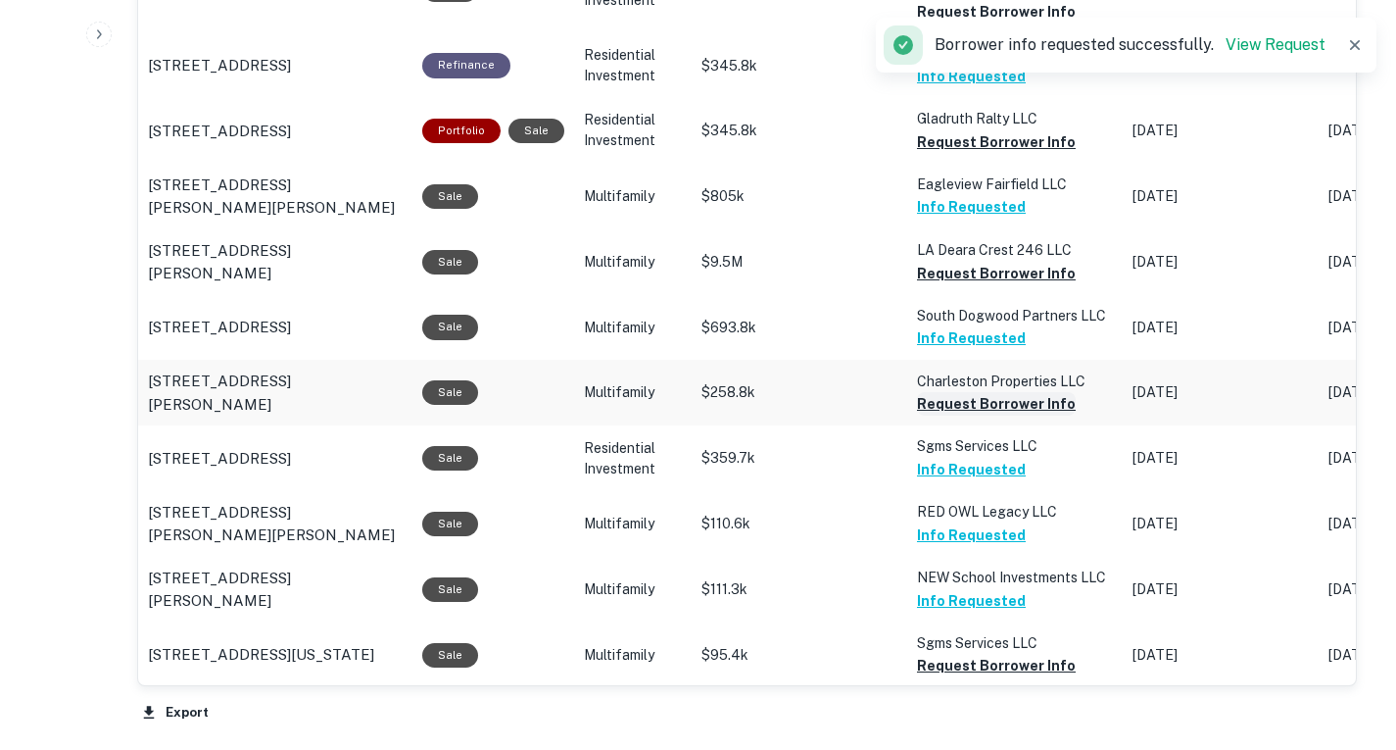
click at [1034, 415] on button "Request Borrower Info" at bounding box center [996, 404] width 159 height 24
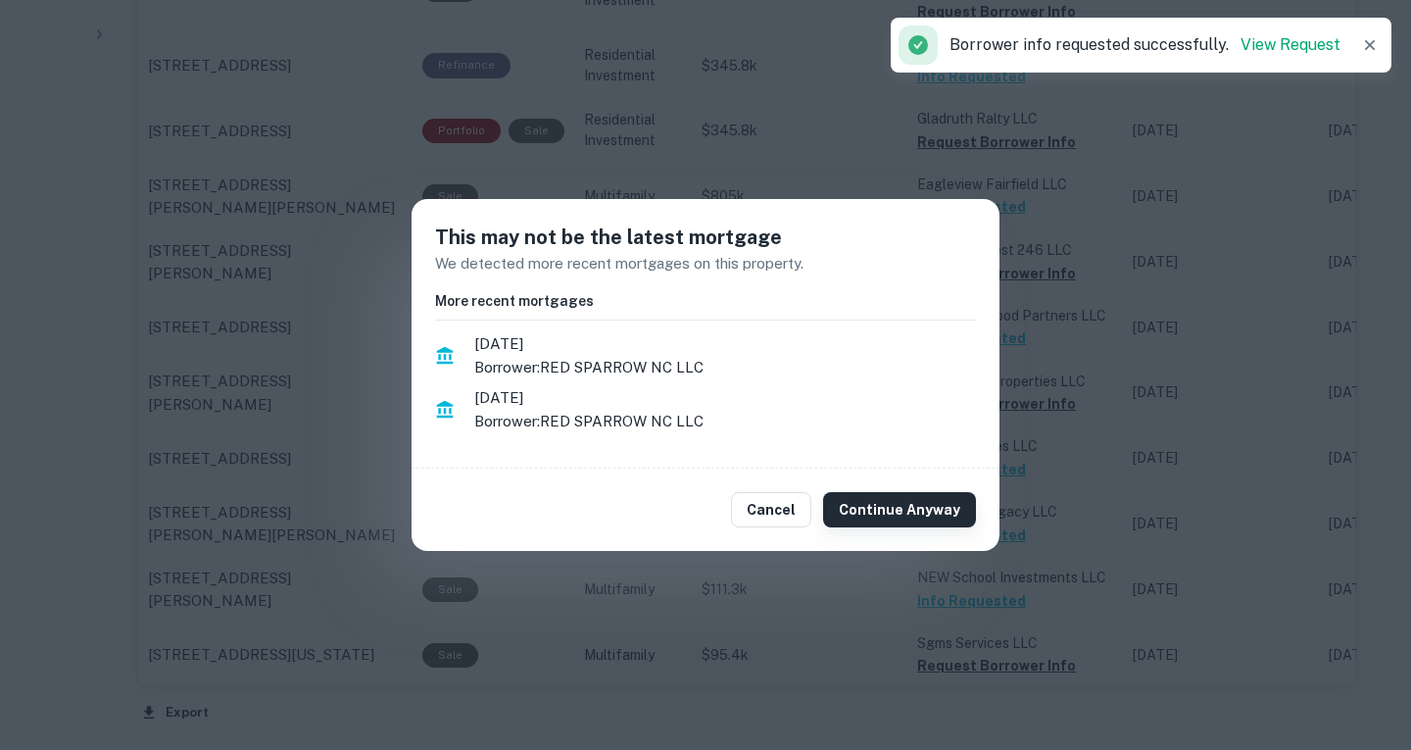
click at [929, 517] on button "Continue Anyway" at bounding box center [899, 509] width 153 height 35
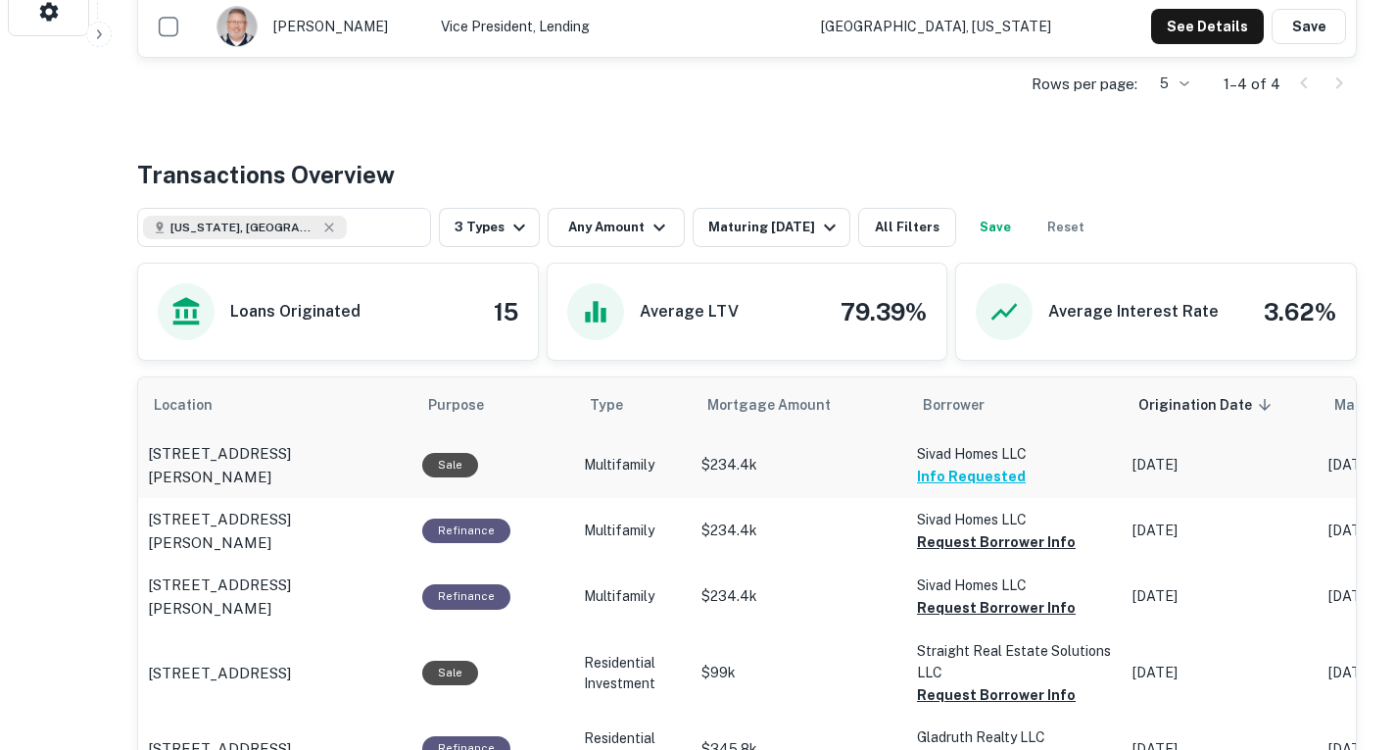
scroll to position [705, 0]
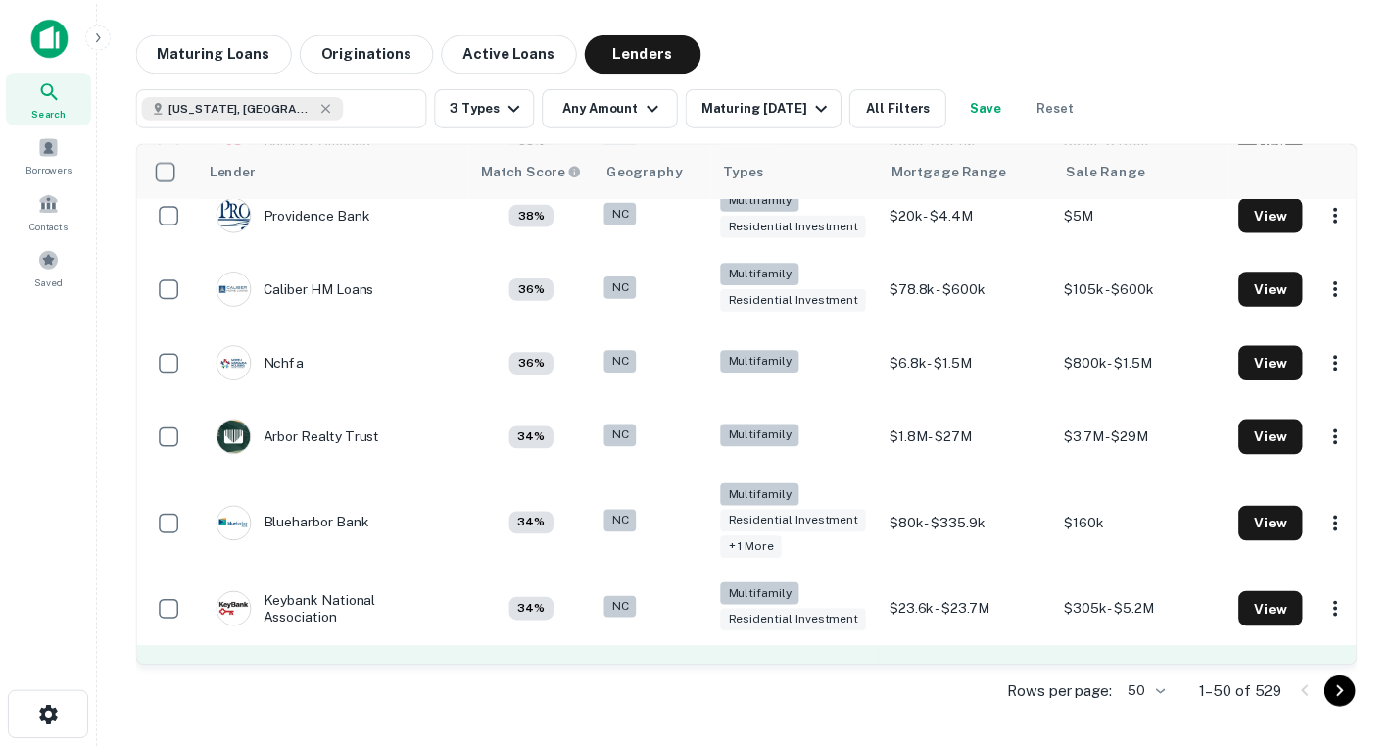
scroll to position [2018, 0]
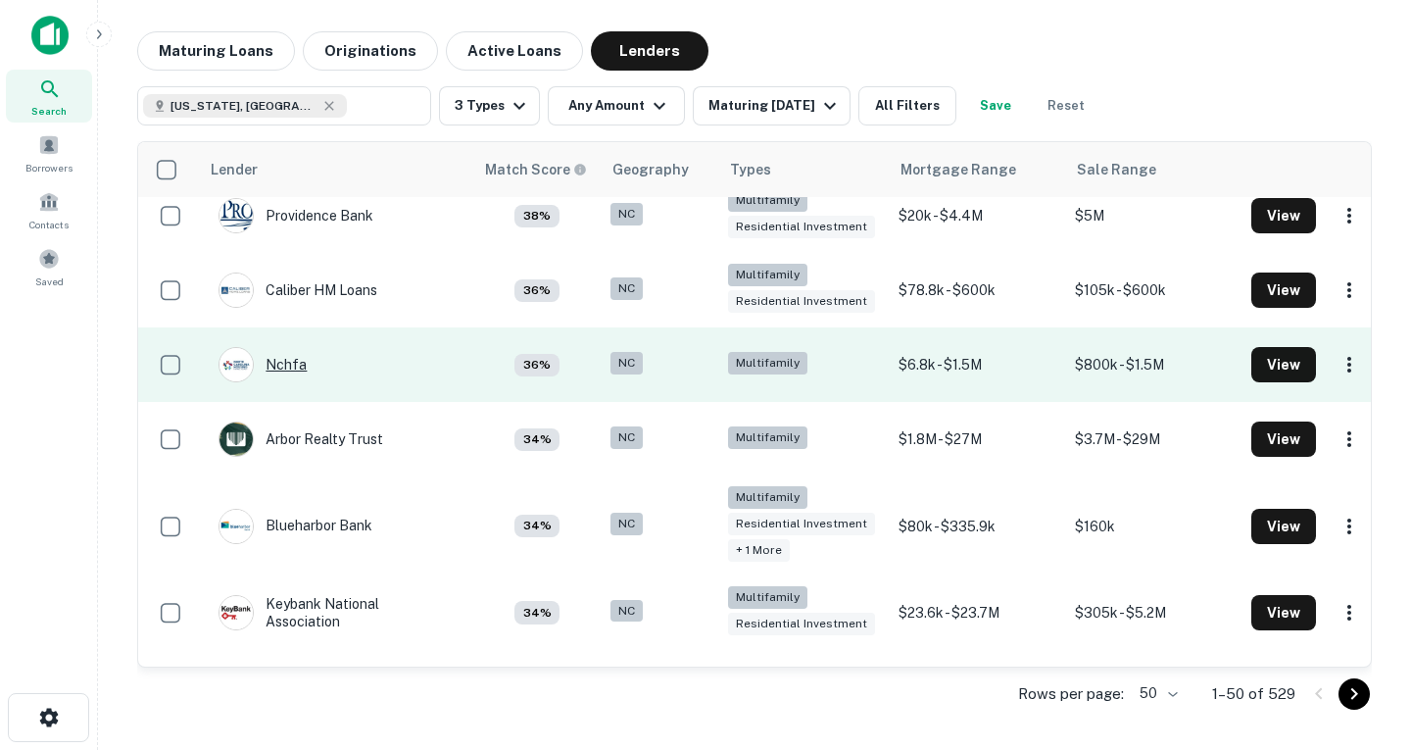
click at [291, 352] on div "Nchfa" at bounding box center [263, 364] width 88 height 35
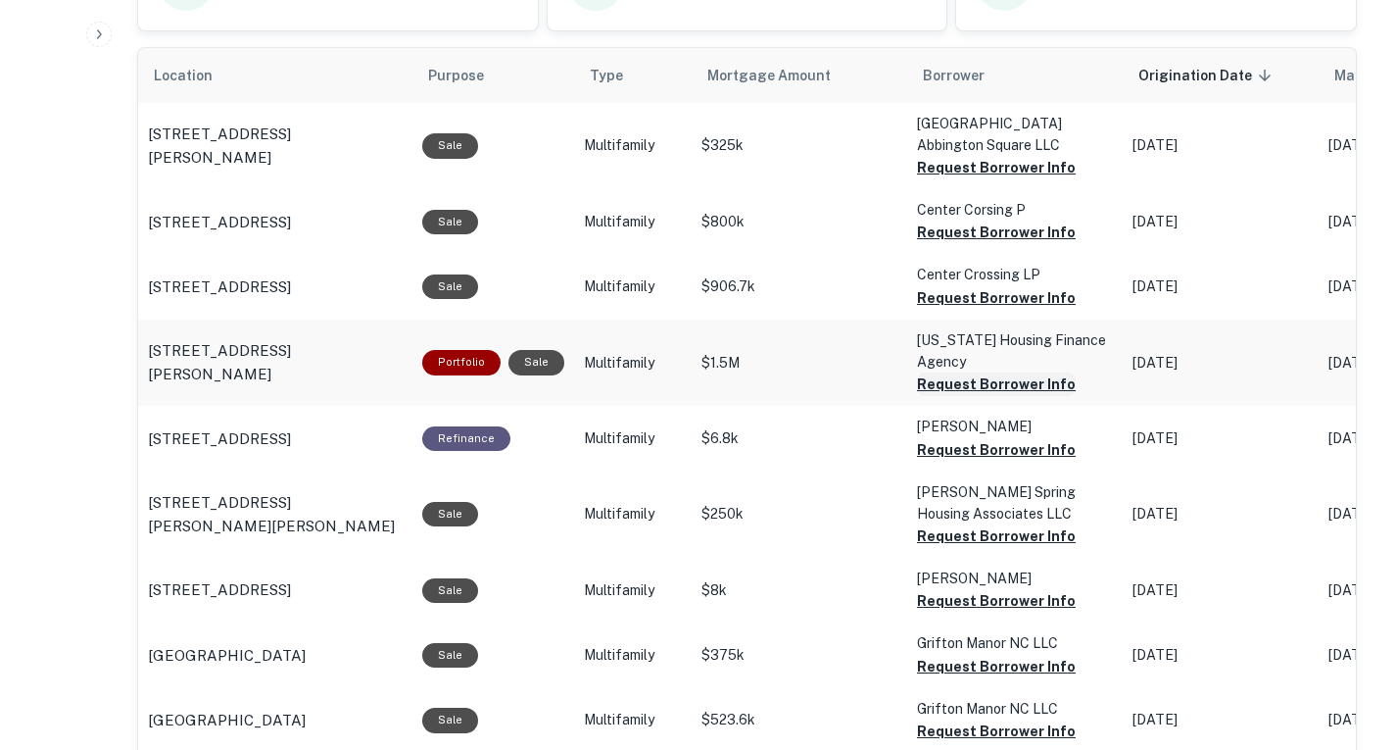
scroll to position [807, 0]
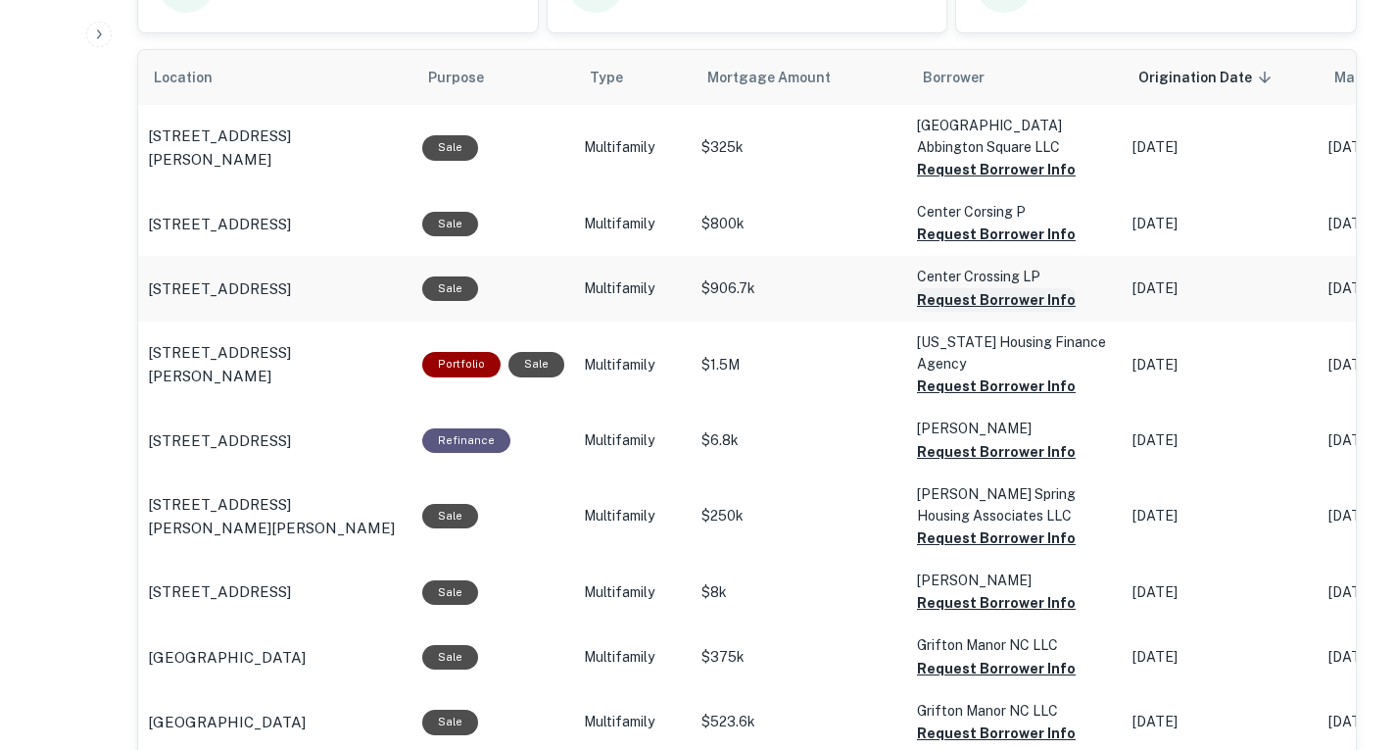
click at [981, 312] on button "Request Borrower Info" at bounding box center [996, 300] width 159 height 24
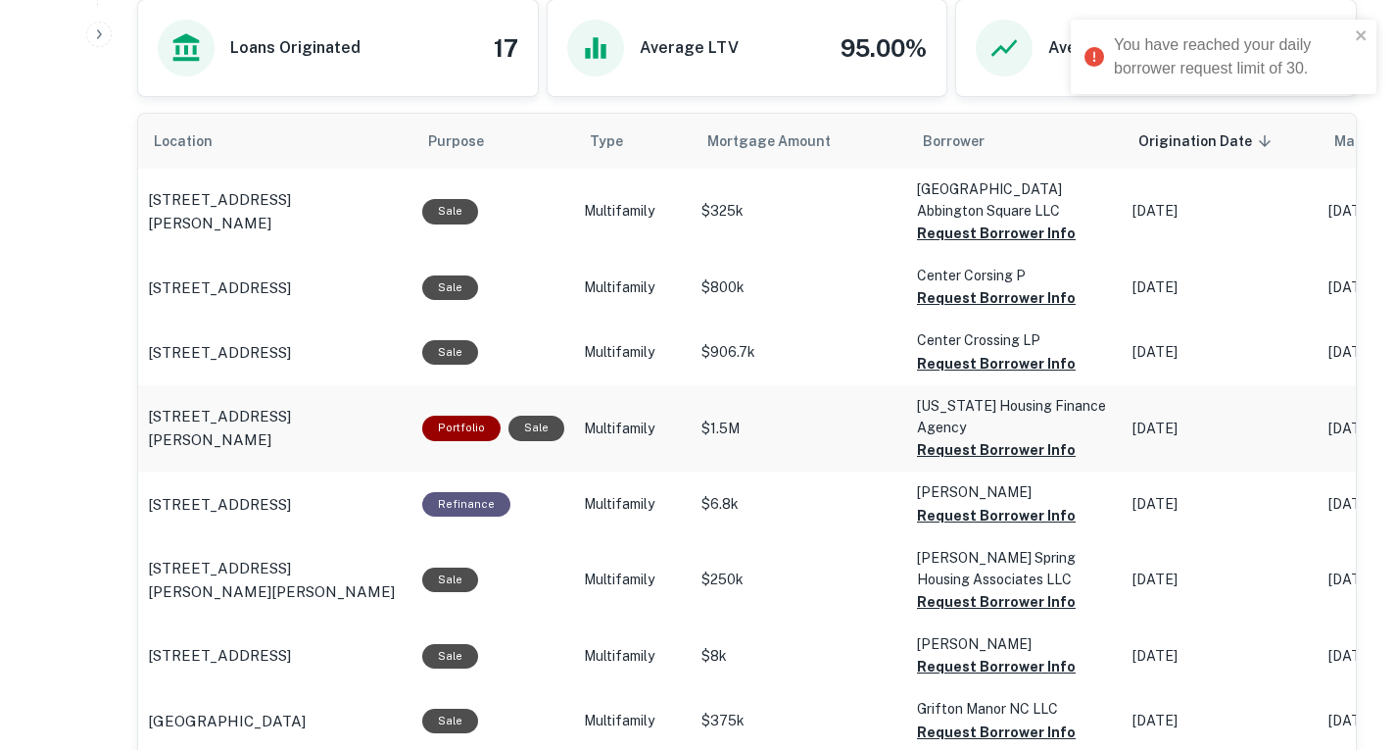
scroll to position [743, 0]
